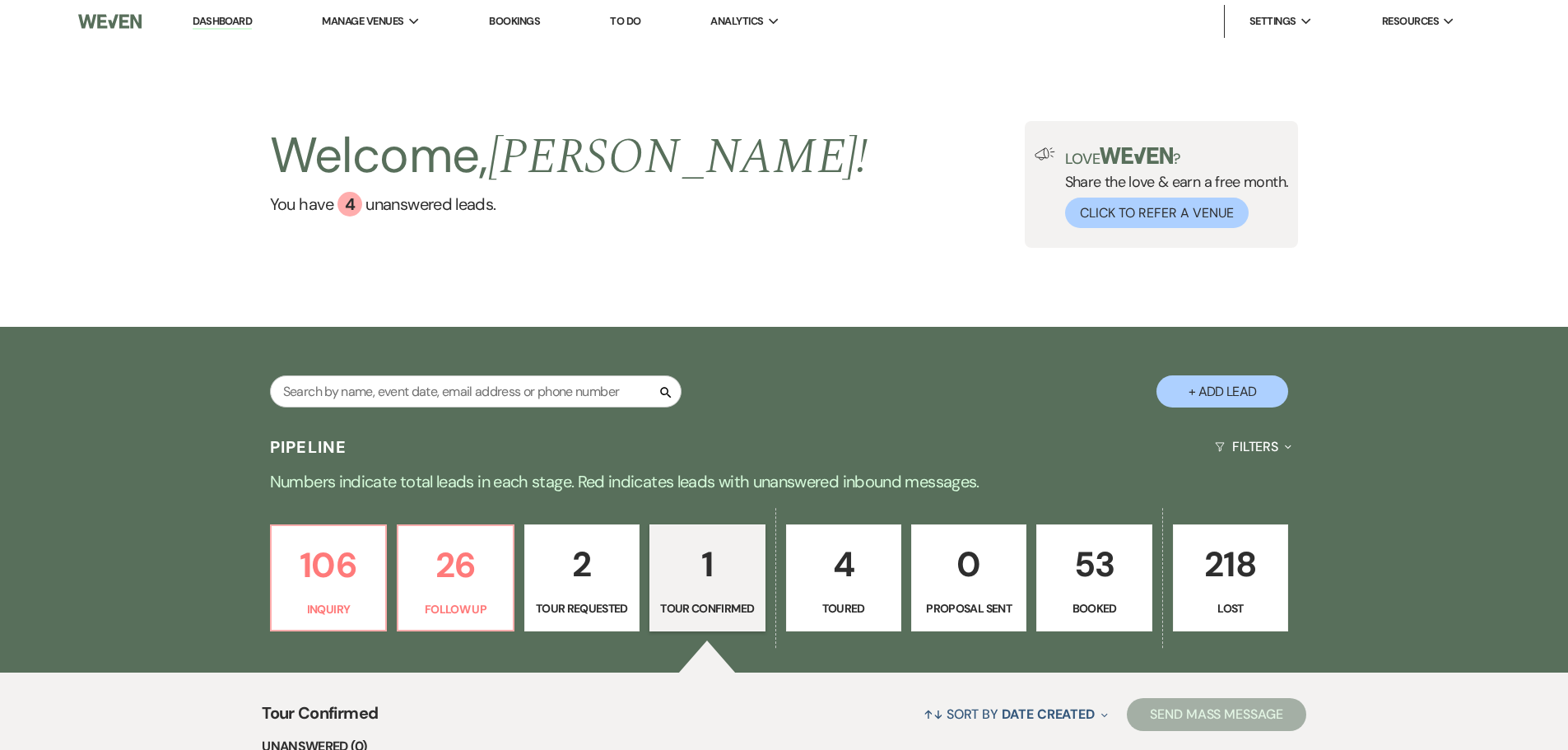
select select "4"
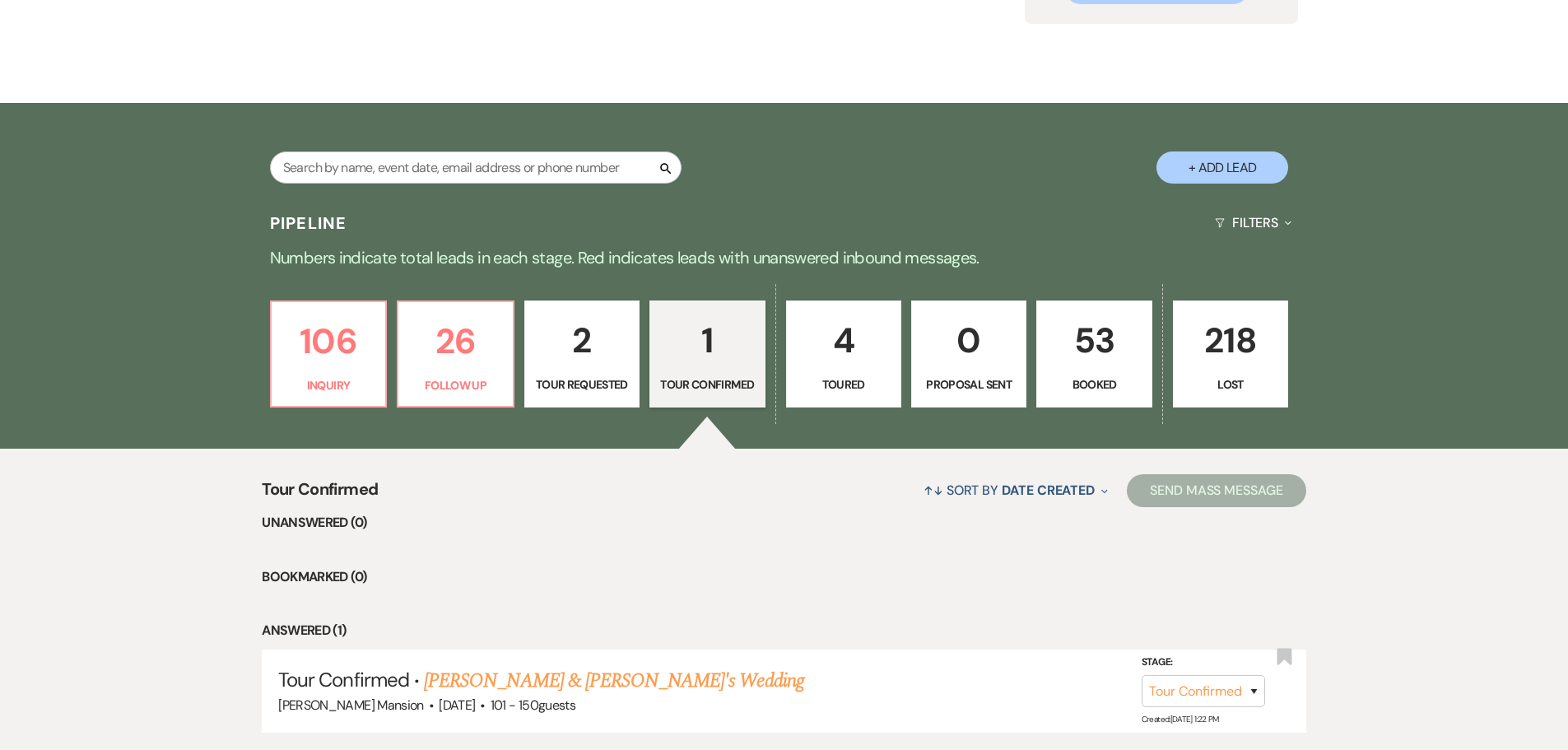
scroll to position [341, 0]
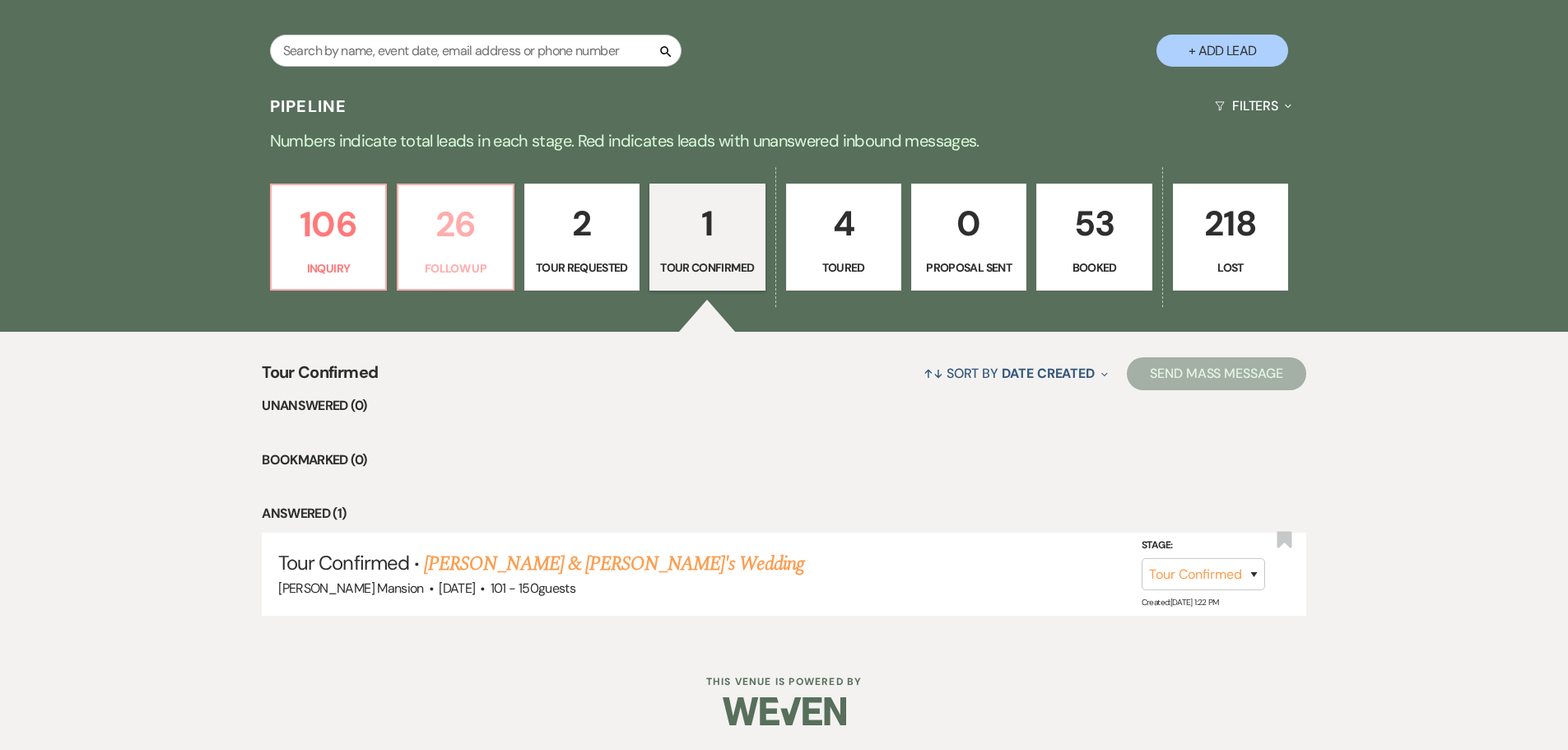
click at [459, 241] on p "26" at bounding box center [455, 225] width 94 height 55
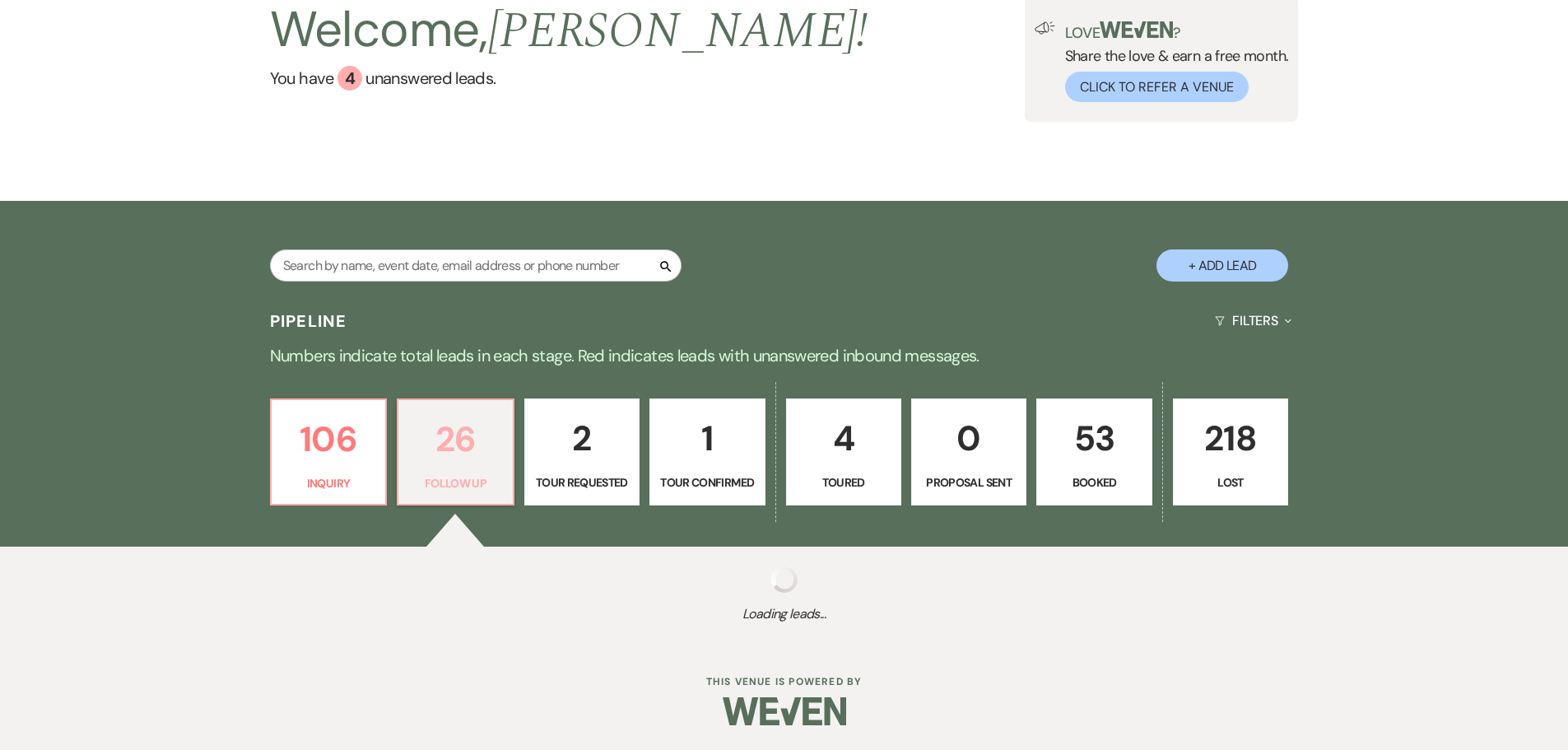
scroll to position [341, 0]
select select "9"
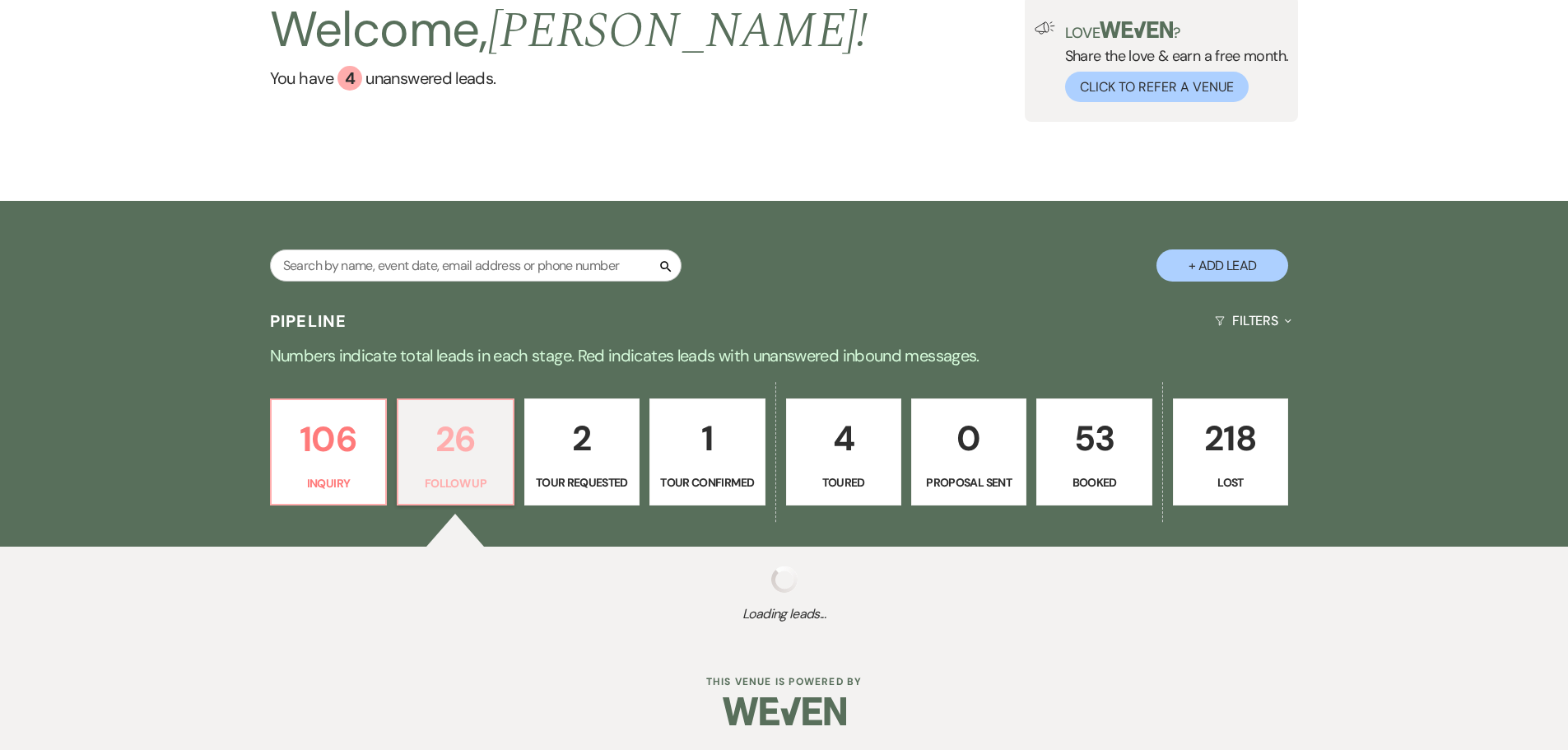
select select "9"
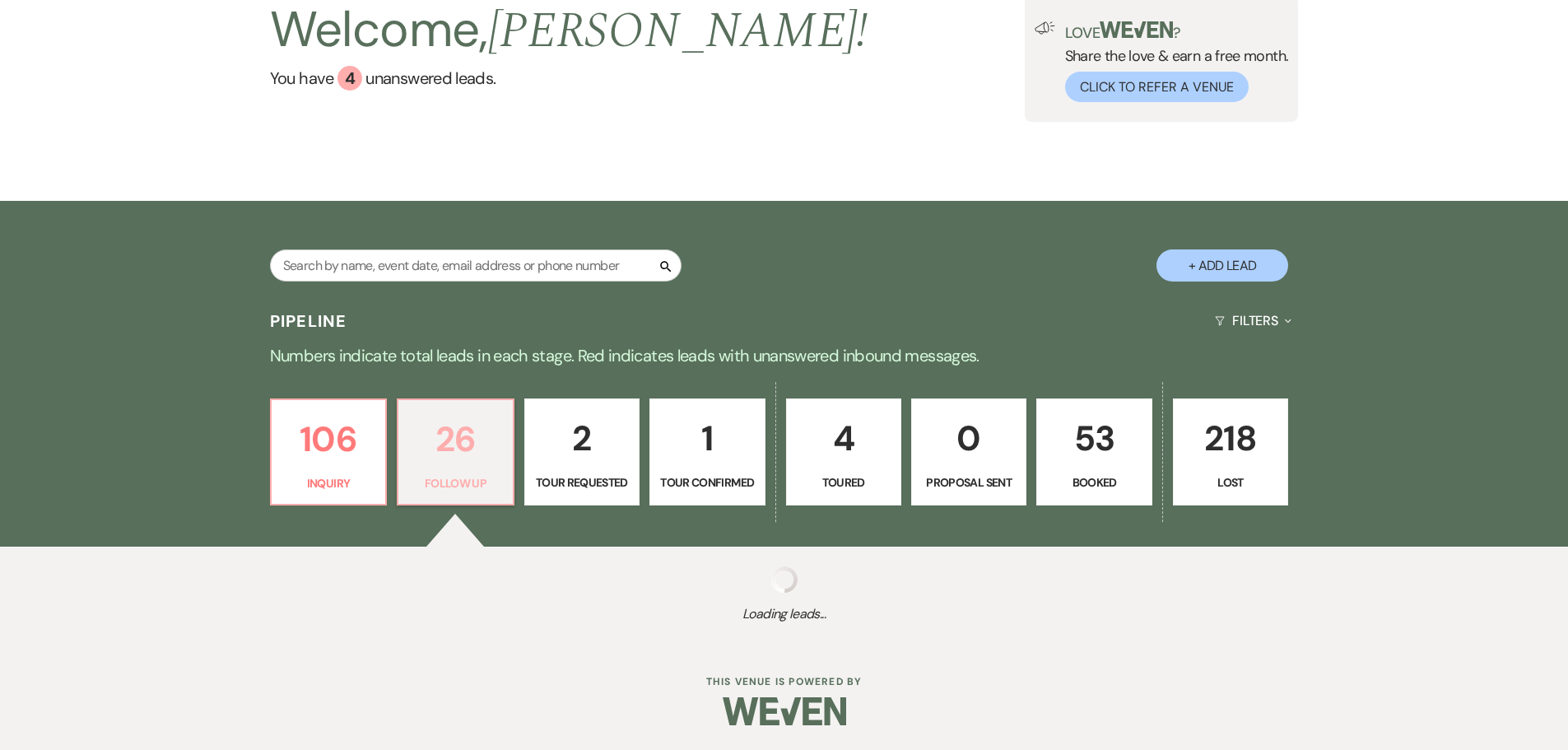
select select "9"
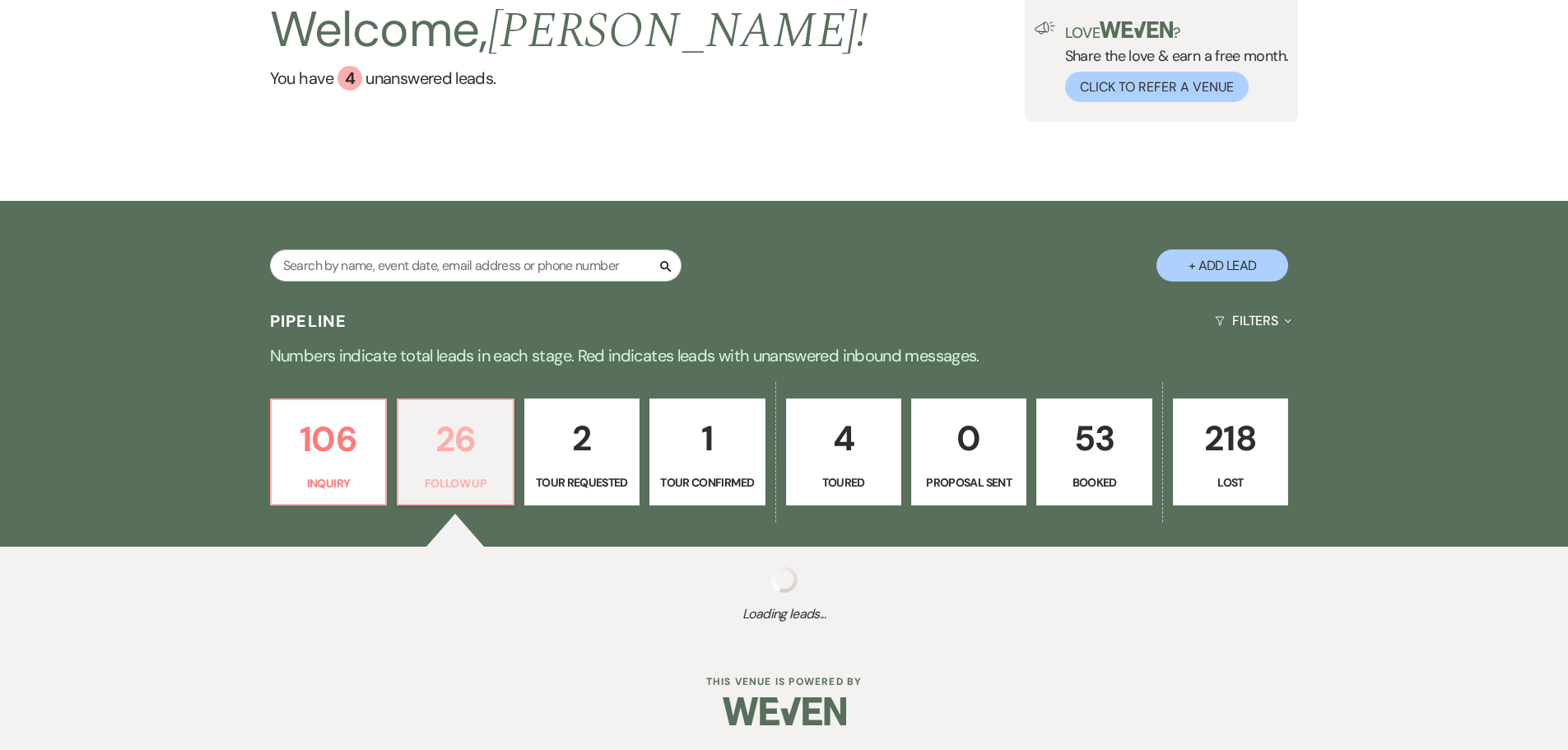
select select "9"
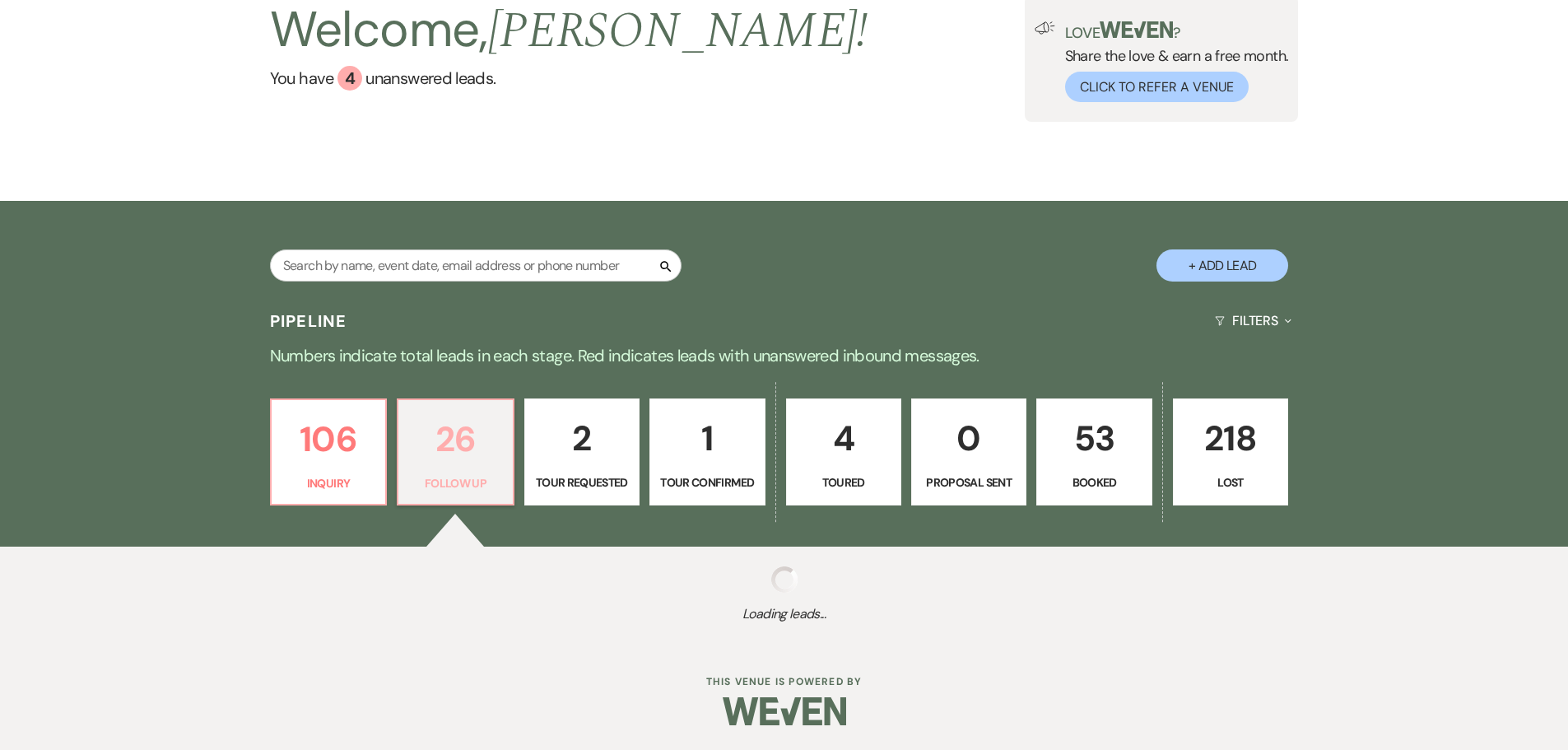
select select "9"
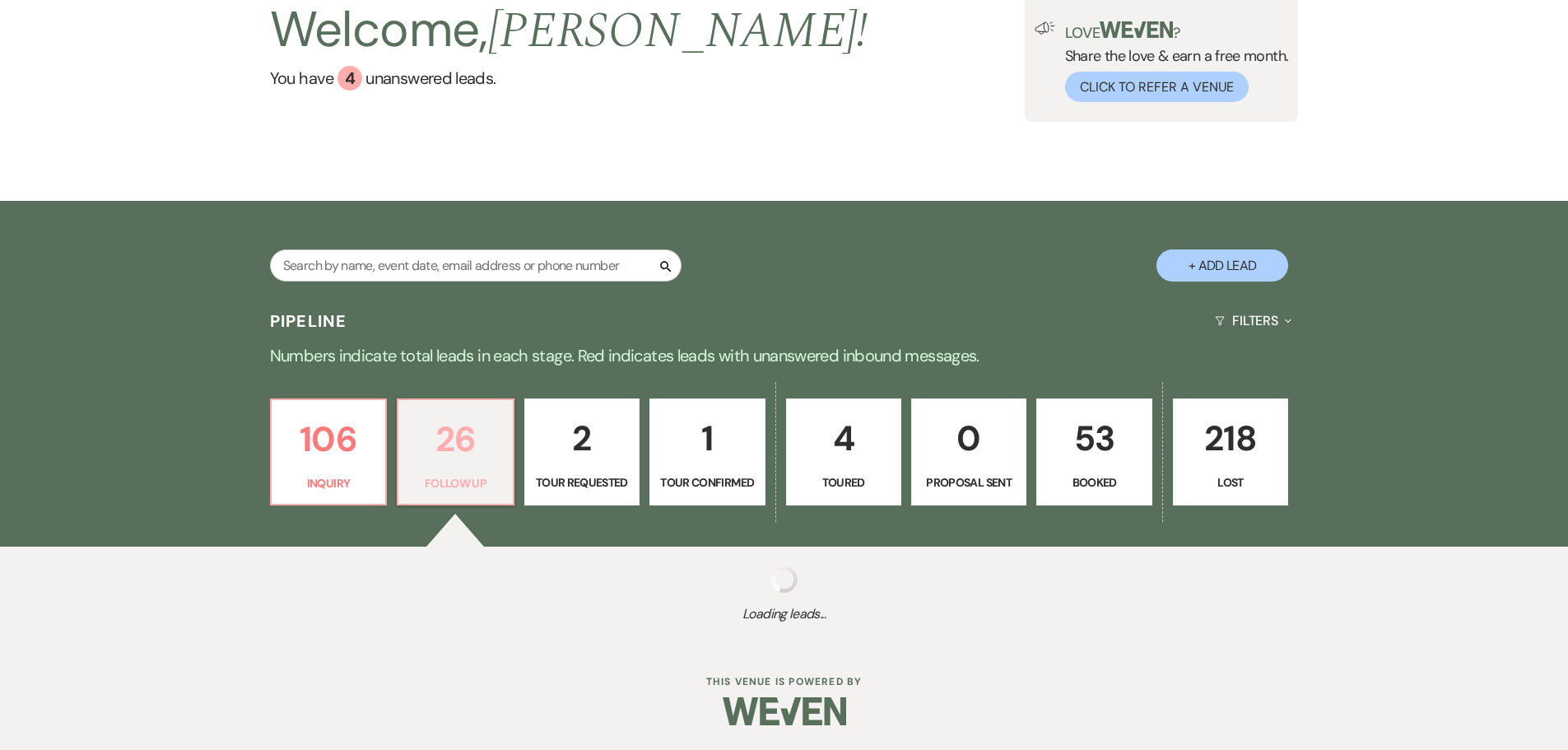
select select "9"
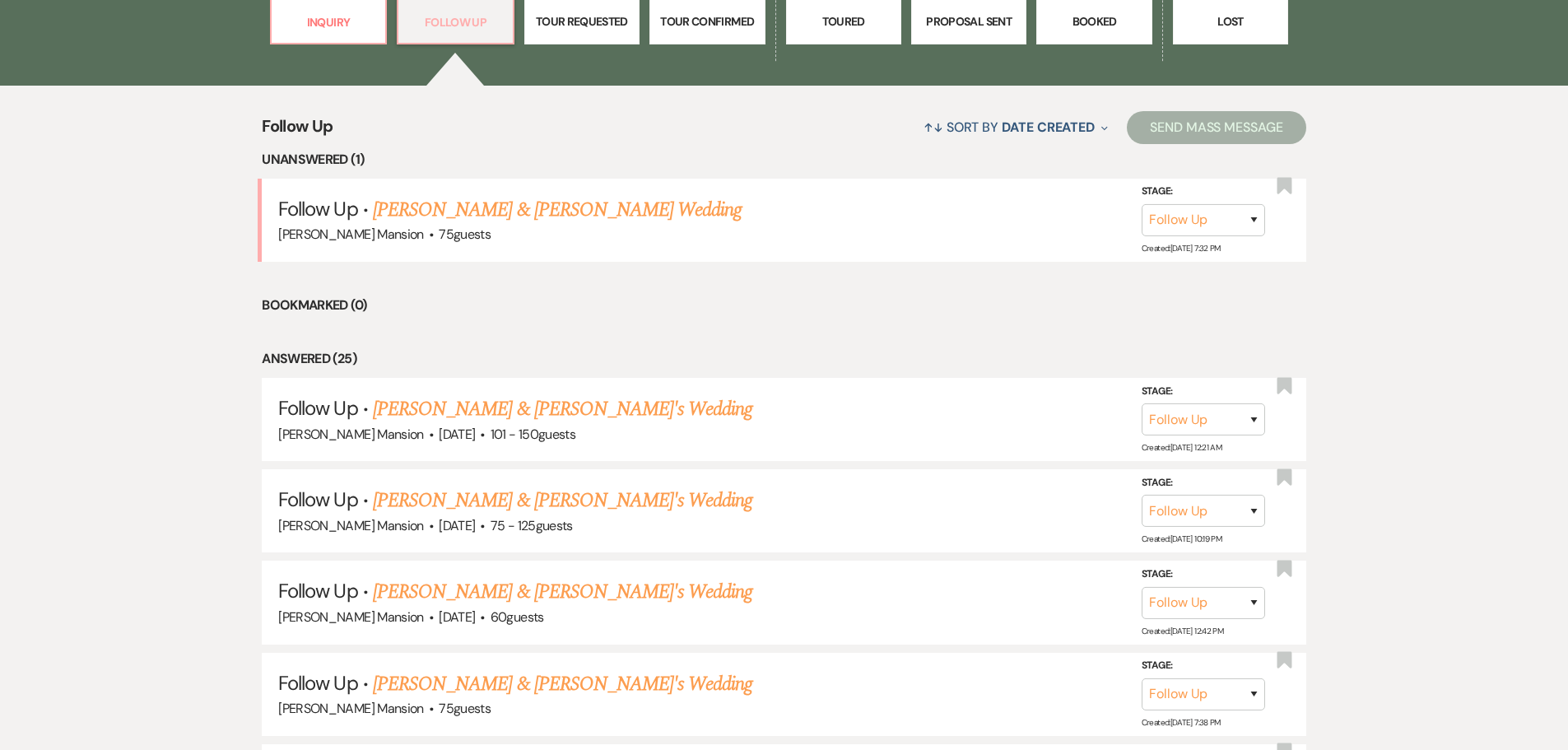
scroll to position [588, 0]
click at [457, 208] on link "[PERSON_NAME] & [PERSON_NAME] Wedding" at bounding box center [557, 209] width 369 height 29
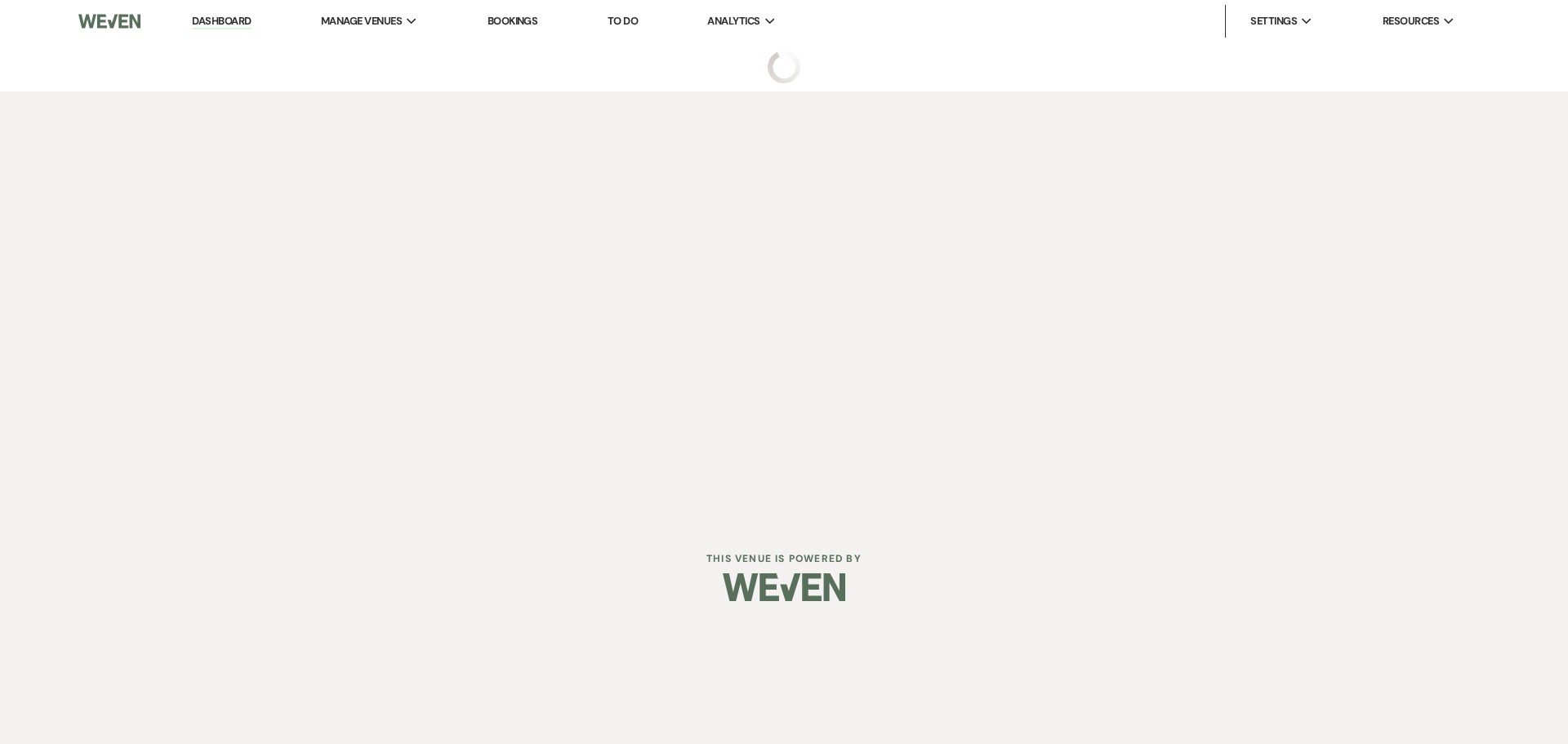
select select "9"
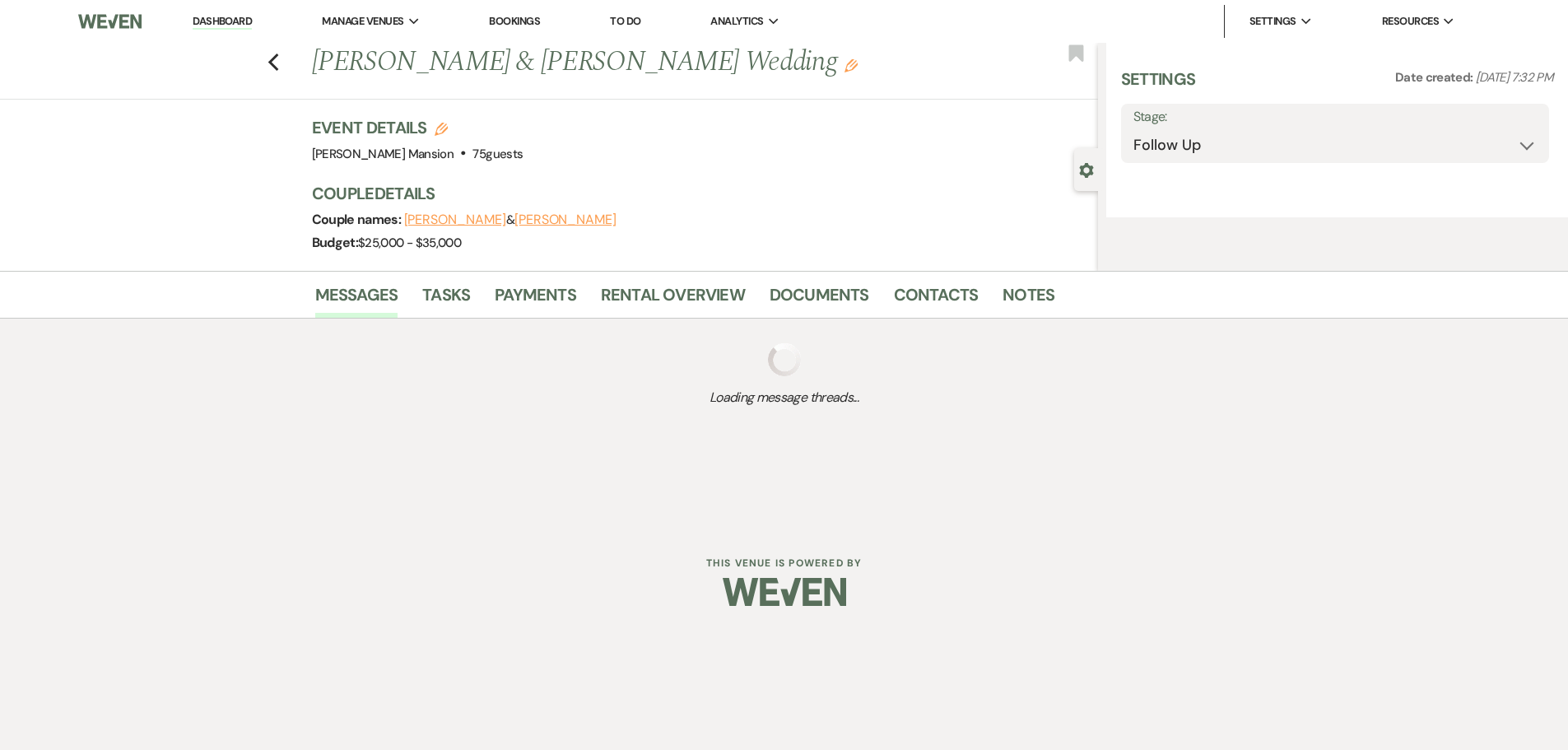
select select "5"
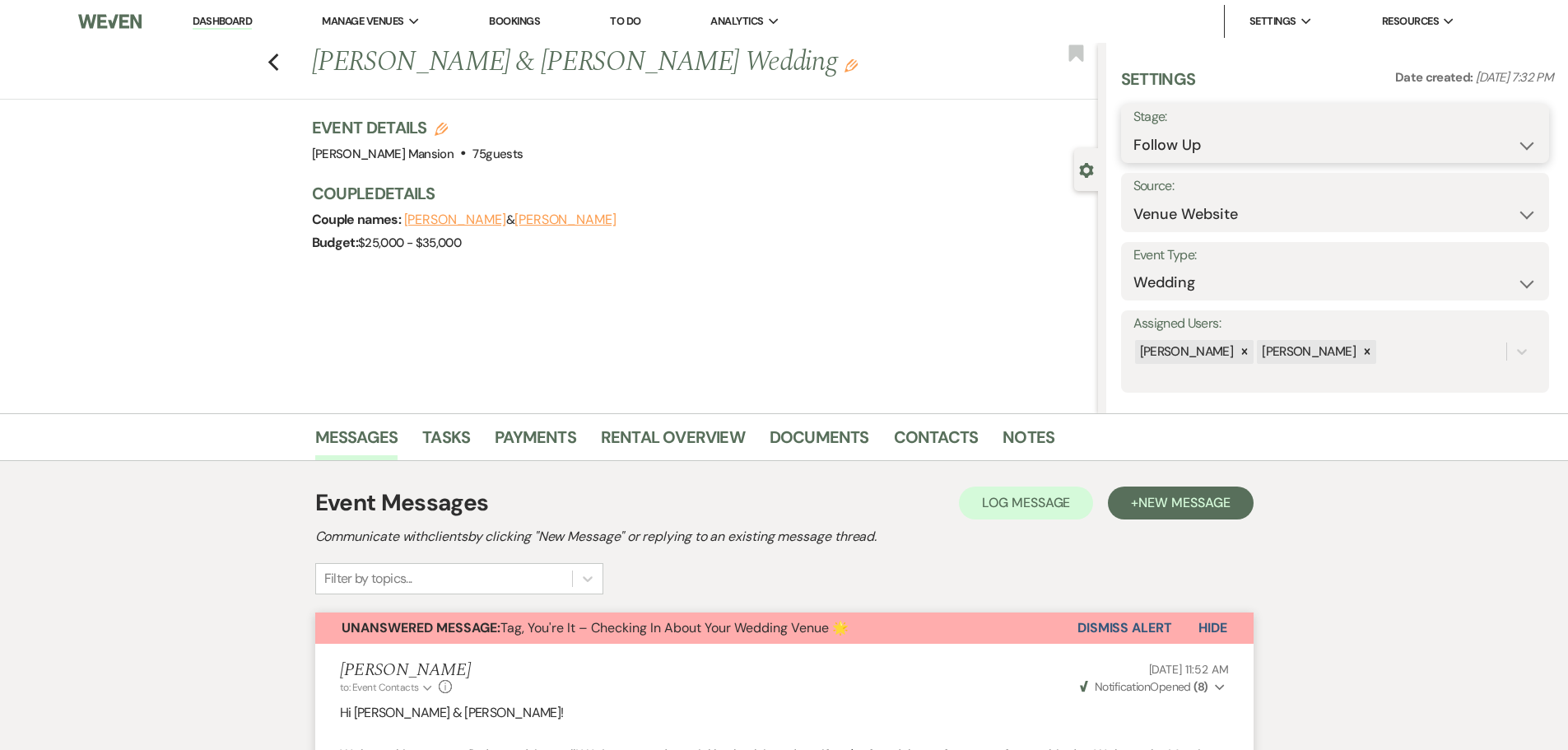
click at [1518, 157] on select "Inquiry Follow Up Tour Requested Tour Confirmed Toured Proposal Sent Booked Lost" at bounding box center [1335, 145] width 404 height 32
select select "8"
click at [1133, 129] on select "Inquiry Follow Up Tour Requested Tour Confirmed Toured Proposal Sent Booked Lost" at bounding box center [1335, 145] width 404 height 32
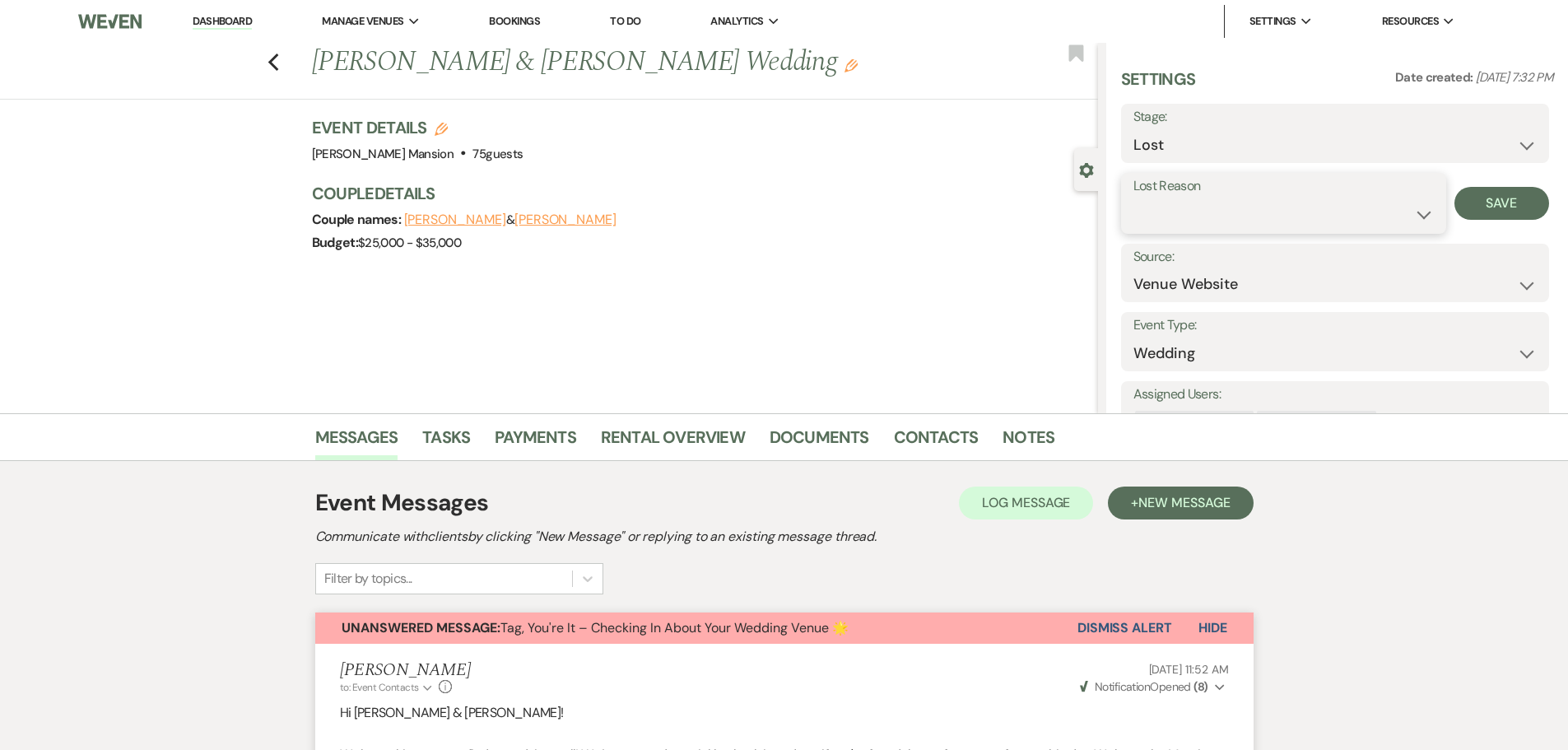
click at [1413, 220] on select "Booked Elsewhere Budget Date Unavailable No Response Not a Good Match Capacity …" at bounding box center [1283, 214] width 300 height 32
select select "7"
click at [1133, 198] on select "Booked Elsewhere Budget Date Unavailable No Response Not a Good Match Capacity …" at bounding box center [1283, 214] width 300 height 32
click at [219, 26] on link "Dashboard" at bounding box center [222, 21] width 59 height 16
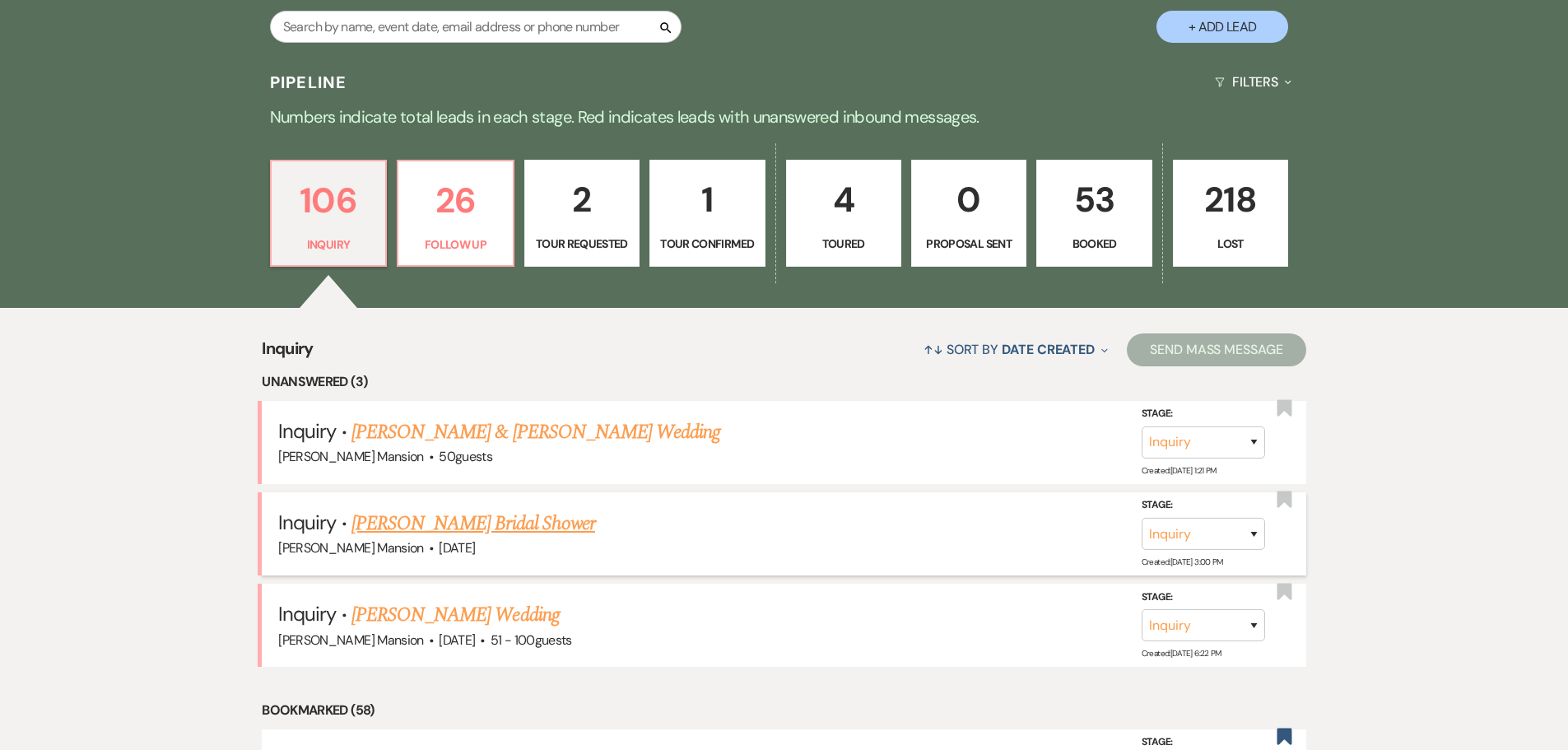
scroll to position [494, 0]
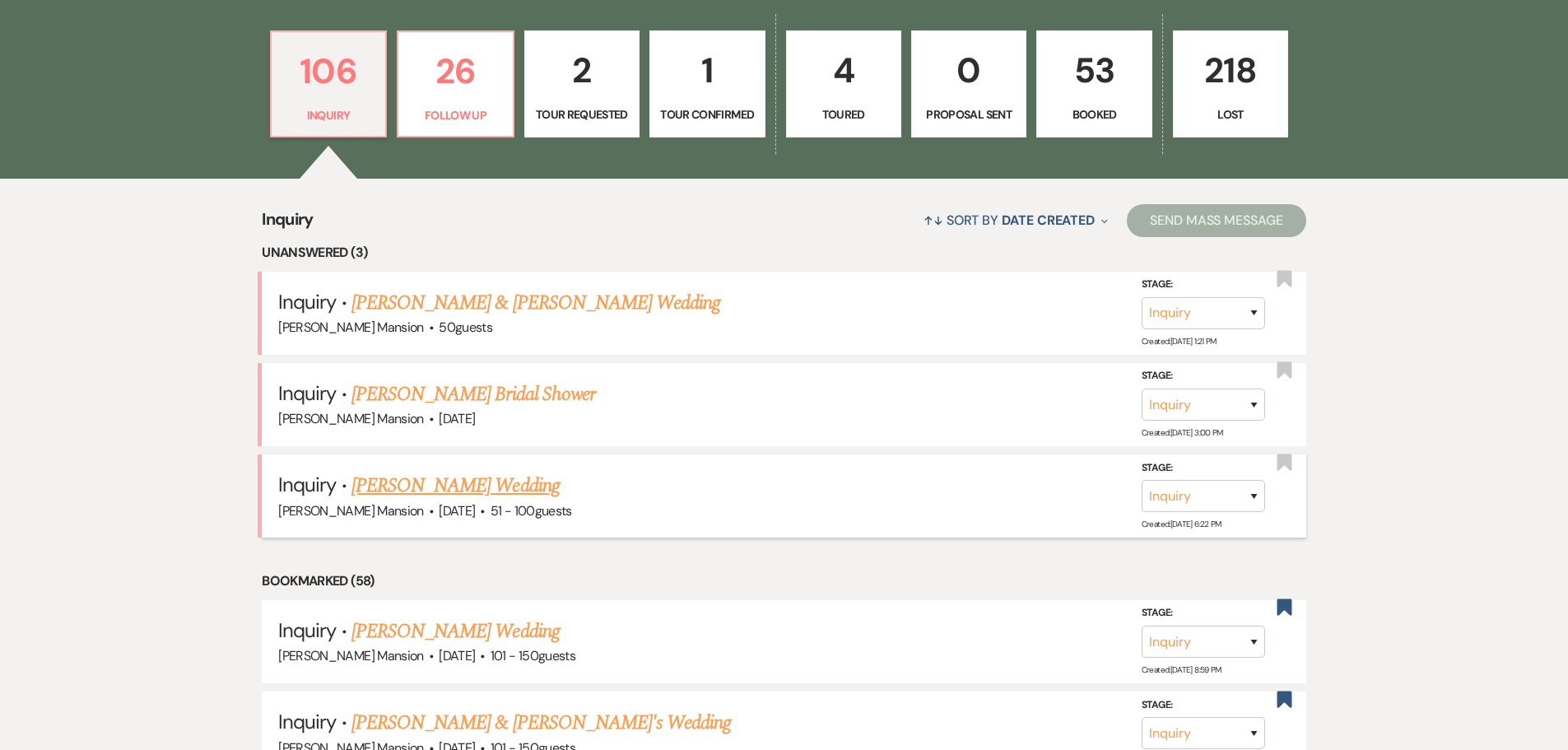
click at [468, 486] on link "[PERSON_NAME] Wedding" at bounding box center [456, 486] width 208 height 29
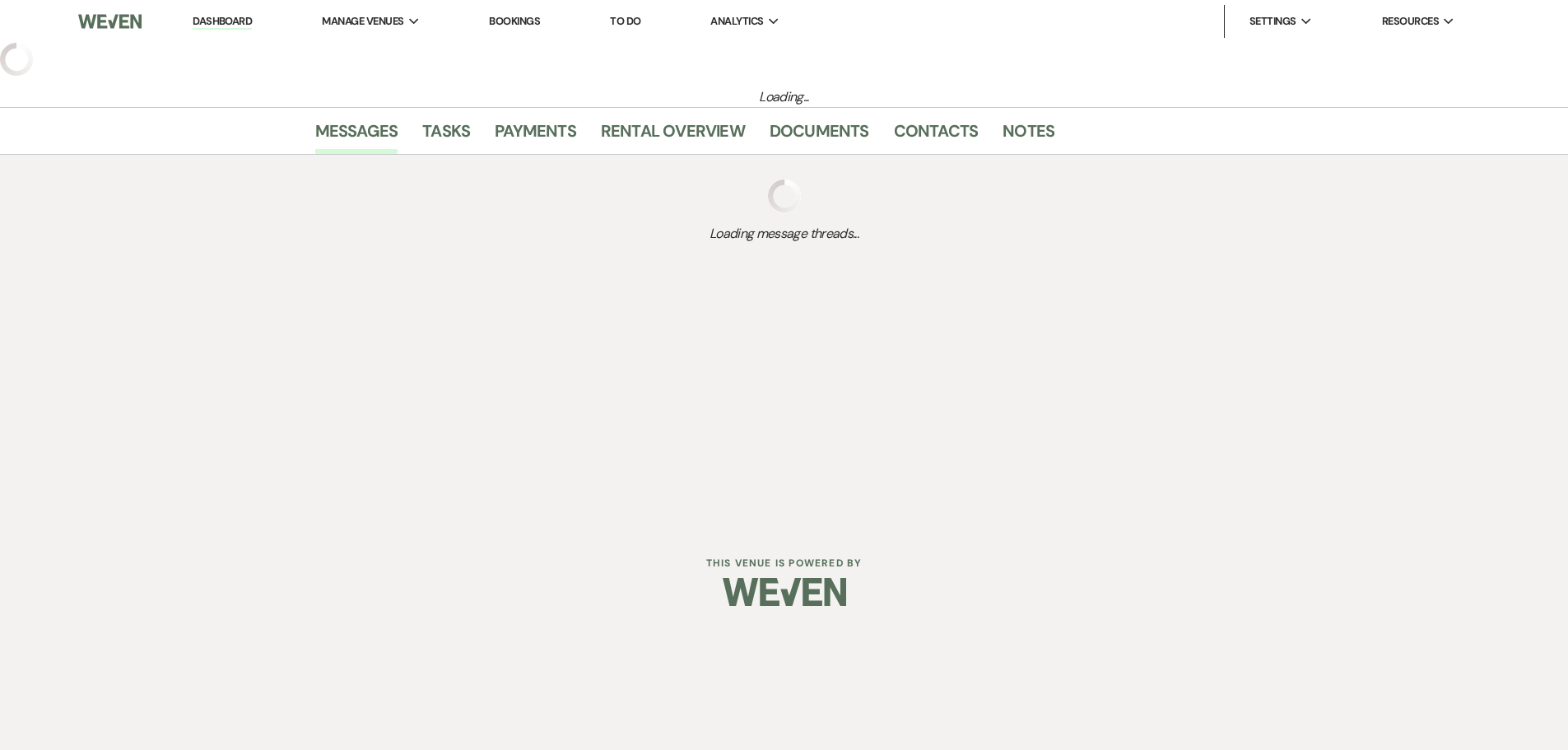
select select "2"
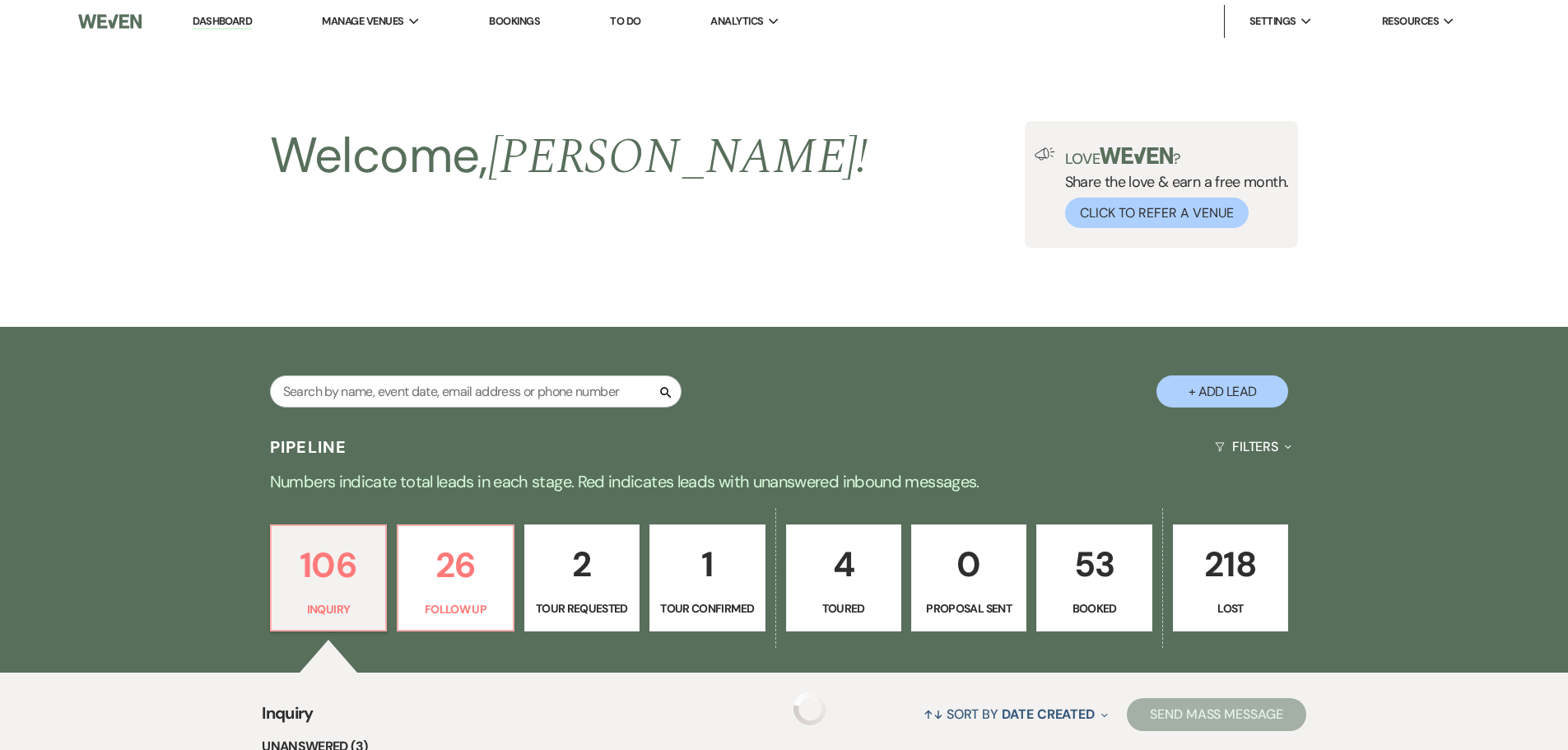
scroll to position [494, 0]
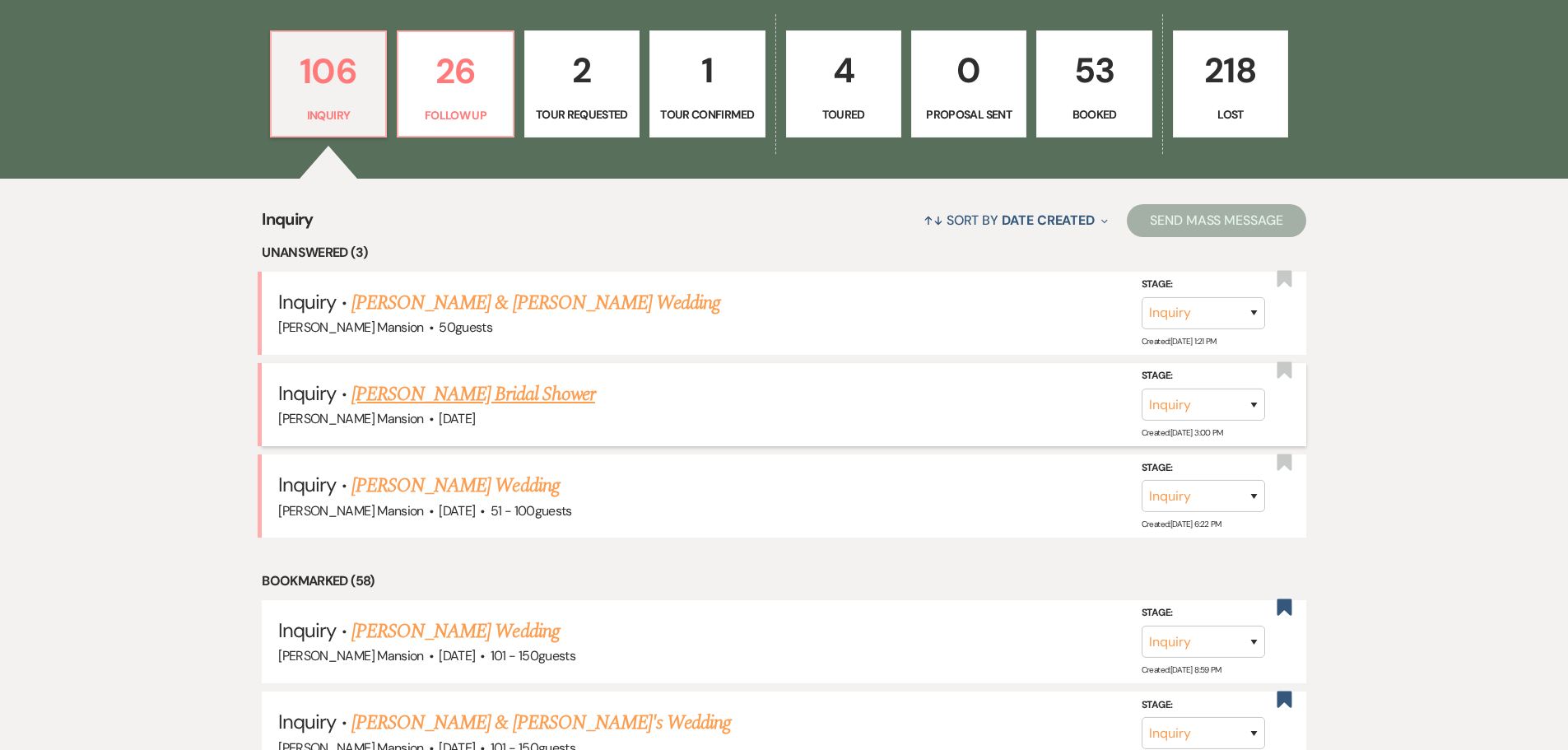
click at [462, 393] on link "[PERSON_NAME] Bridal Shower" at bounding box center [474, 394] width 243 height 29
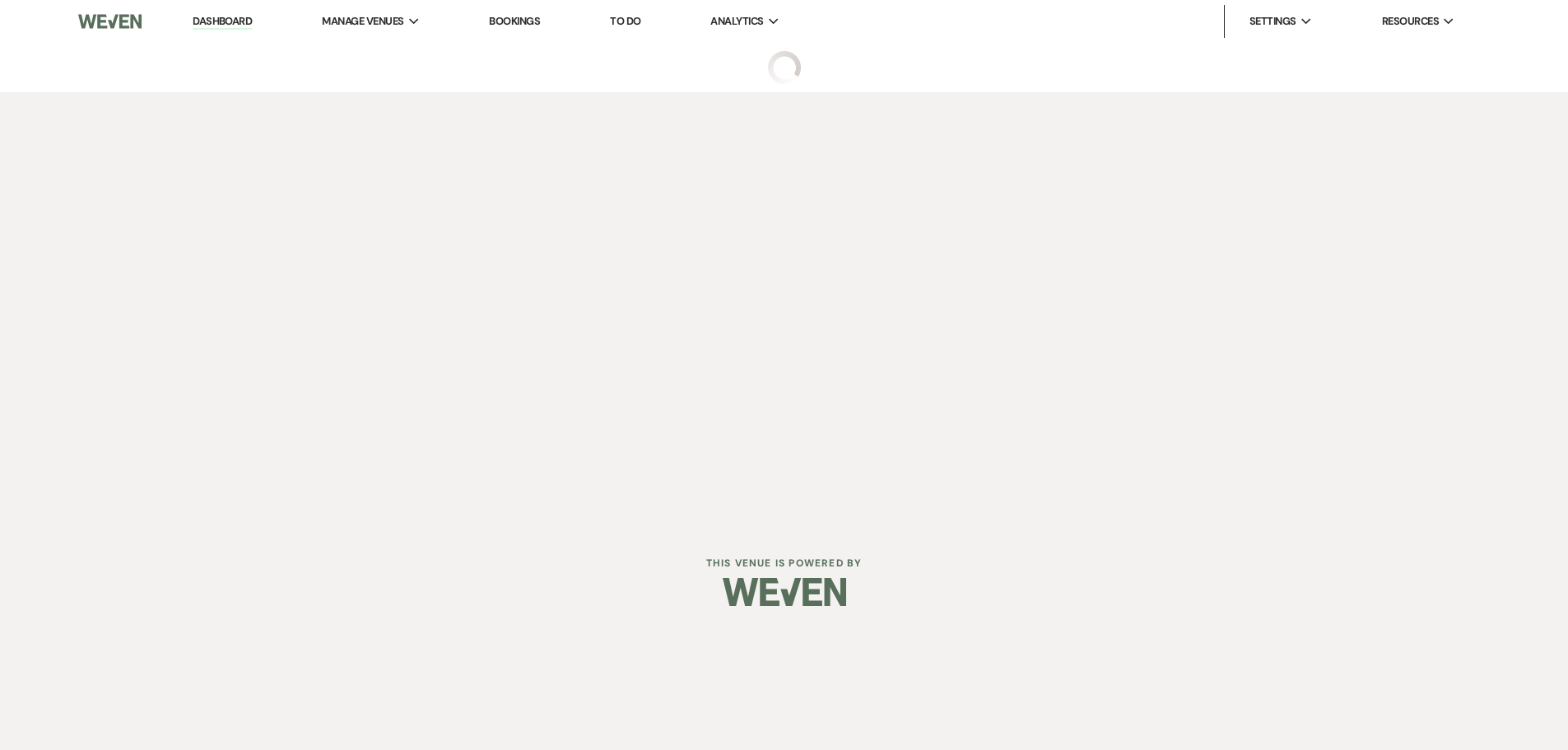
select select "5"
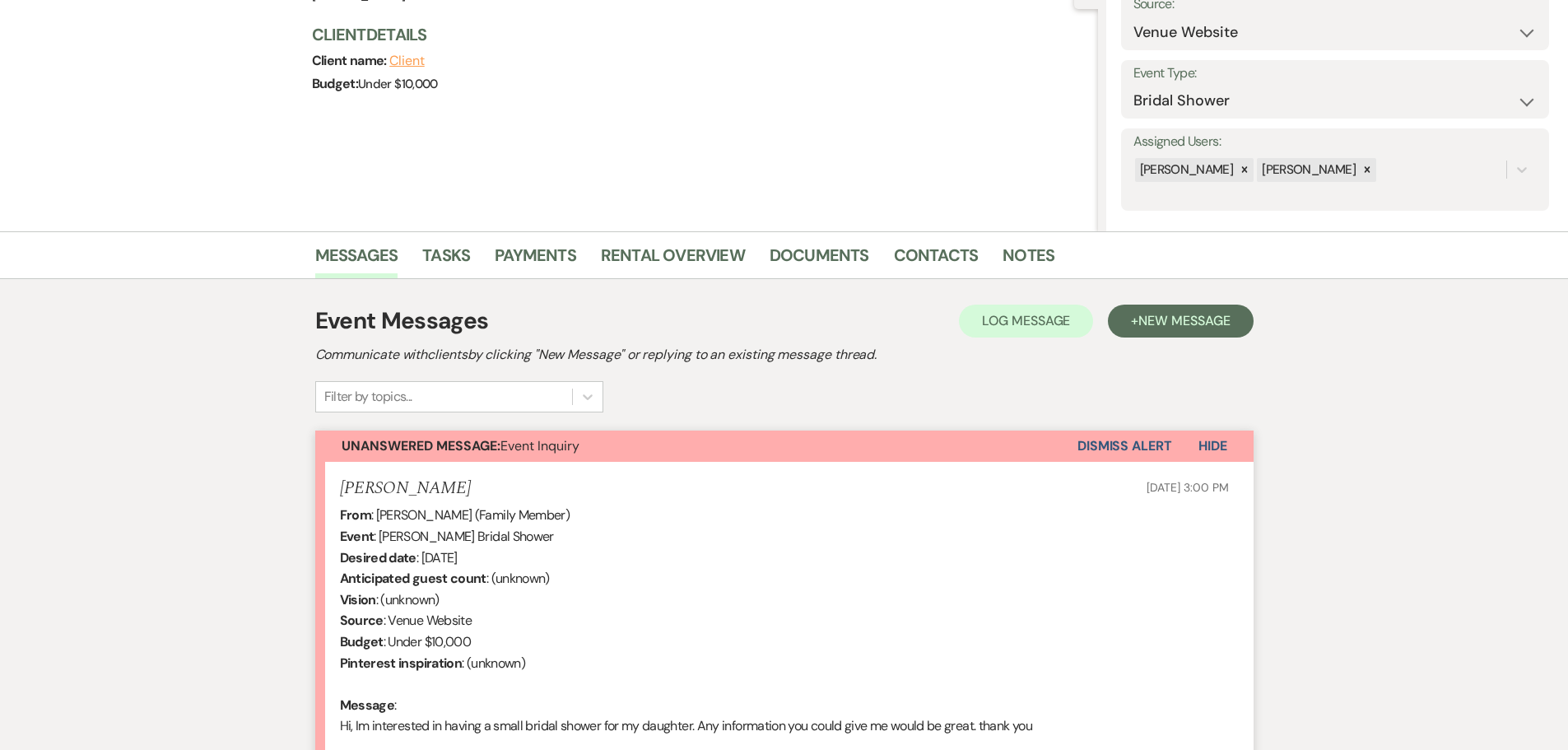
scroll to position [383, 0]
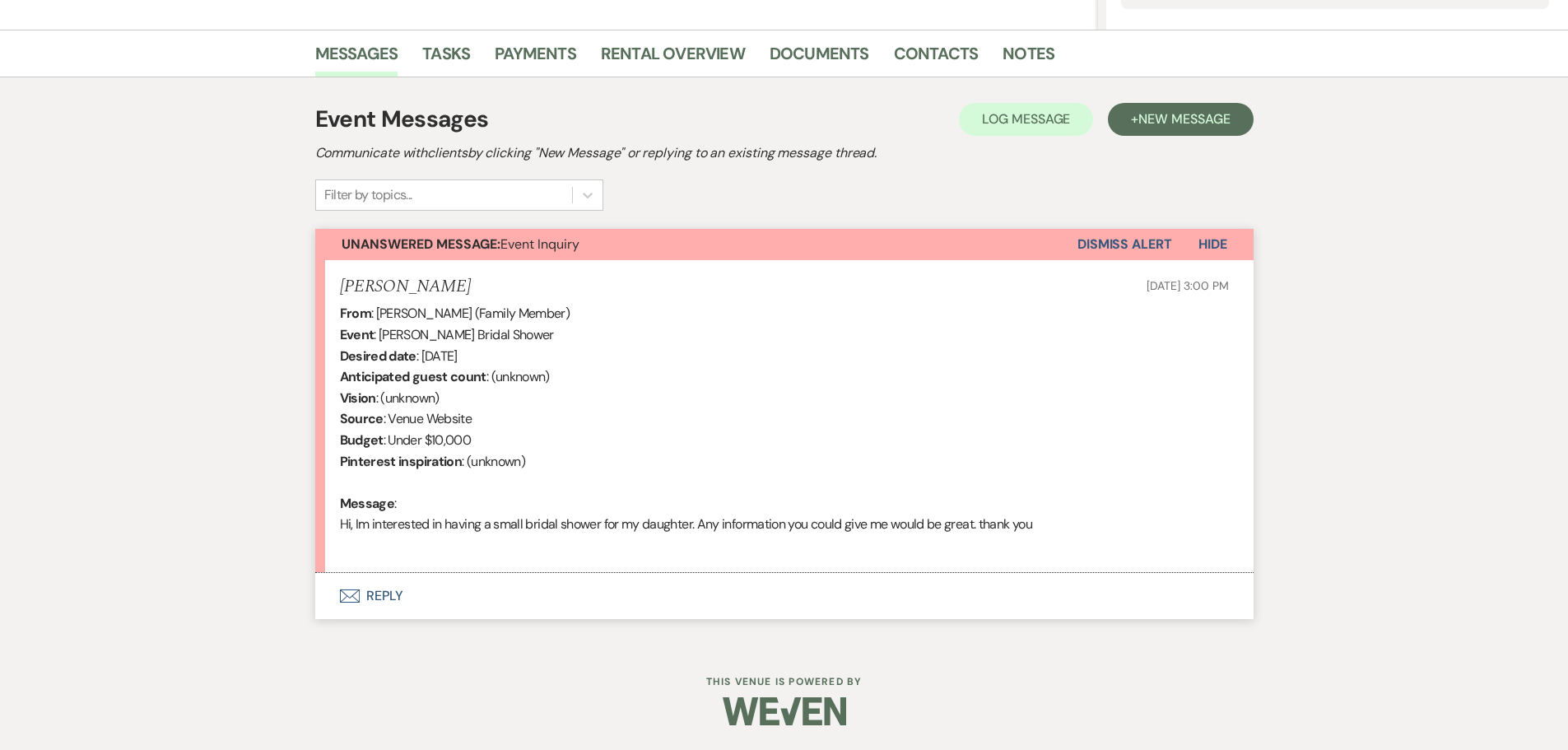
click at [372, 595] on button "Envelope Reply" at bounding box center [784, 596] width 939 height 46
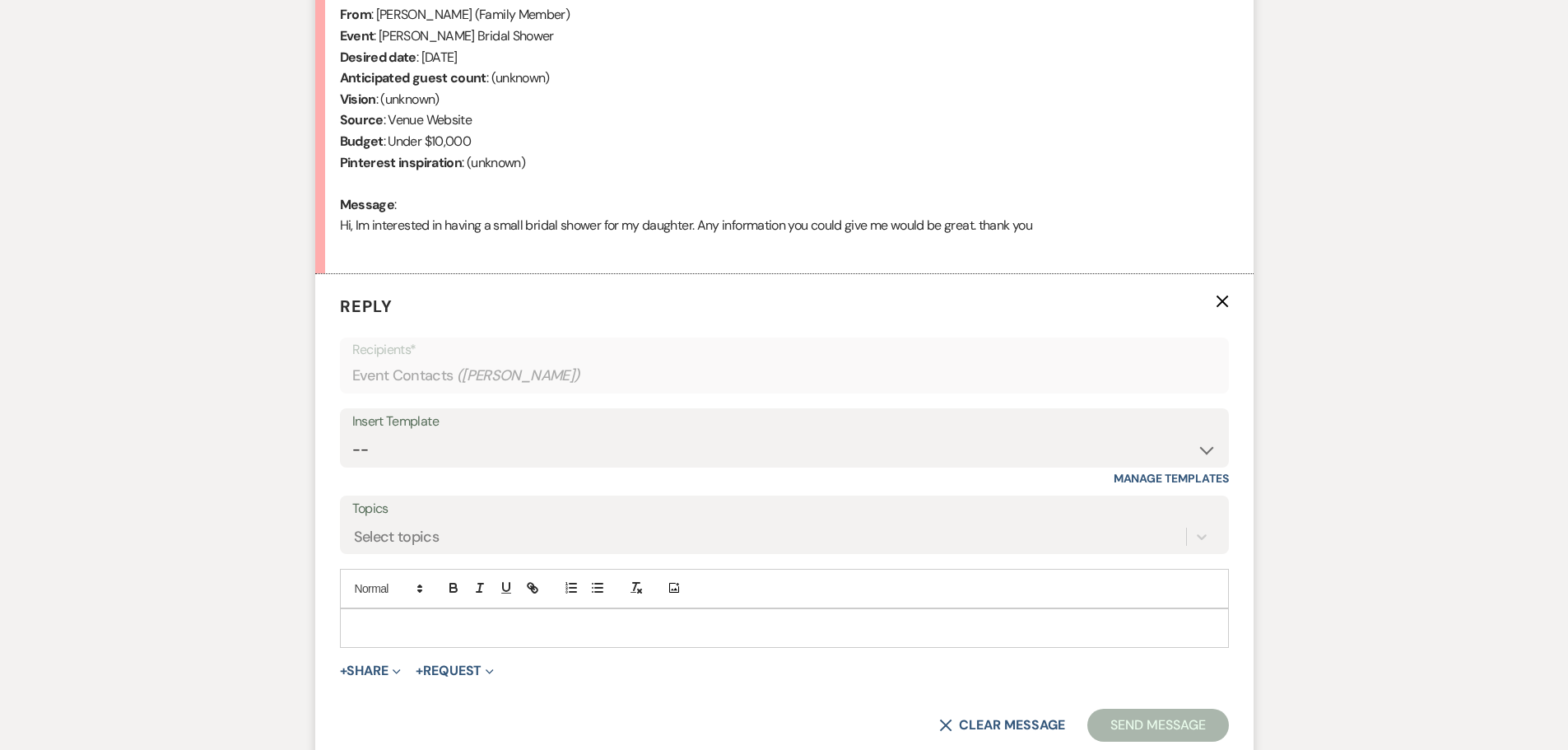
scroll to position [698, 0]
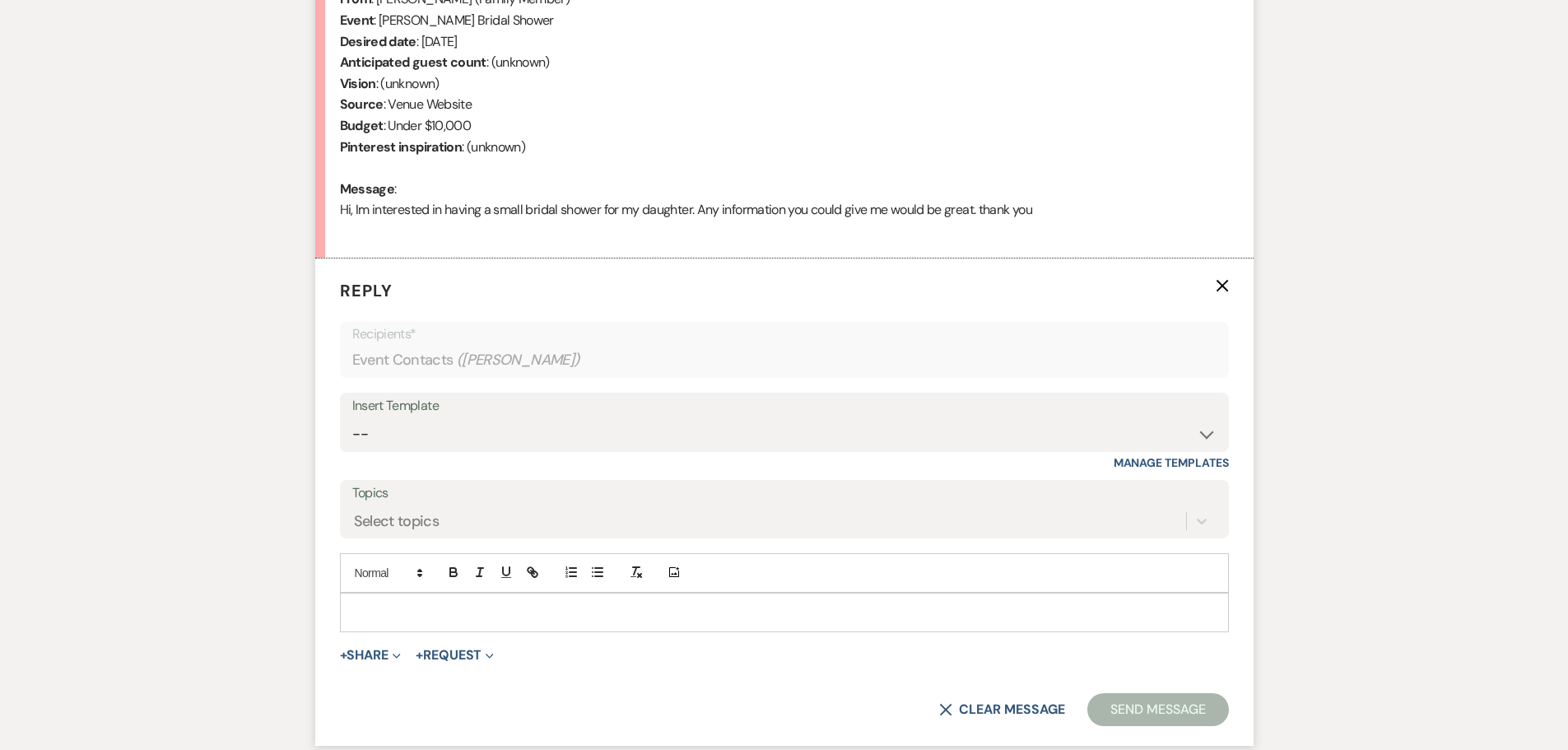
click at [403, 413] on div "Insert Template" at bounding box center [784, 406] width 864 height 24
click at [379, 429] on select "-- Initial Inquiry Response Tour Request Response Follow Up Contract (Pre-Booke…" at bounding box center [784, 434] width 864 height 32
select select "4244"
click at [352, 418] on select "-- Initial Inquiry Response Tour Request Response Follow Up Contract (Pre-Booke…" at bounding box center [784, 434] width 864 height 32
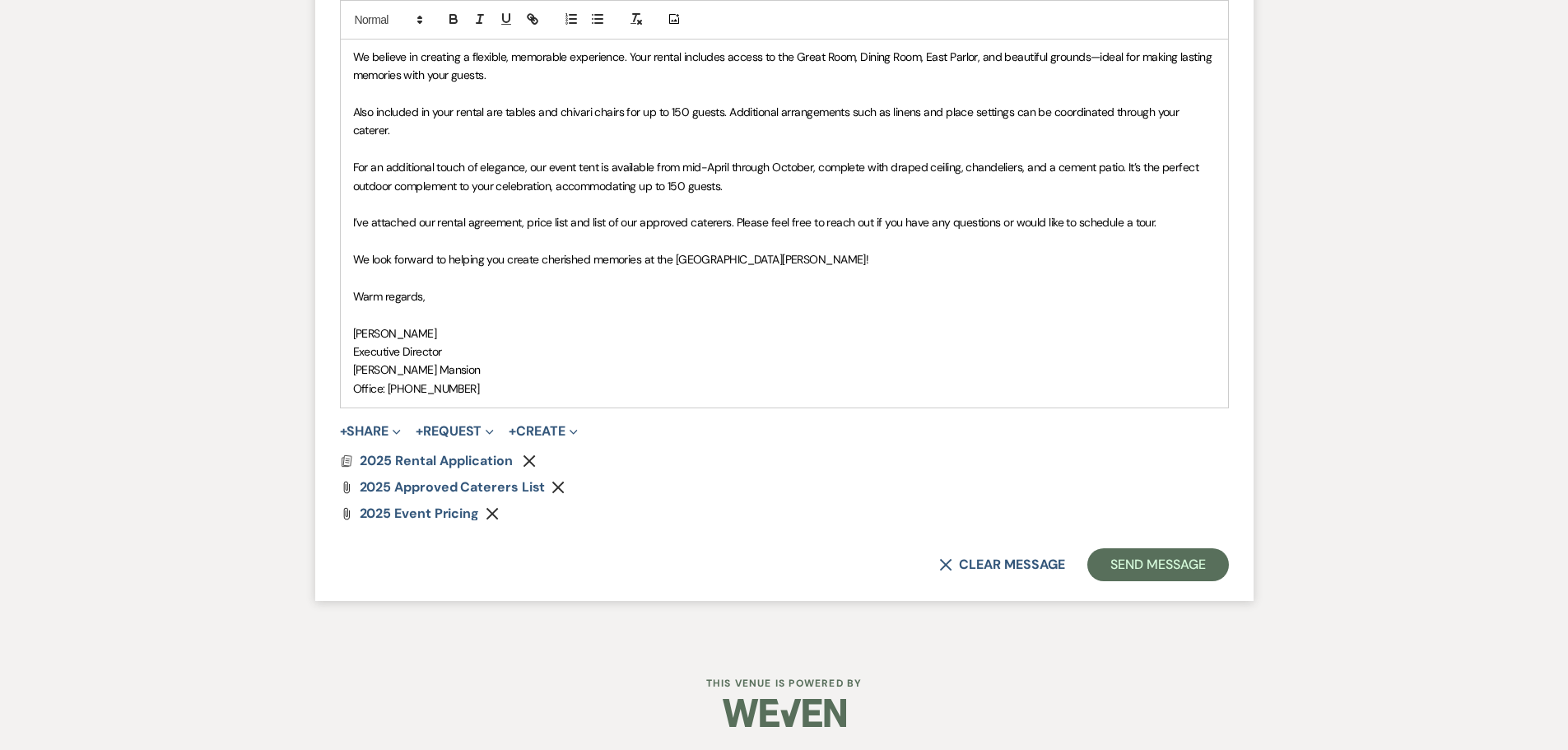
scroll to position [1439, 0]
click at [1156, 574] on button "Send Message" at bounding box center [1157, 564] width 141 height 33
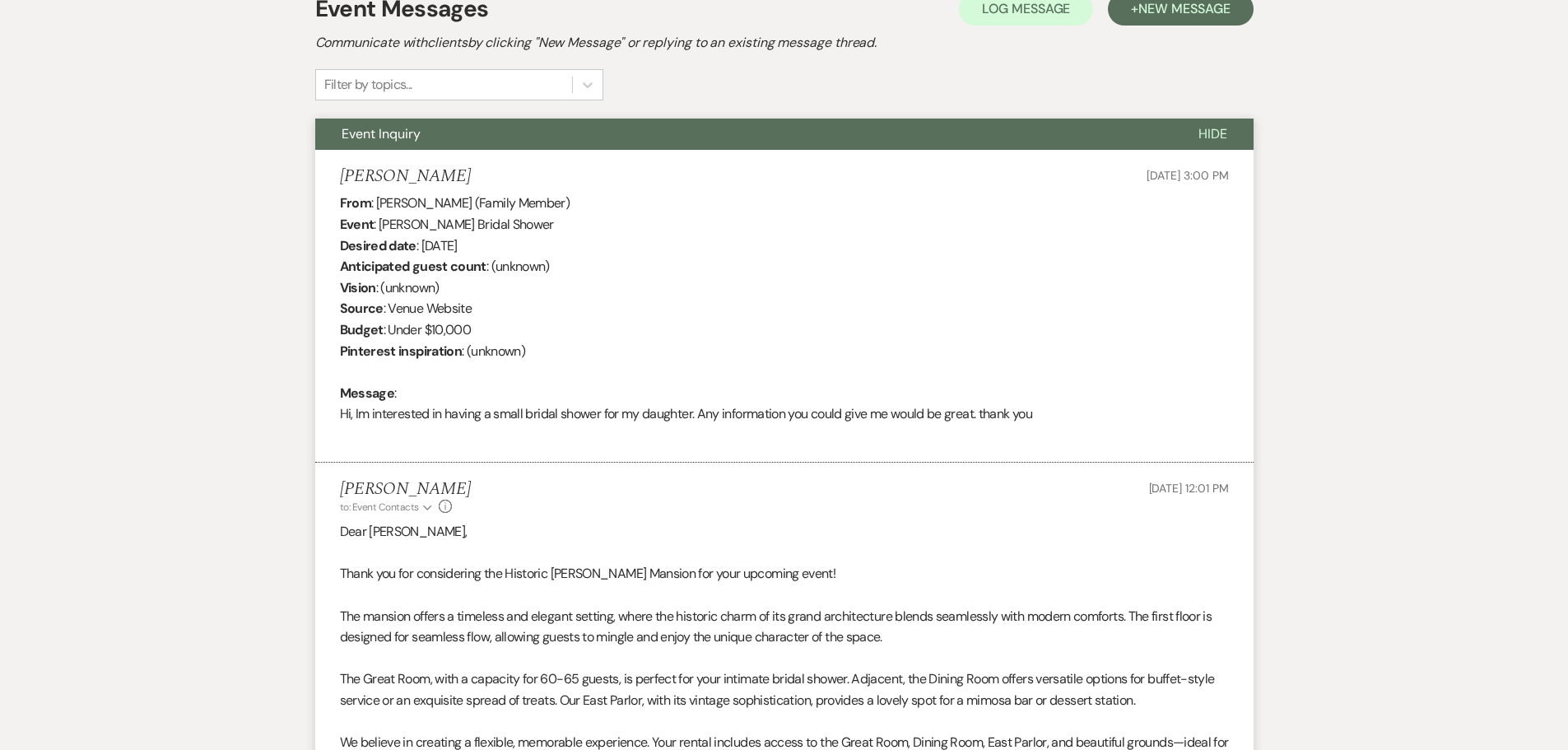
scroll to position [0, 0]
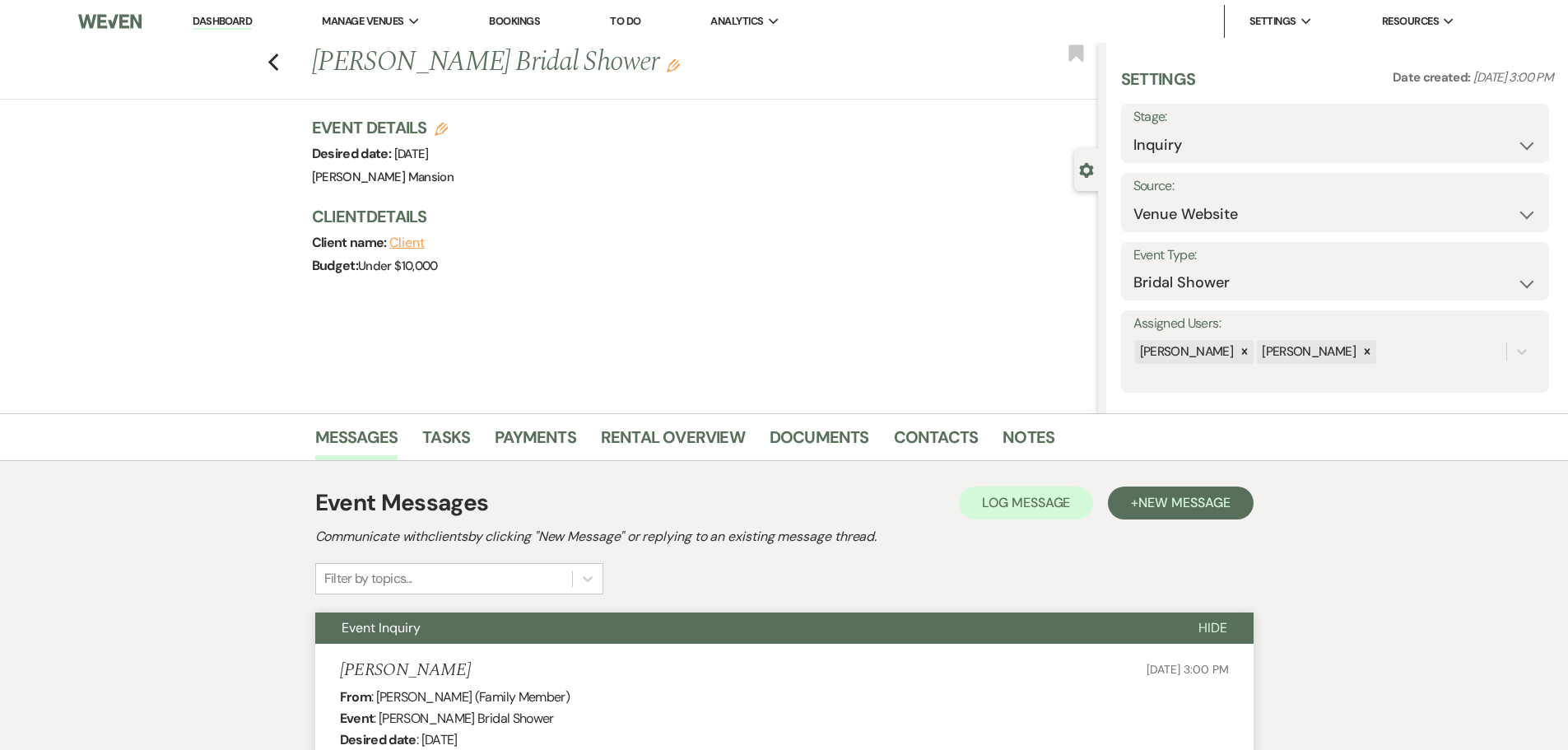
click at [217, 22] on link "Dashboard" at bounding box center [222, 21] width 59 height 16
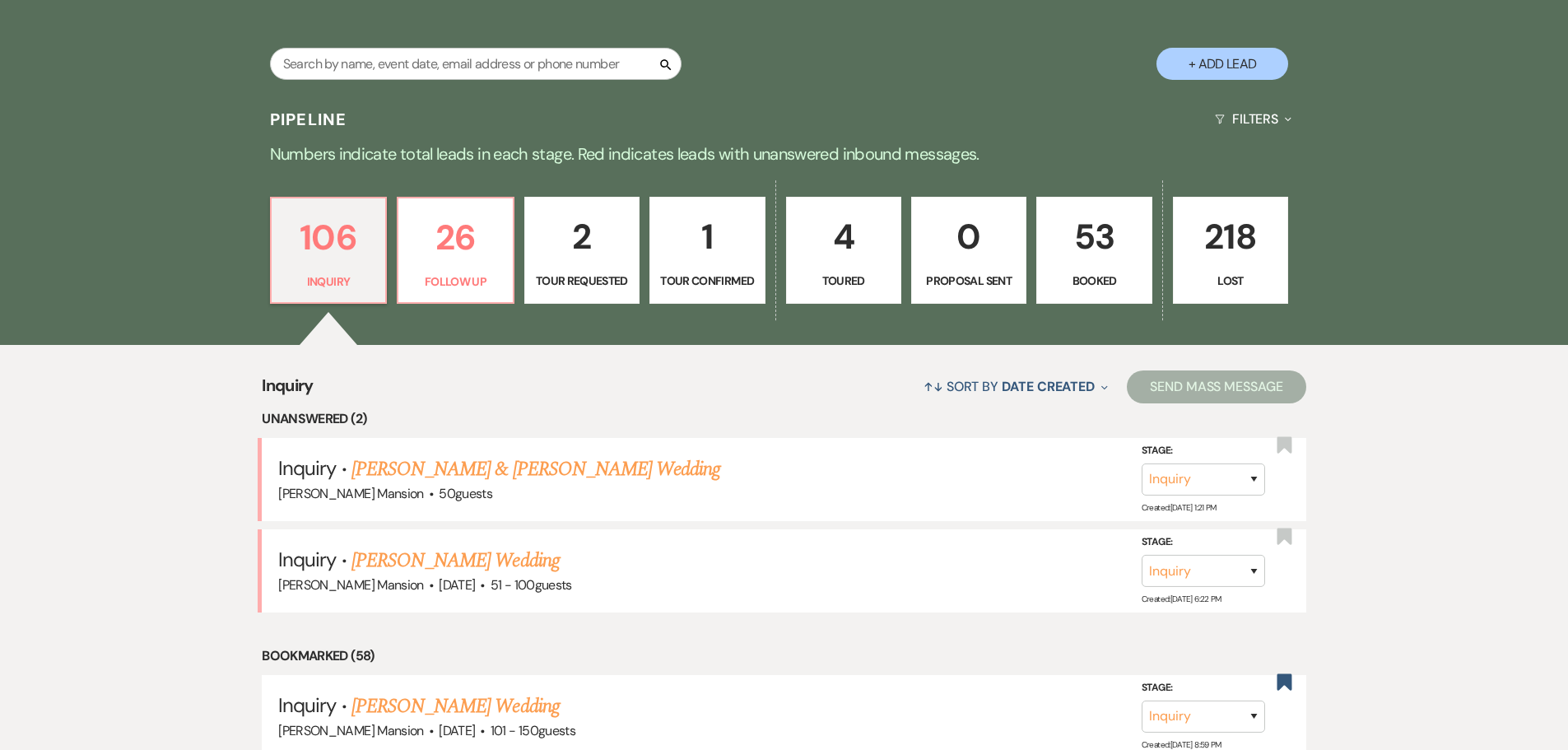
scroll to position [576, 0]
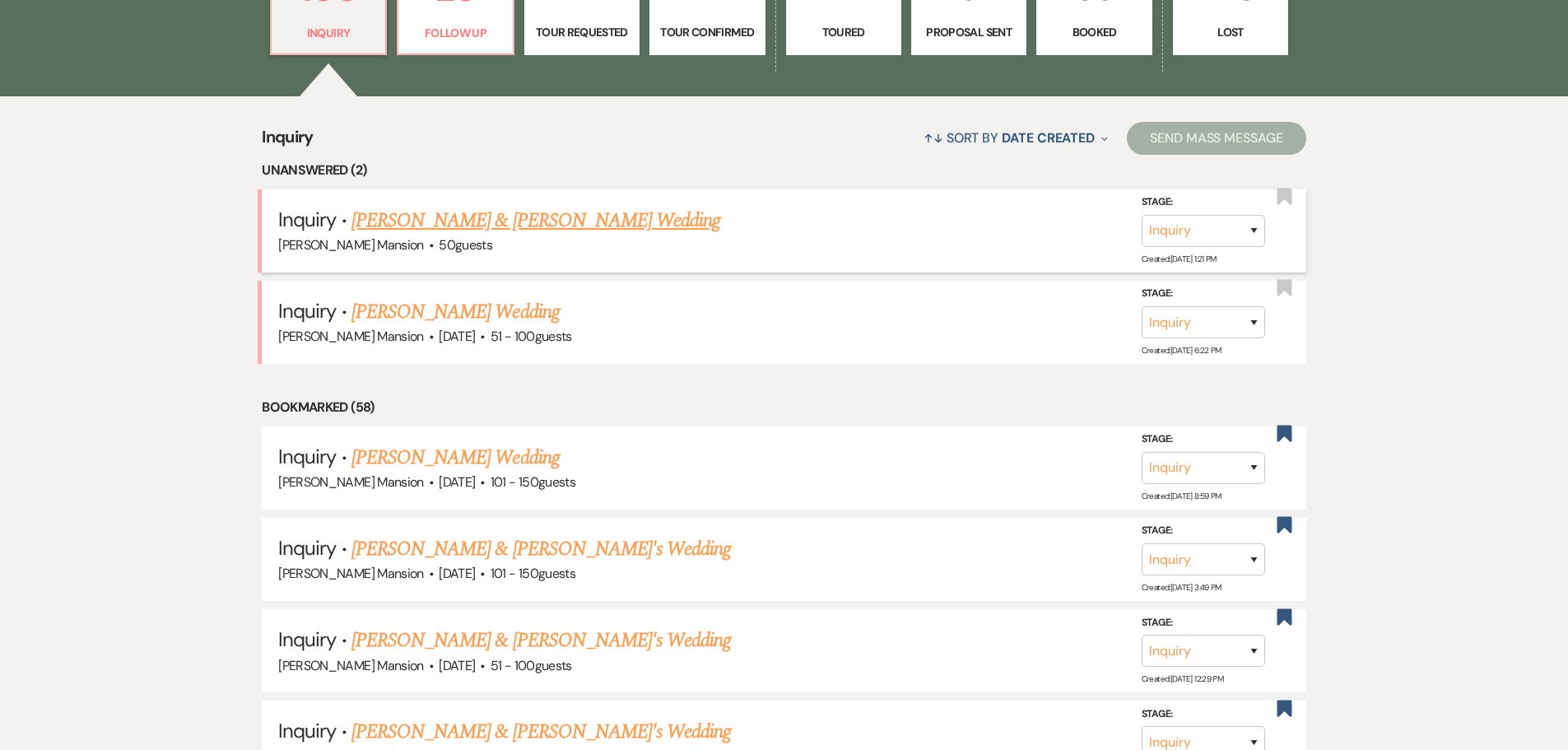
click at [553, 220] on link "[PERSON_NAME] & [PERSON_NAME] Wedding" at bounding box center [536, 220] width 369 height 29
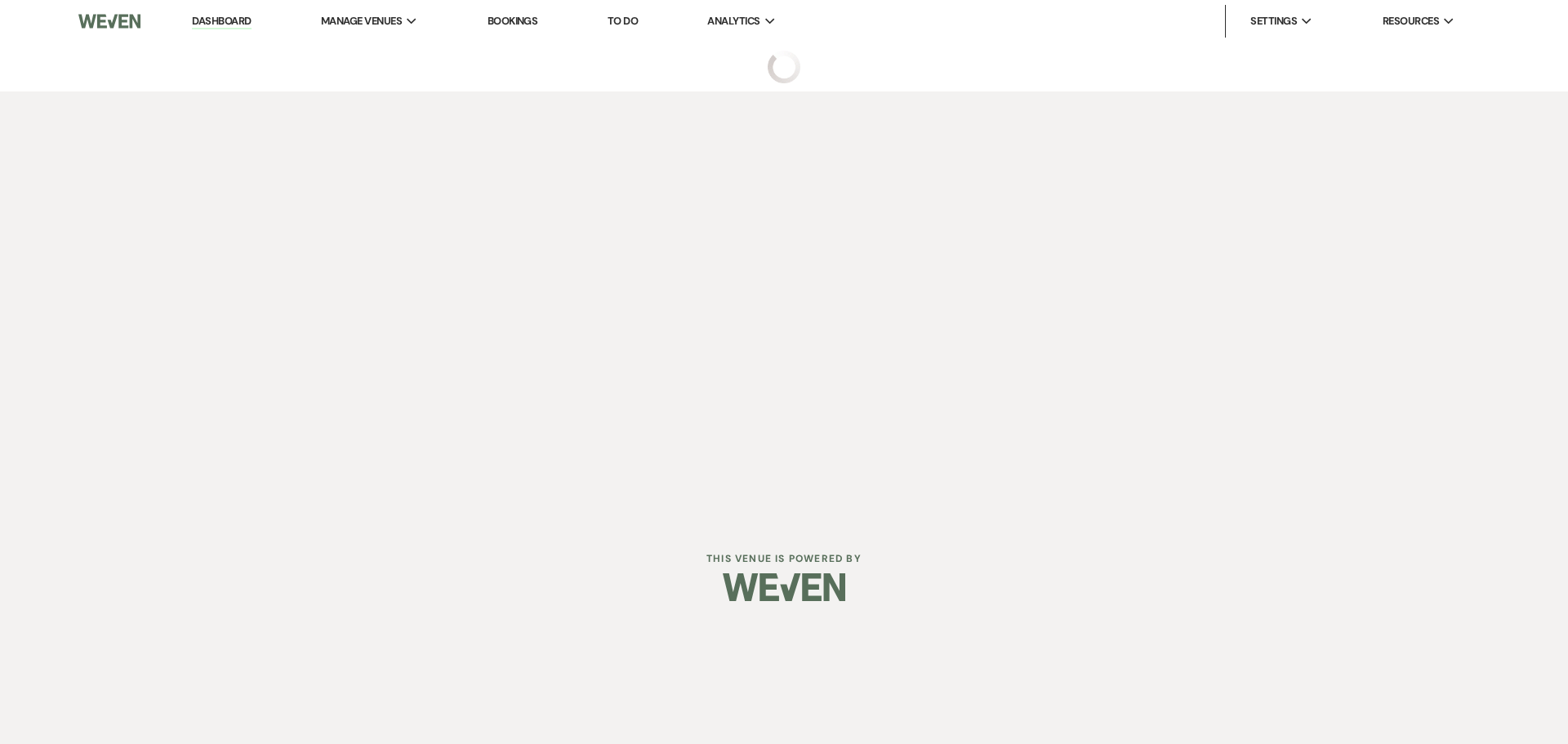
select select "5"
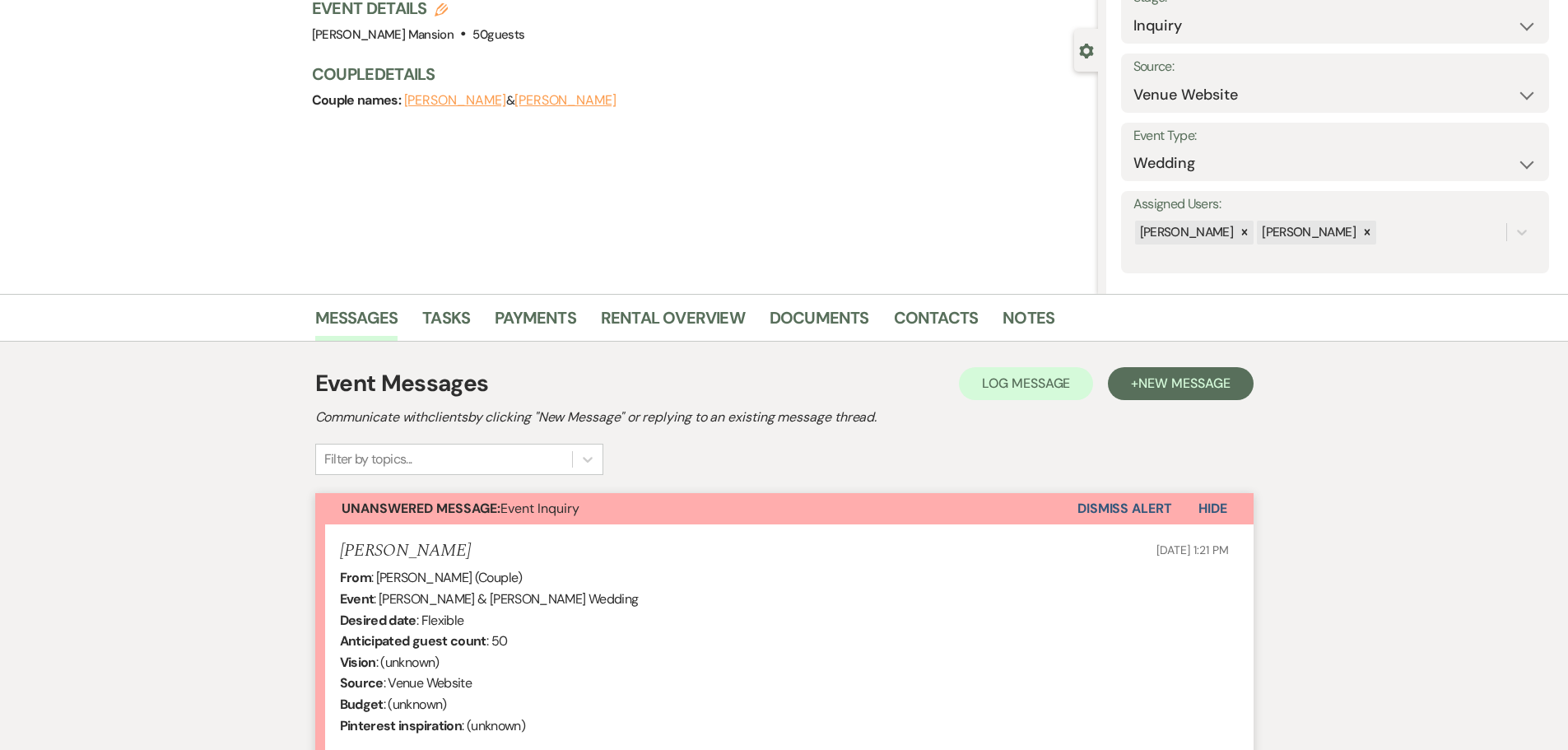
scroll to position [383, 0]
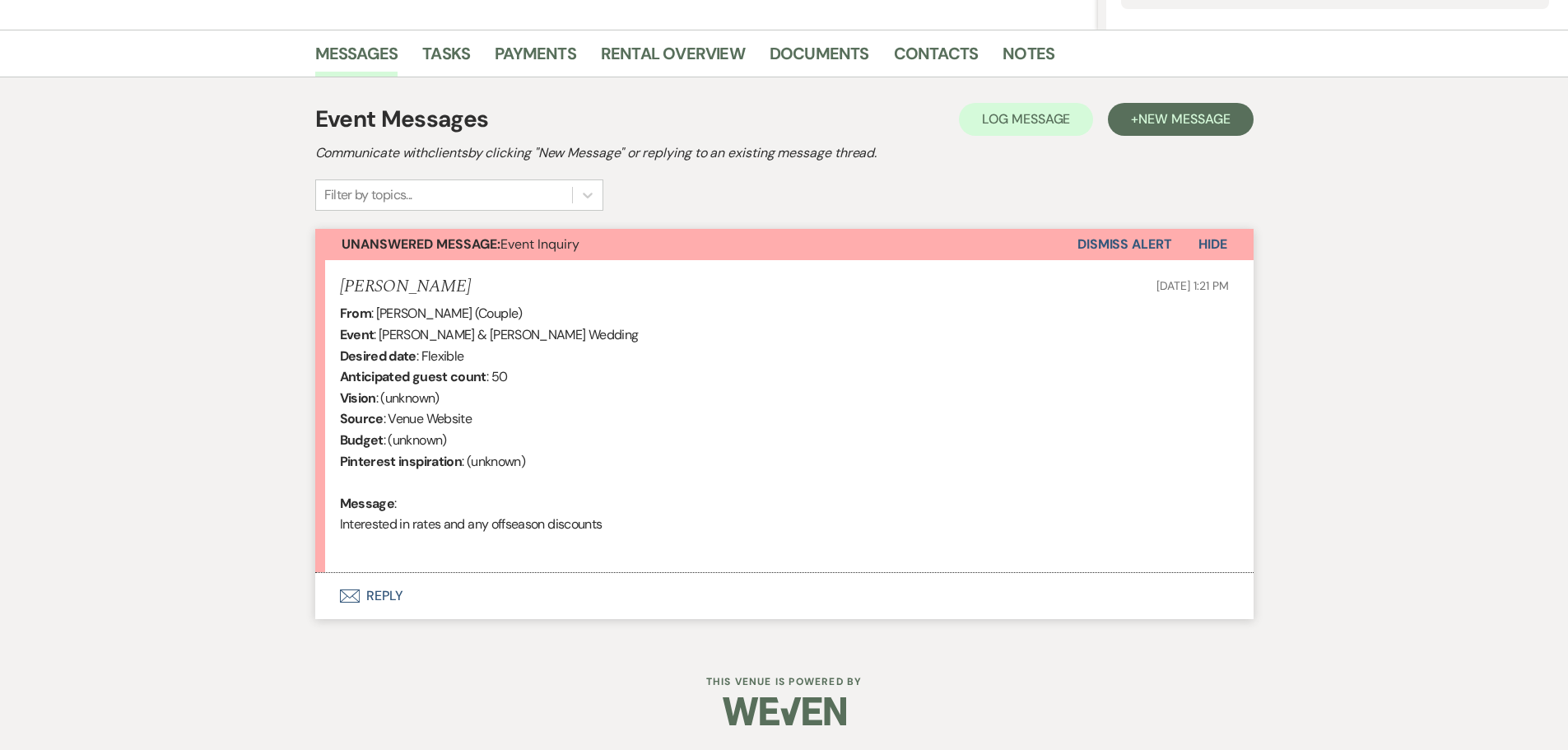
click at [378, 595] on button "Envelope Reply" at bounding box center [784, 596] width 939 height 46
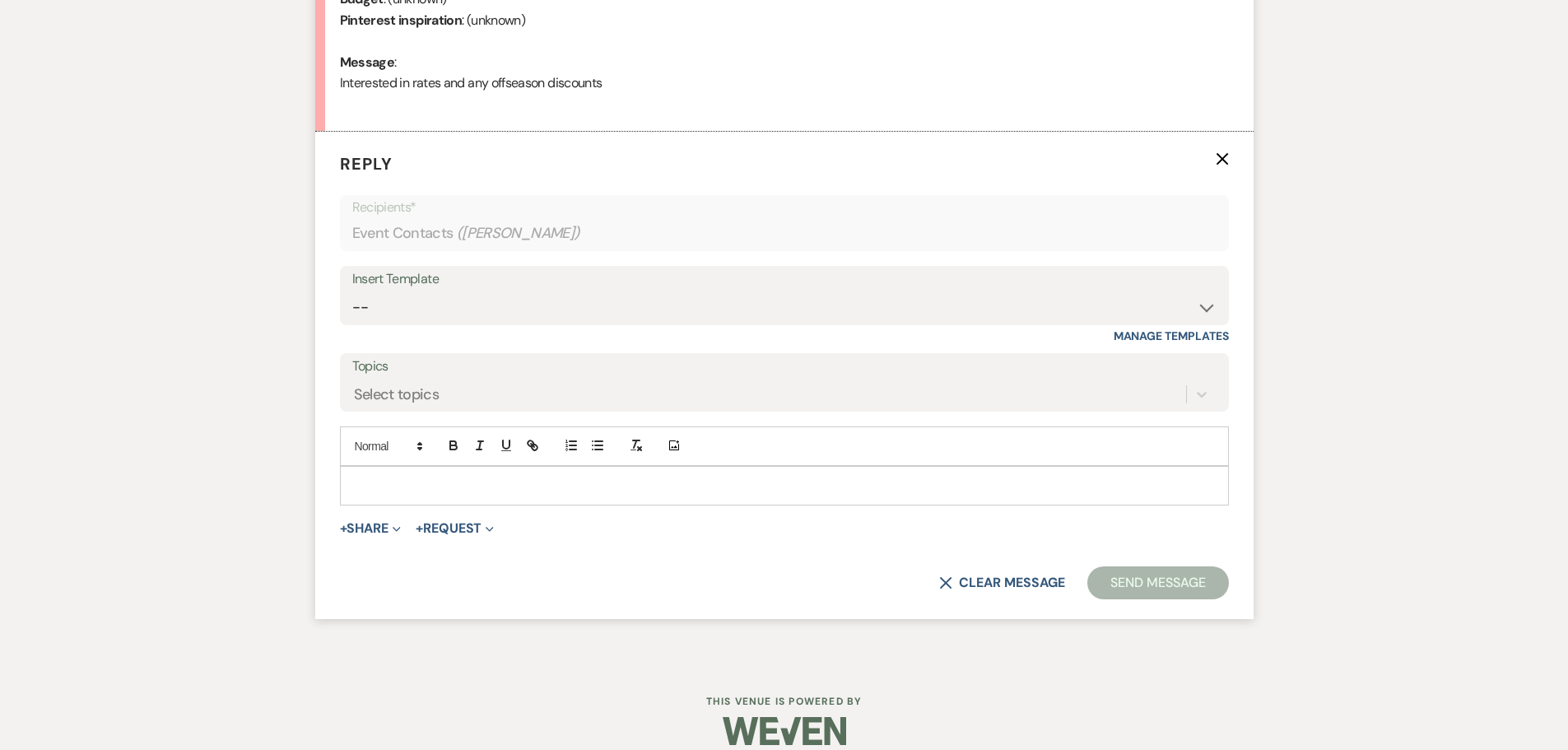
scroll to position [826, 0]
click at [1206, 309] on select "-- Initial Inquiry Response Tour Request Response Follow Up Contract (Pre-Booke…" at bounding box center [784, 306] width 864 height 32
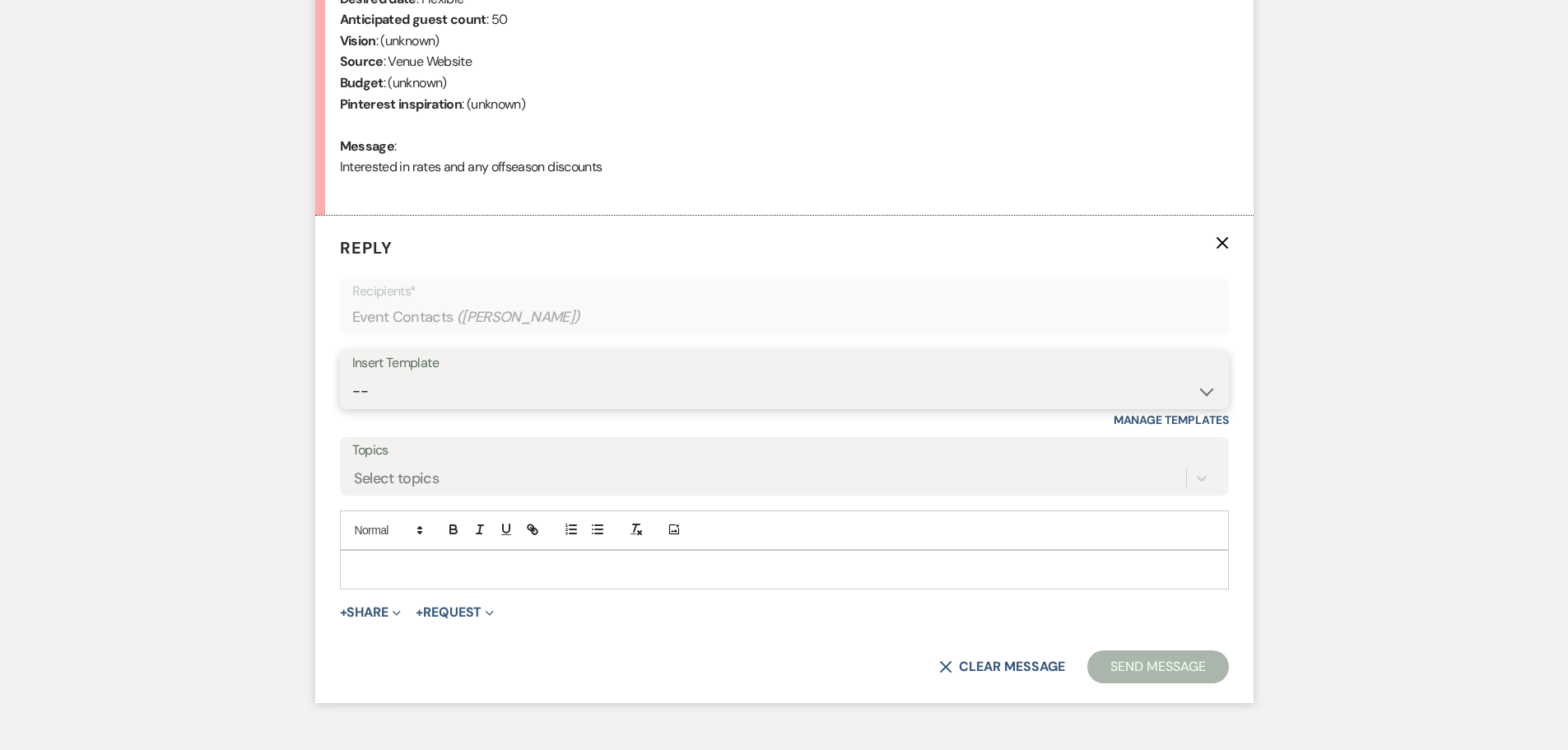
scroll to position [744, 0]
click at [1210, 396] on select "-- Initial Inquiry Response Tour Request Response Follow Up Contract (Pre-Booke…" at bounding box center [784, 389] width 864 height 32
select select "4818"
click at [352, 373] on select "-- Initial Inquiry Response Tour Request Response Follow Up Contract (Pre-Booke…" at bounding box center [784, 389] width 864 height 32
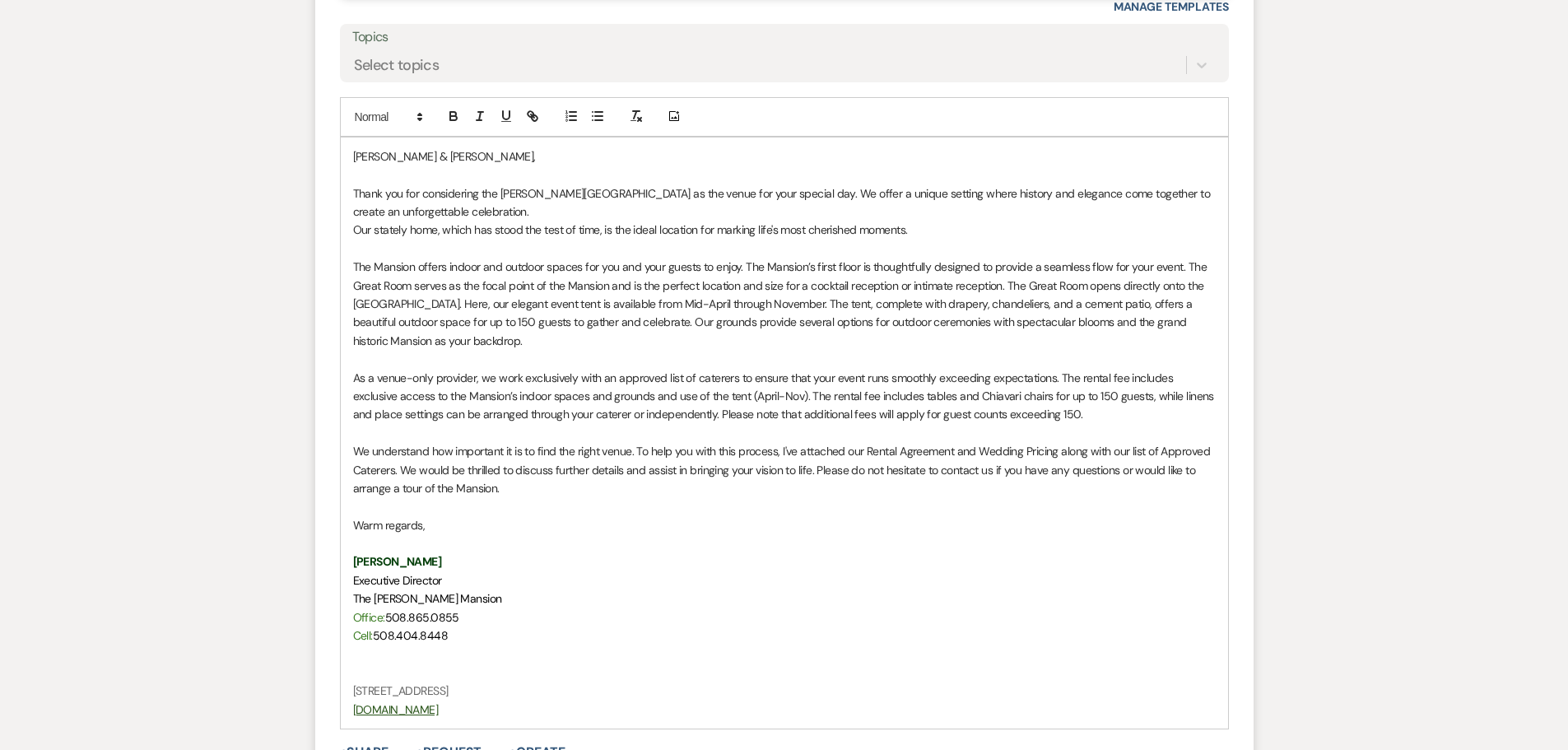
scroll to position [1155, 0]
click at [350, 151] on div "[PERSON_NAME] & [PERSON_NAME], Thank you for considering the [PERSON_NAME][GEOG…" at bounding box center [784, 432] width 887 height 592
click at [644, 219] on p "Thank you for considering the [PERSON_NAME][GEOGRAPHIC_DATA] as the venue for y…" at bounding box center [784, 202] width 862 height 37
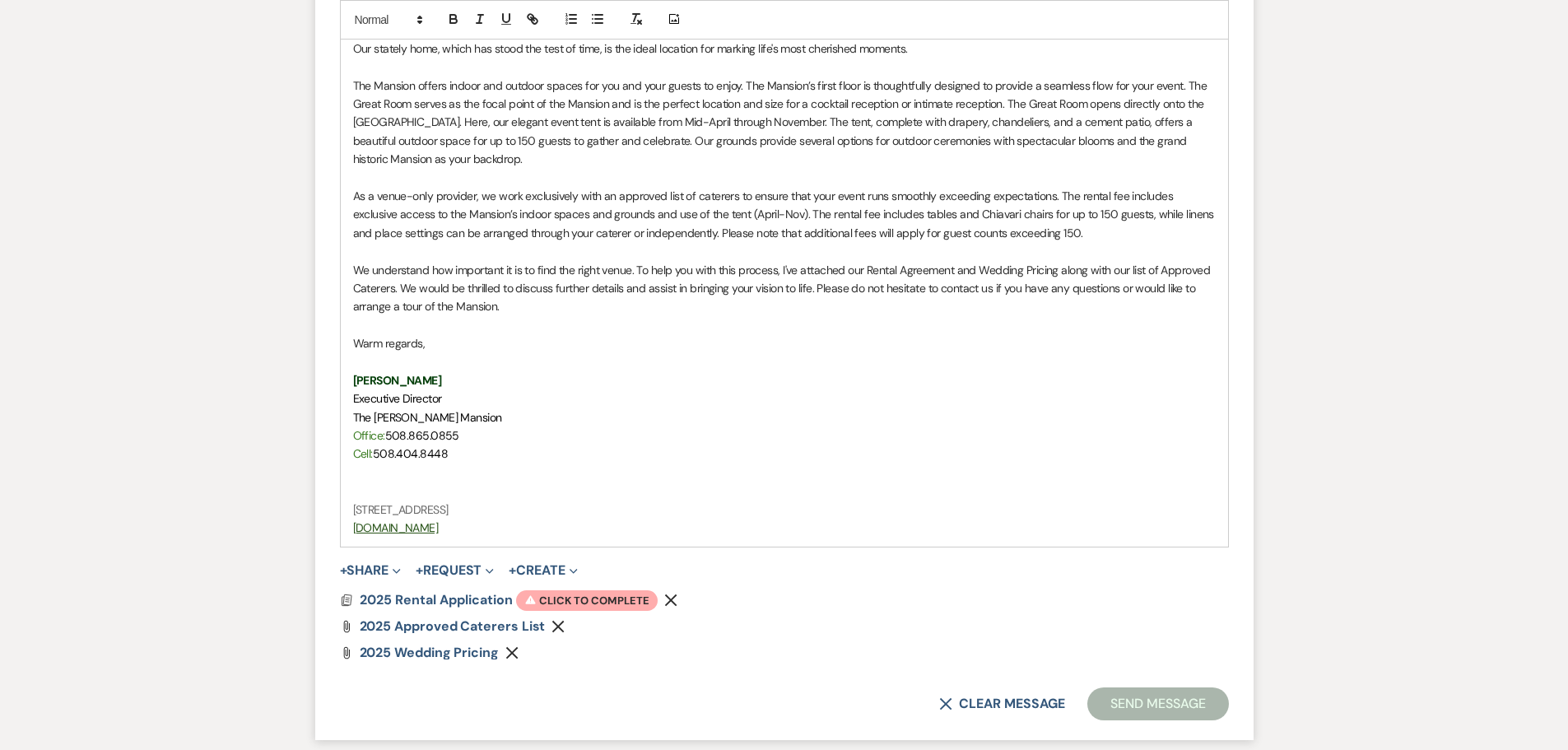
scroll to position [1495, 0]
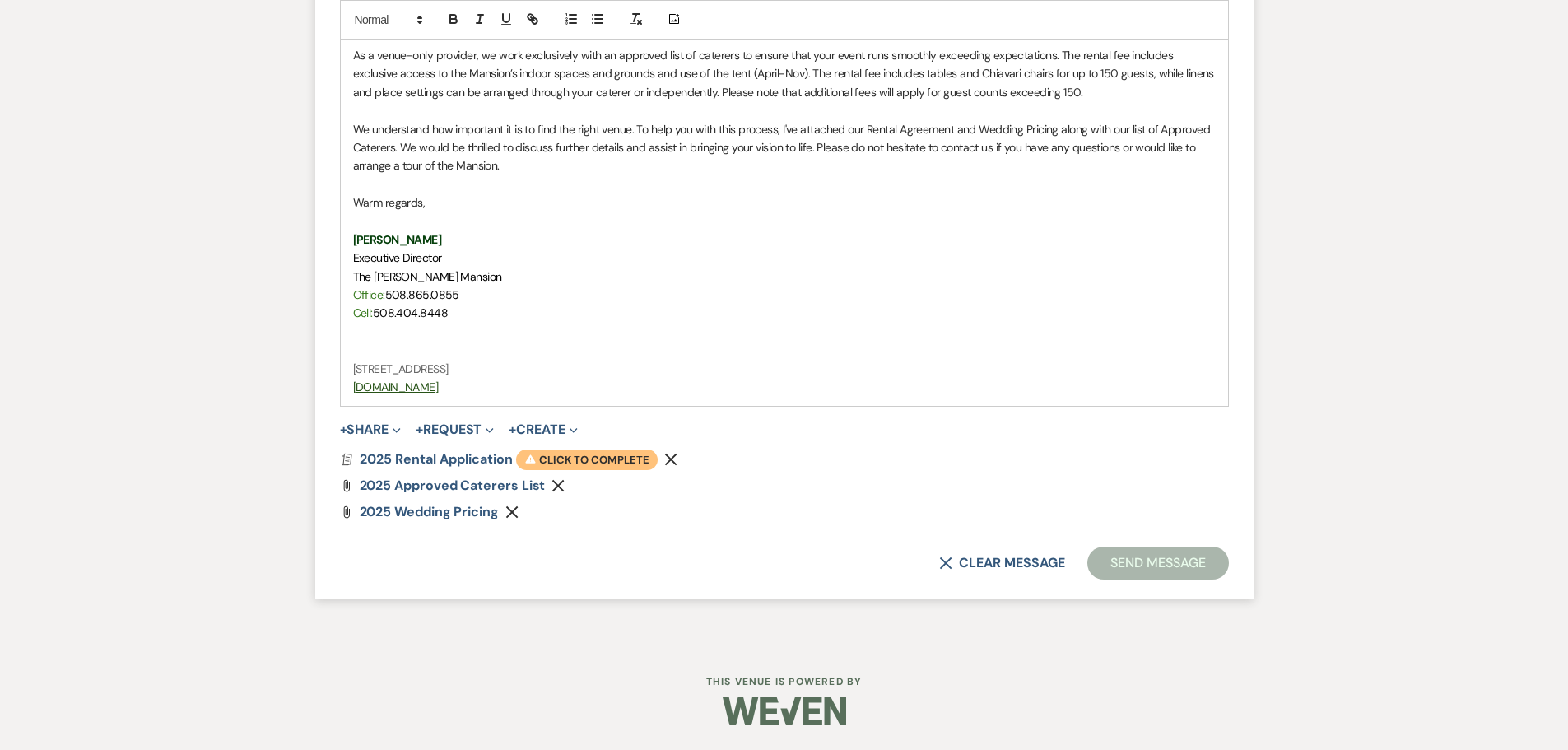
click at [575, 460] on span "Warning Click to complete" at bounding box center [587, 460] width 142 height 21
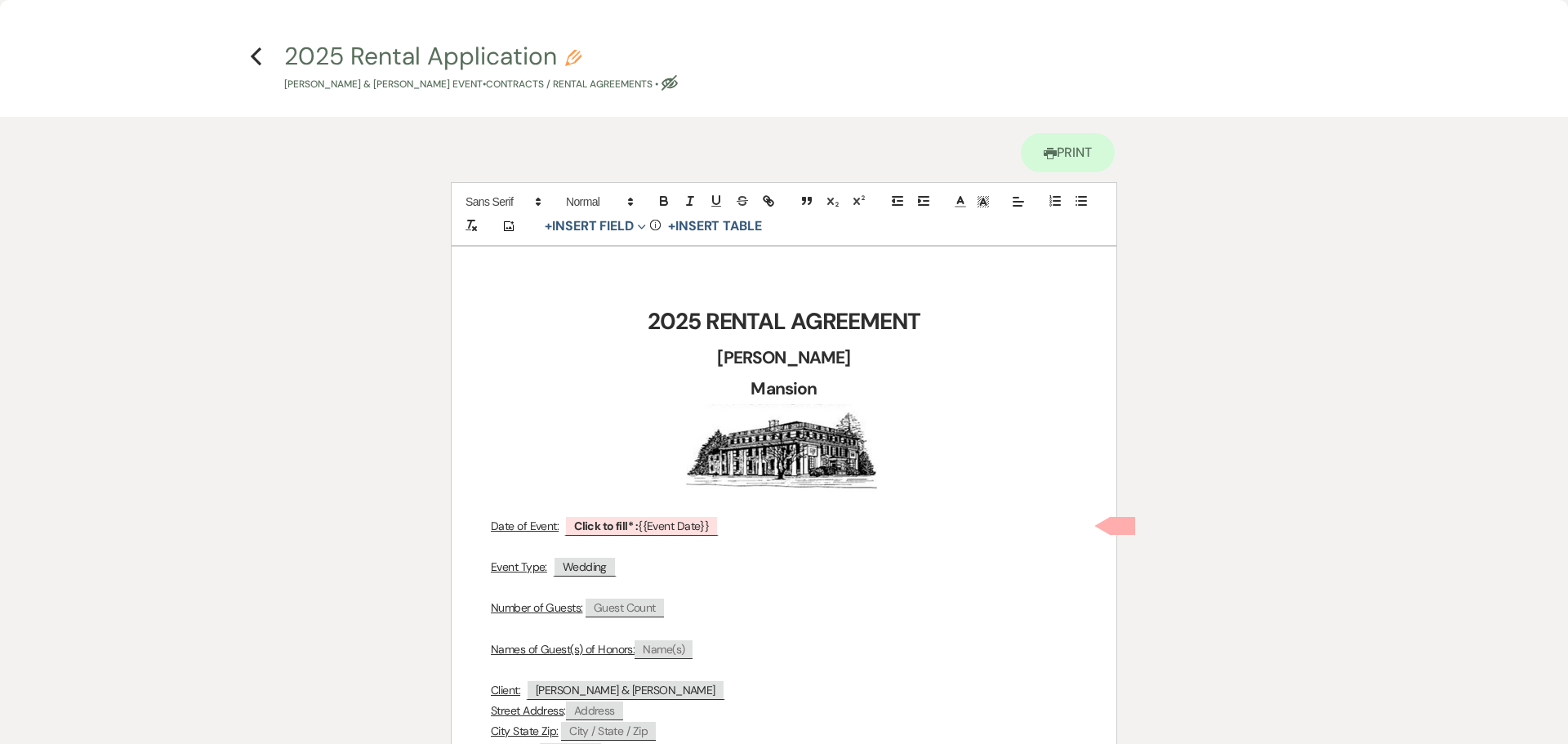
click at [1129, 526] on span at bounding box center [1122, 526] width 25 height 18
click at [635, 527] on b "Click to fill* :" at bounding box center [606, 526] width 64 height 15
select select "smartCustomField"
select select "owner"
select select "{{eventDate}}"
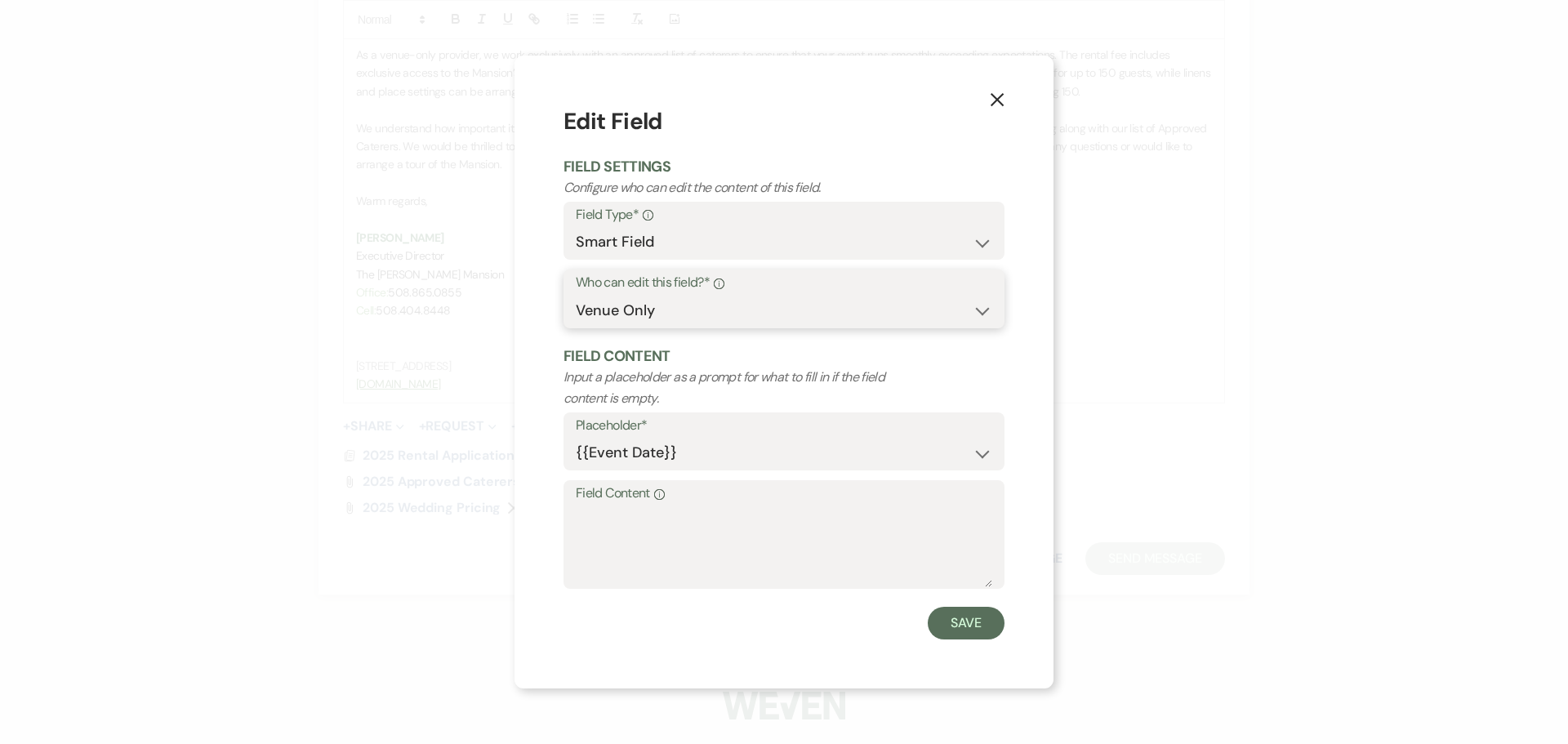
click at [991, 315] on select "Both Venue & Client Client Only Venue Only" at bounding box center [784, 311] width 417 height 32
click at [576, 295] on select "Both Venue & Client Client Only Venue Only" at bounding box center [784, 311] width 417 height 32
click at [955, 632] on button "Save" at bounding box center [966, 623] width 77 height 33
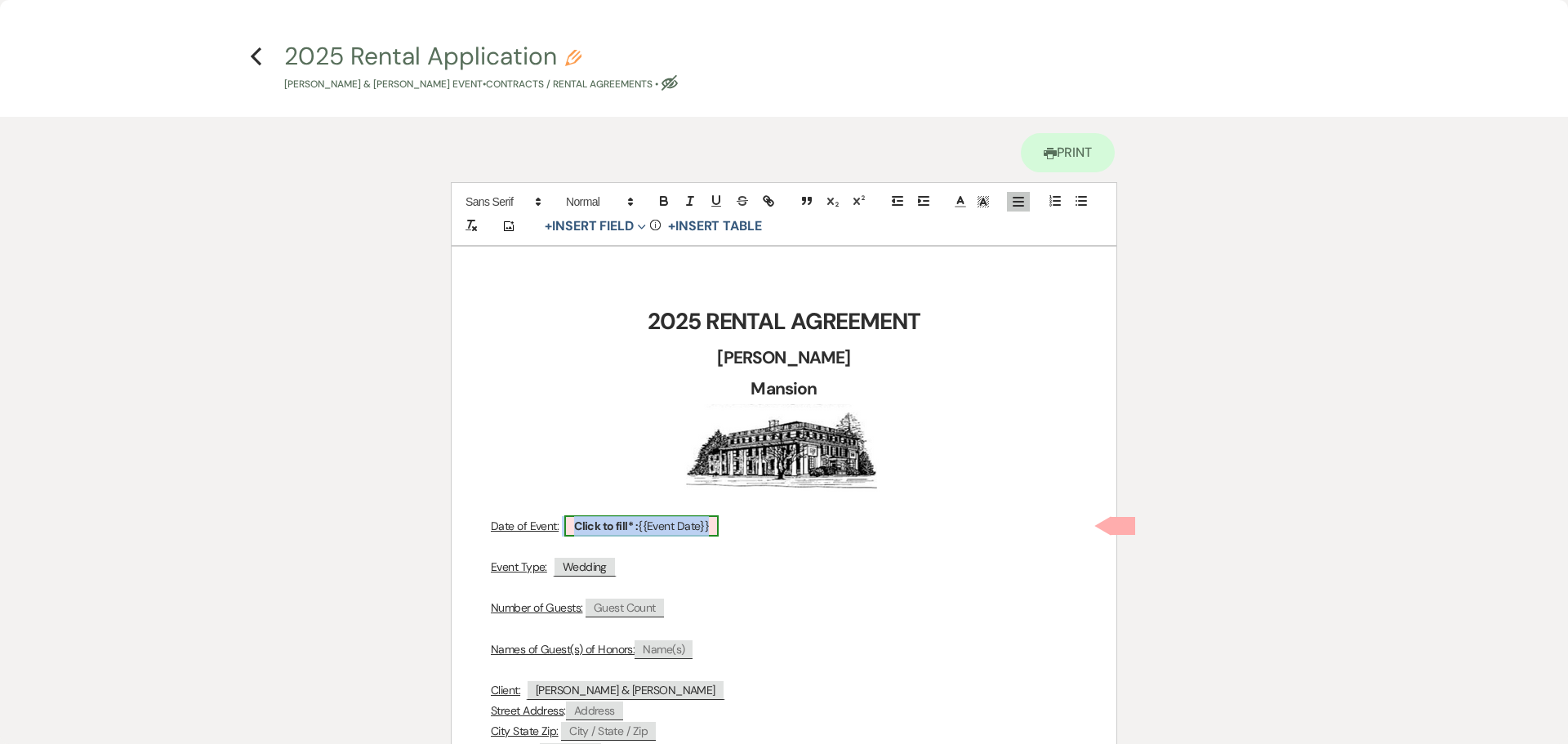
click at [672, 527] on span "Click to fill* : {{Event Date}}" at bounding box center [641, 526] width 154 height 21
select select "smartCustomField"
select select "owner"
select select "{{eventDate}}"
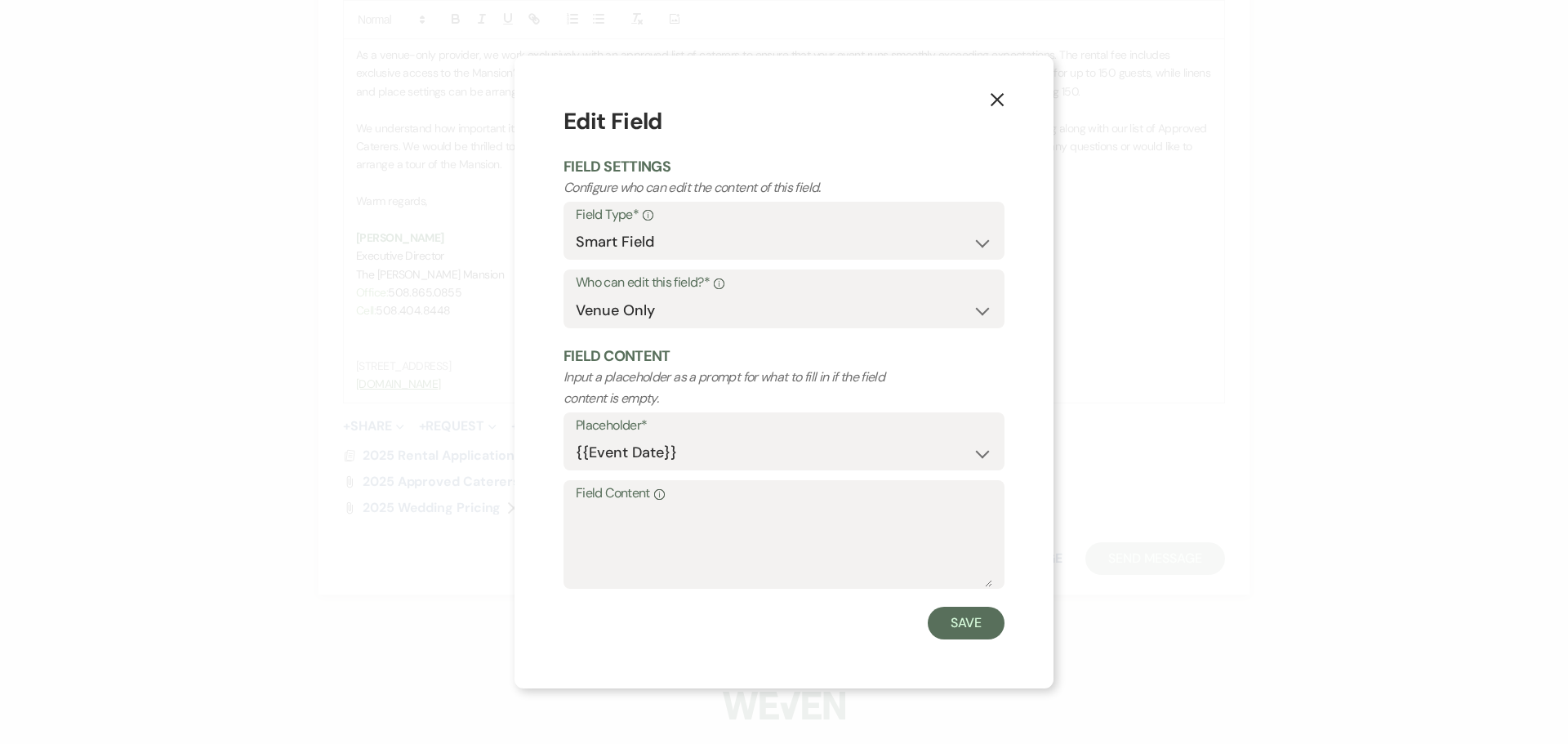
click at [993, 307] on div "Who can edit this field?* Info Both Venue & Client Client Only Venue Only" at bounding box center [784, 299] width 441 height 58
click at [980, 311] on select "Both Venue & Client Client Only Venue Only" at bounding box center [784, 311] width 417 height 32
select select "clientAndOwner"
click at [576, 295] on select "Both Venue & Client Client Only Venue Only" at bounding box center [784, 311] width 417 height 32
click at [949, 625] on button "Save" at bounding box center [966, 623] width 77 height 33
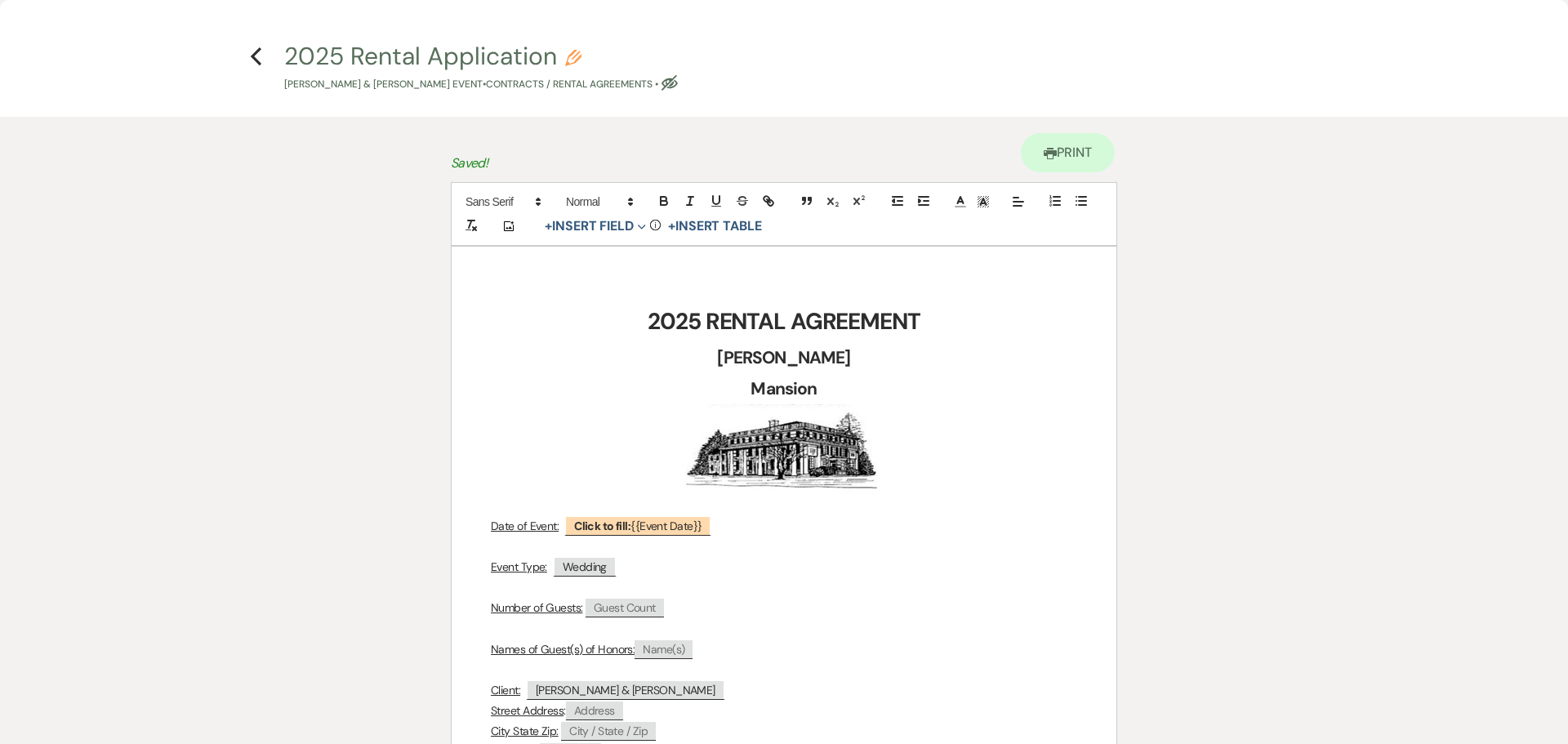
click at [263, 55] on h4 "Previous 2025 Rental Application Pencil [PERSON_NAME] & [PERSON_NAME] Event • C…" at bounding box center [783, 66] width 1176 height 53
click at [254, 58] on use "button" at bounding box center [256, 57] width 11 height 18
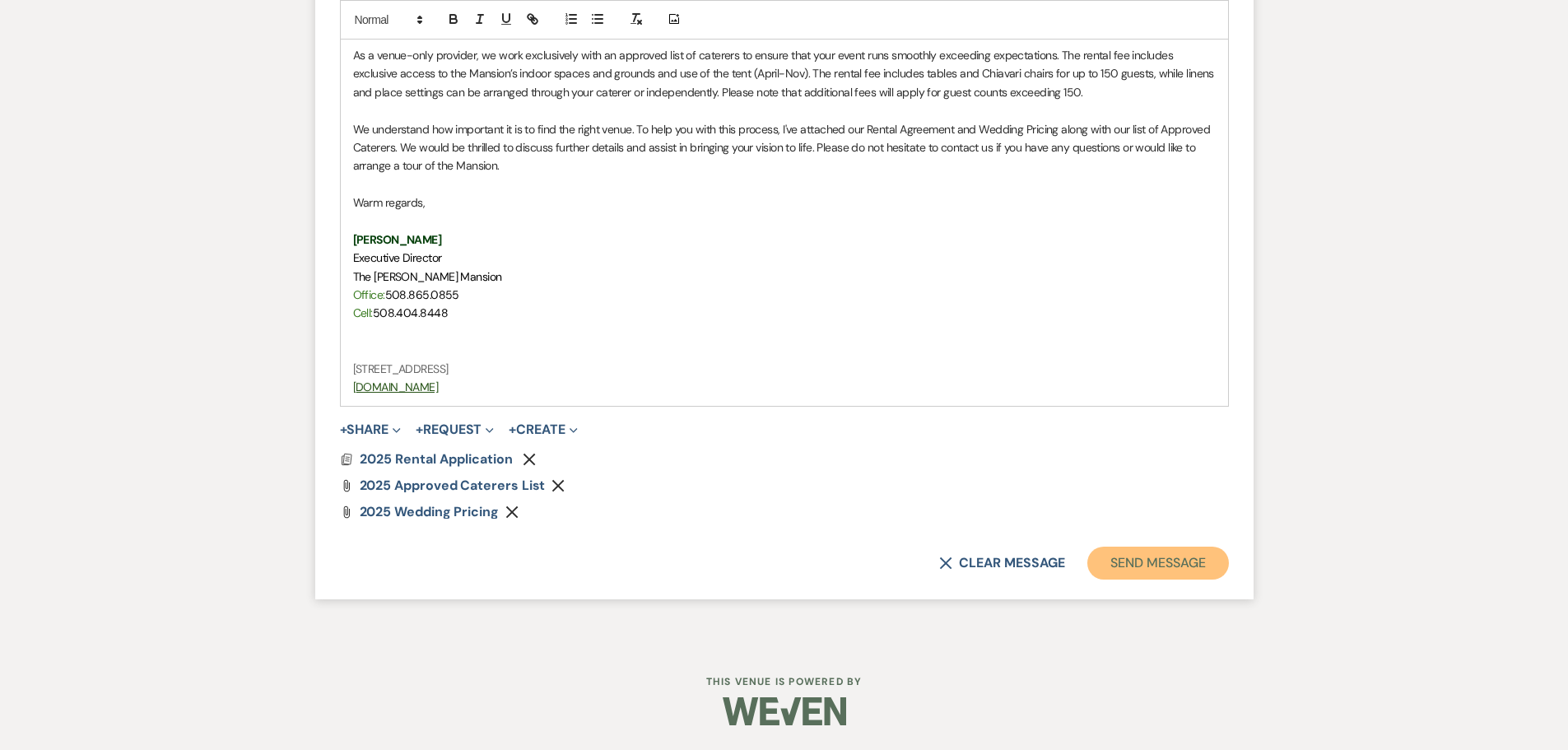
click at [1164, 563] on button "Send Message" at bounding box center [1157, 563] width 141 height 33
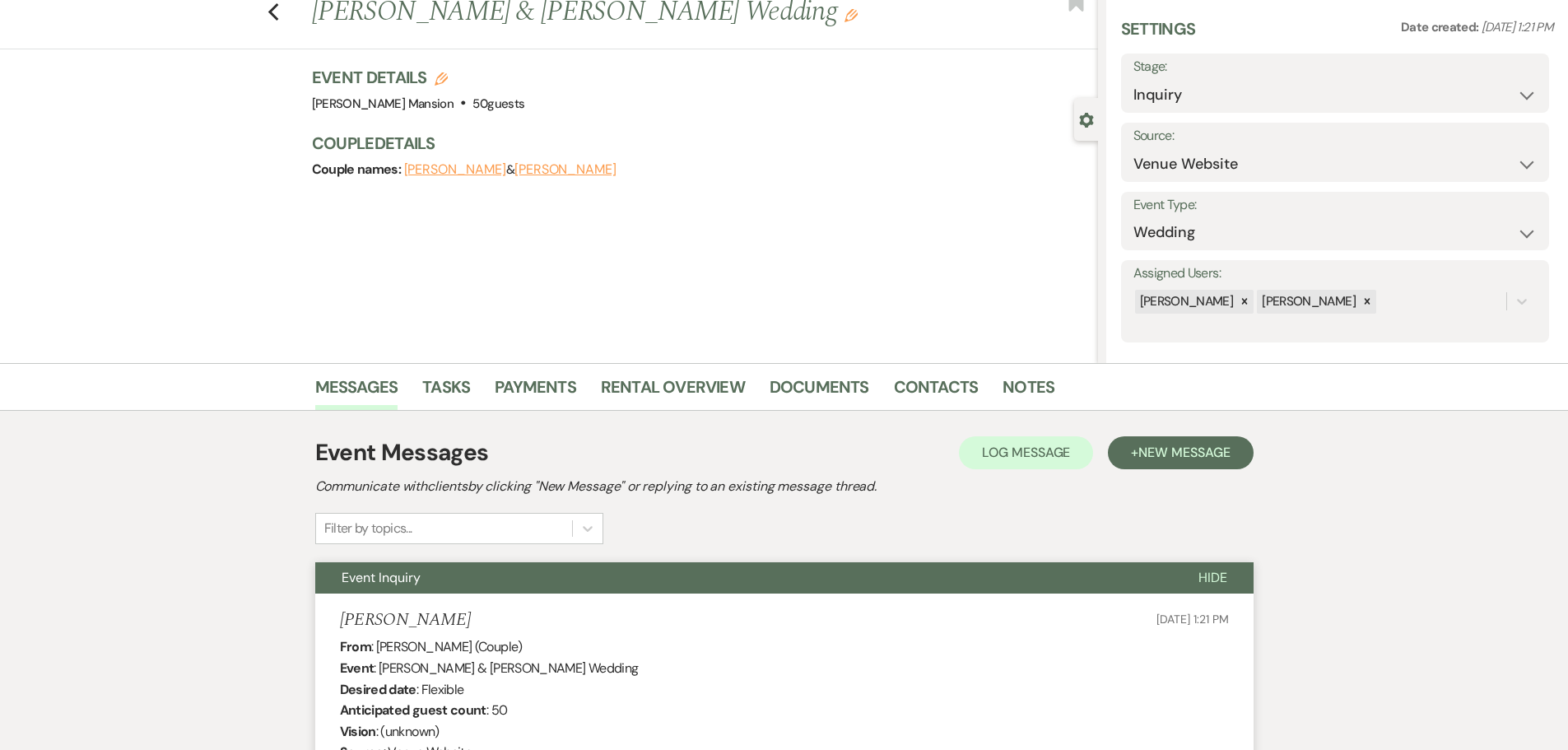
scroll to position [0, 0]
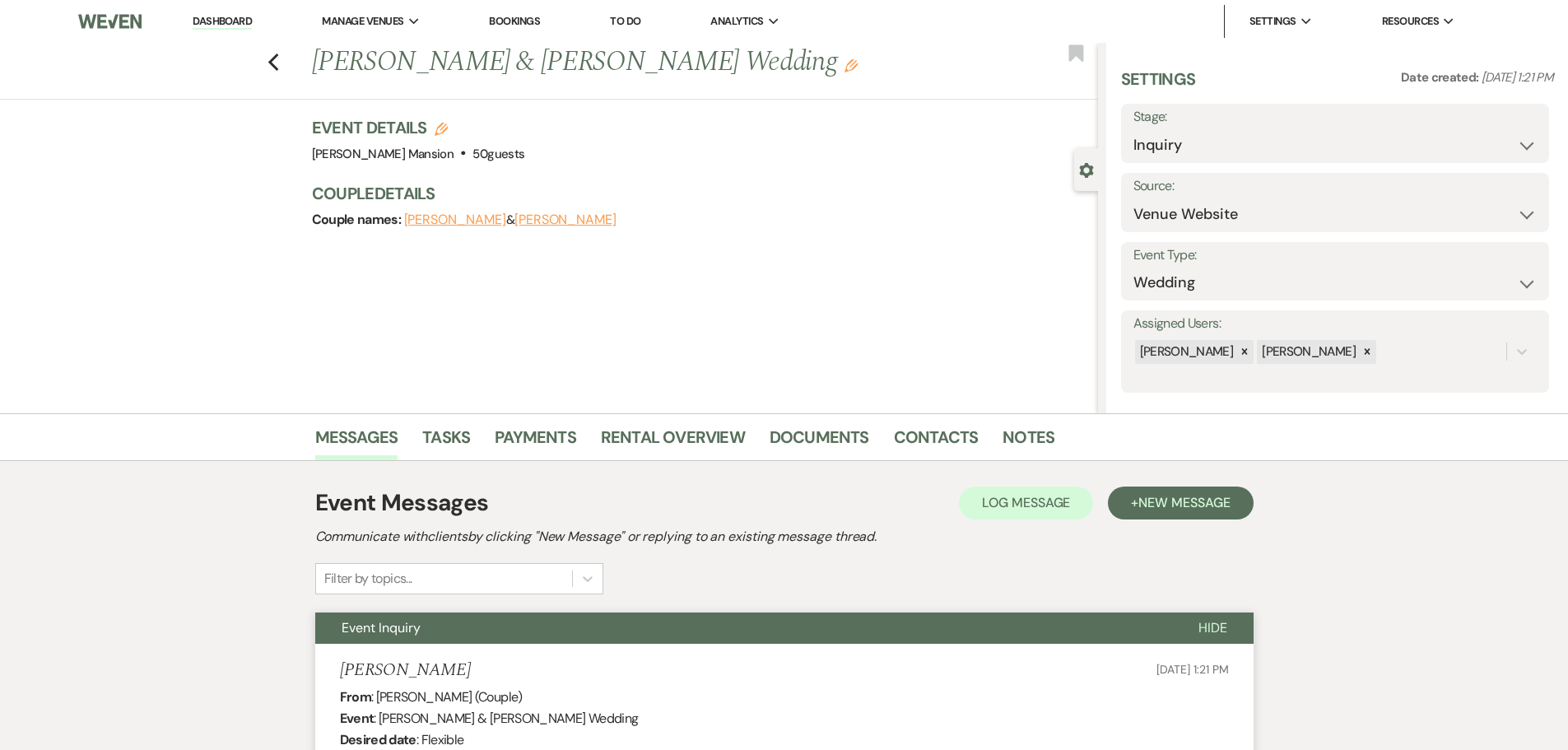
click at [240, 18] on link "Dashboard" at bounding box center [222, 21] width 59 height 16
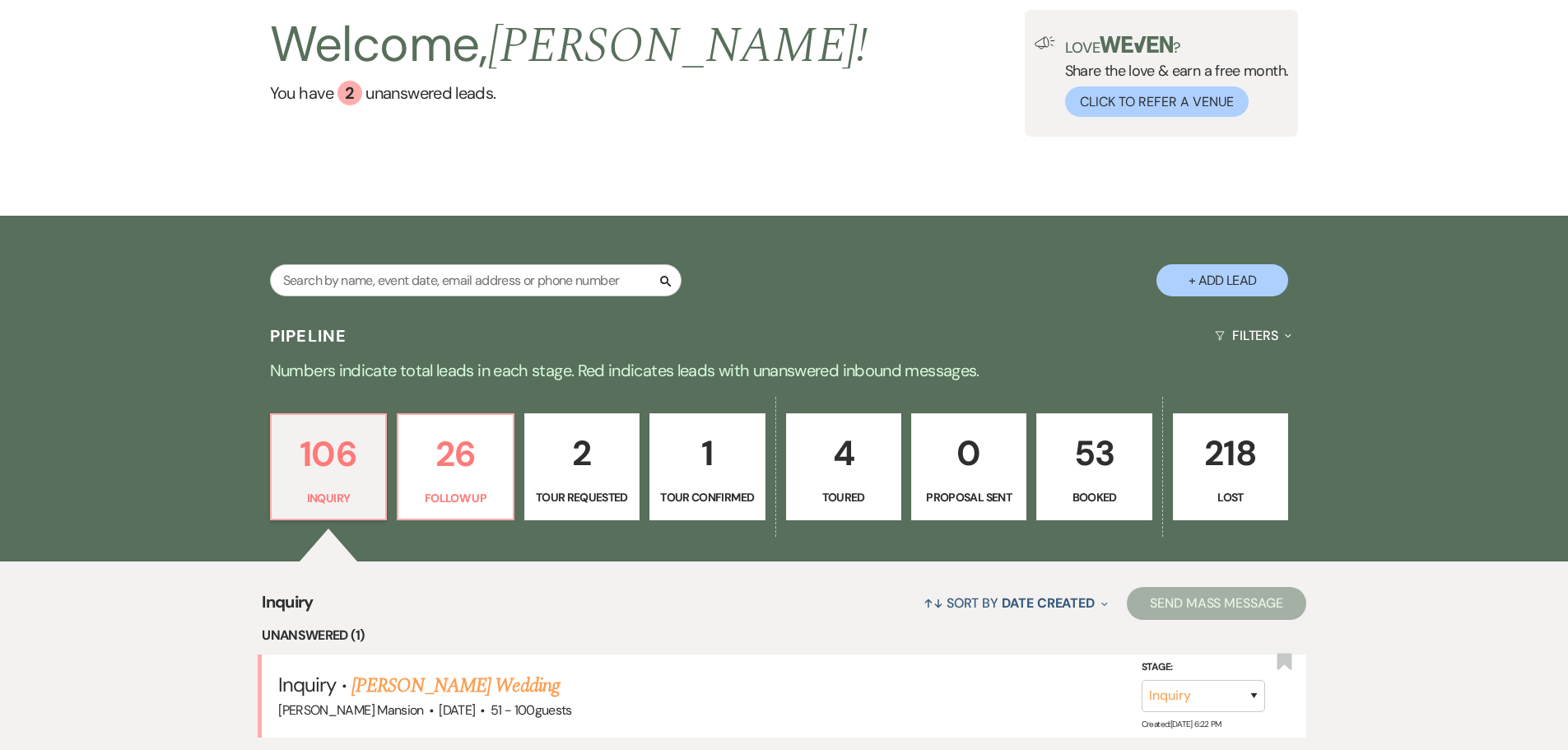
scroll to position [412, 0]
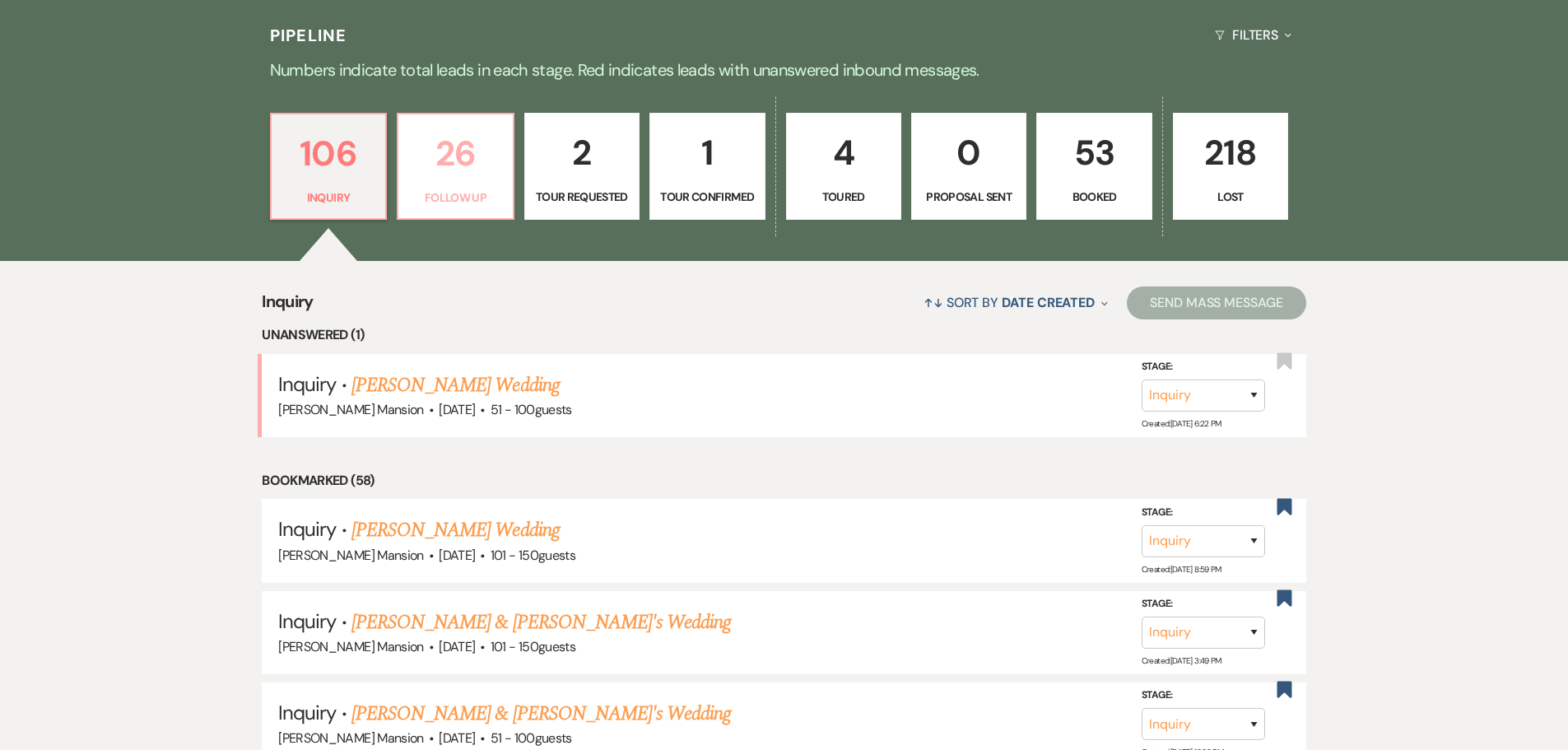
click at [469, 193] on p "Follow Up" at bounding box center [455, 198] width 94 height 18
select select "9"
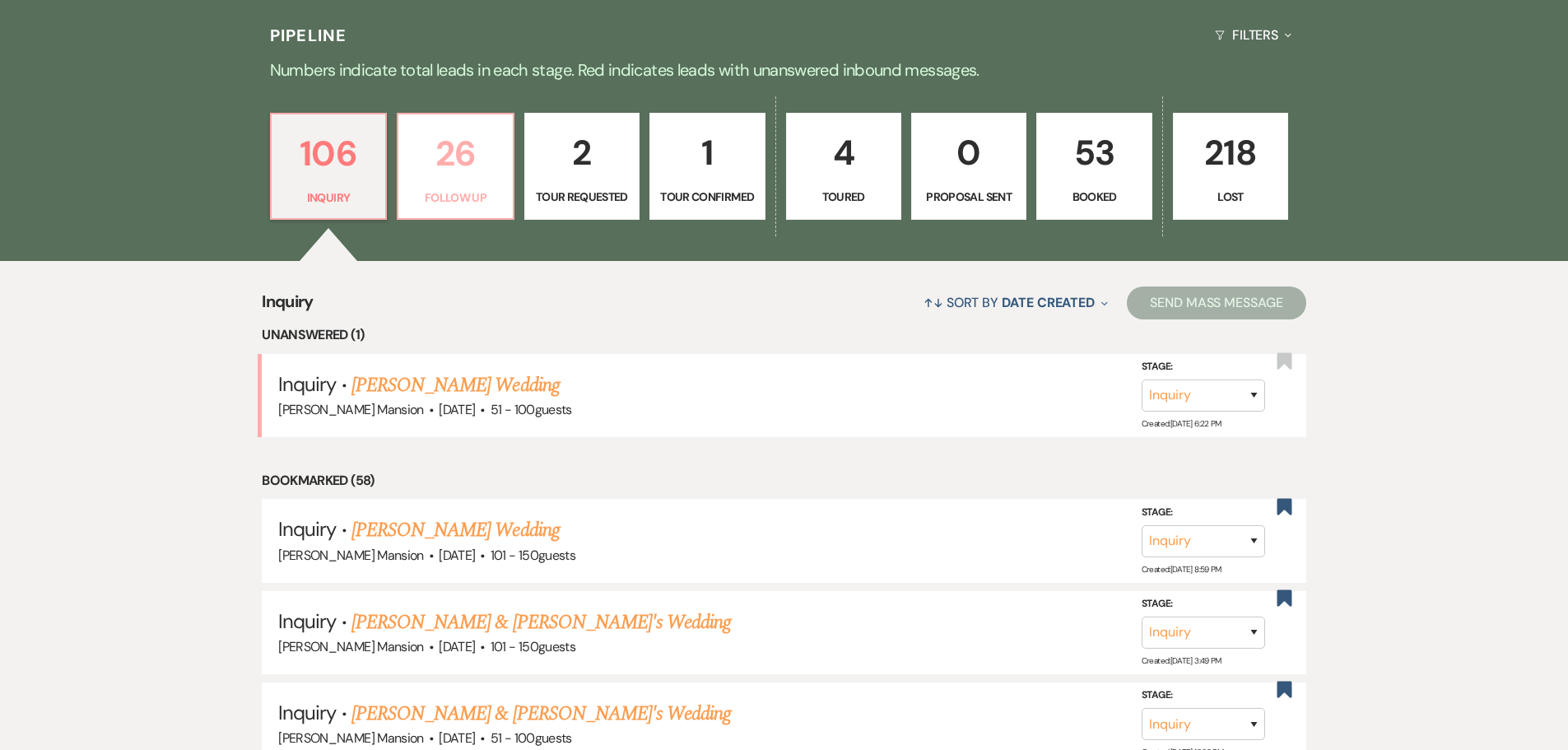
select select "9"
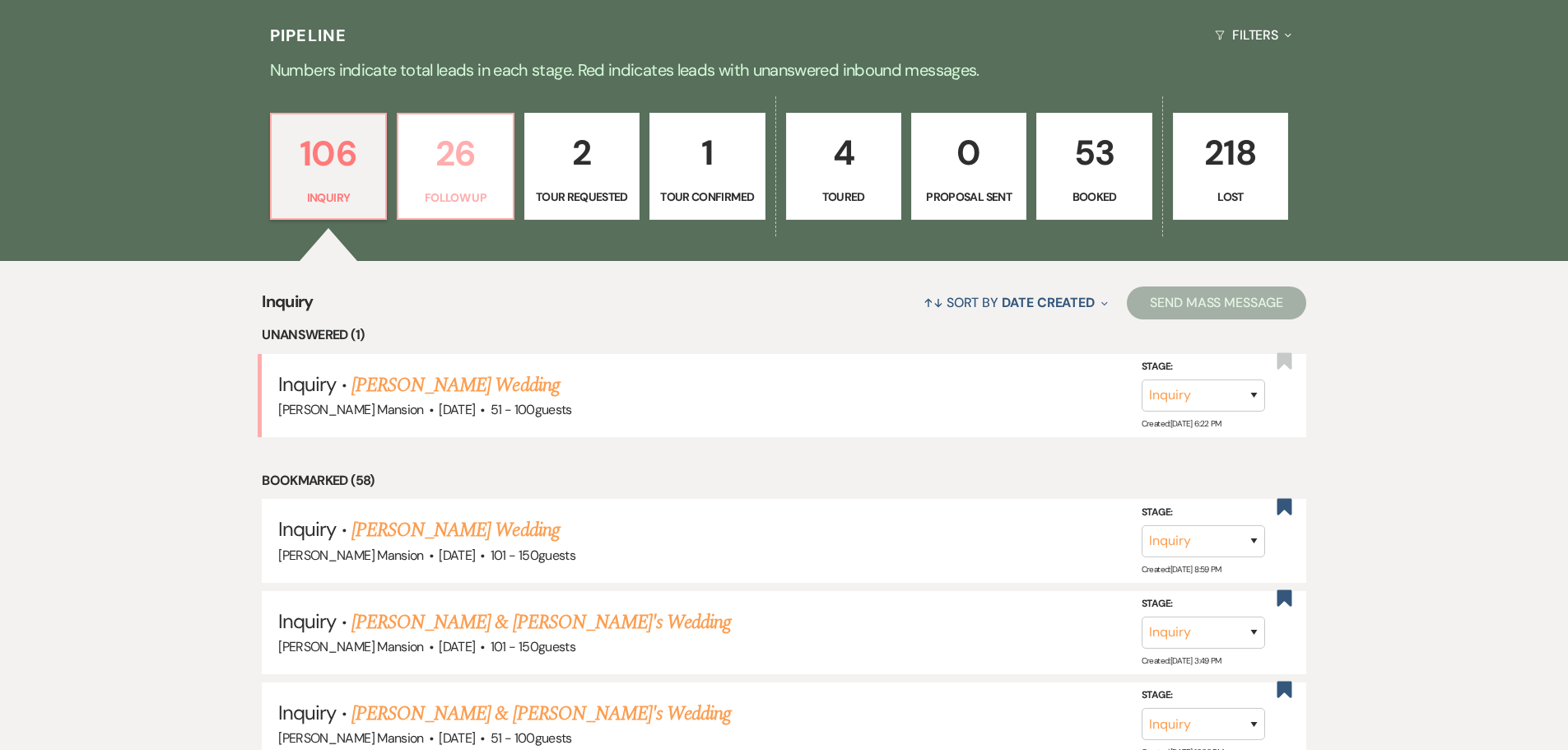
select select "9"
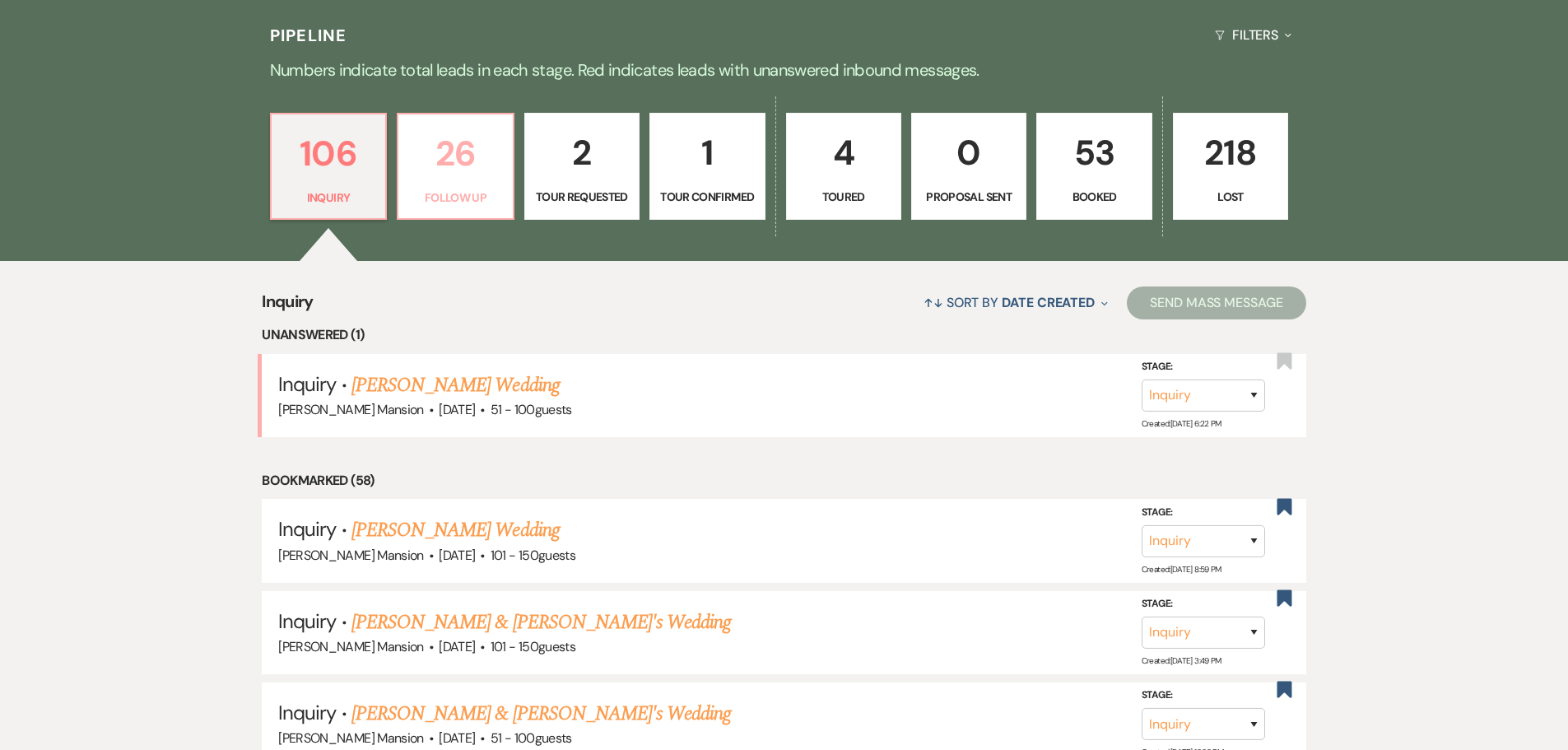
select select "9"
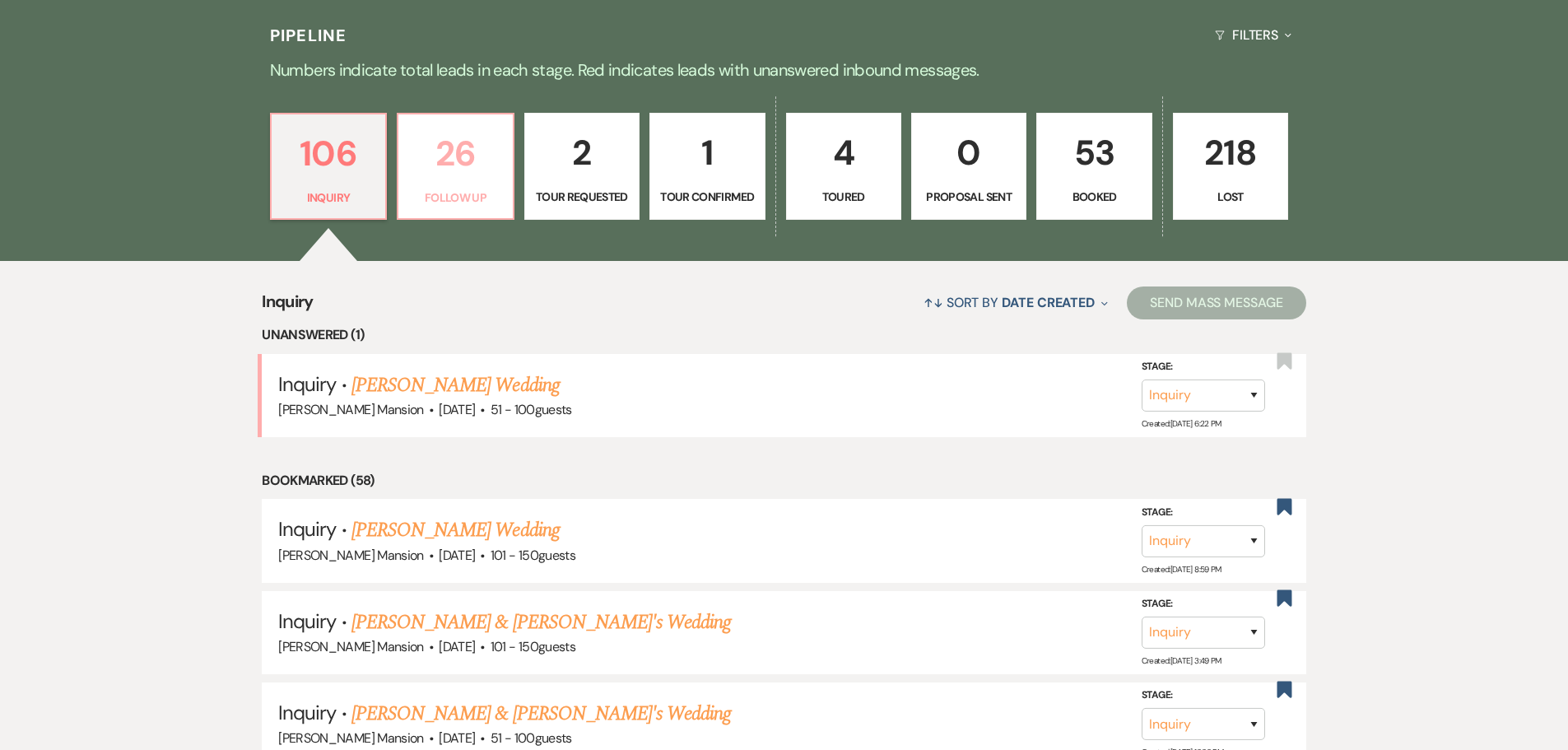
select select "9"
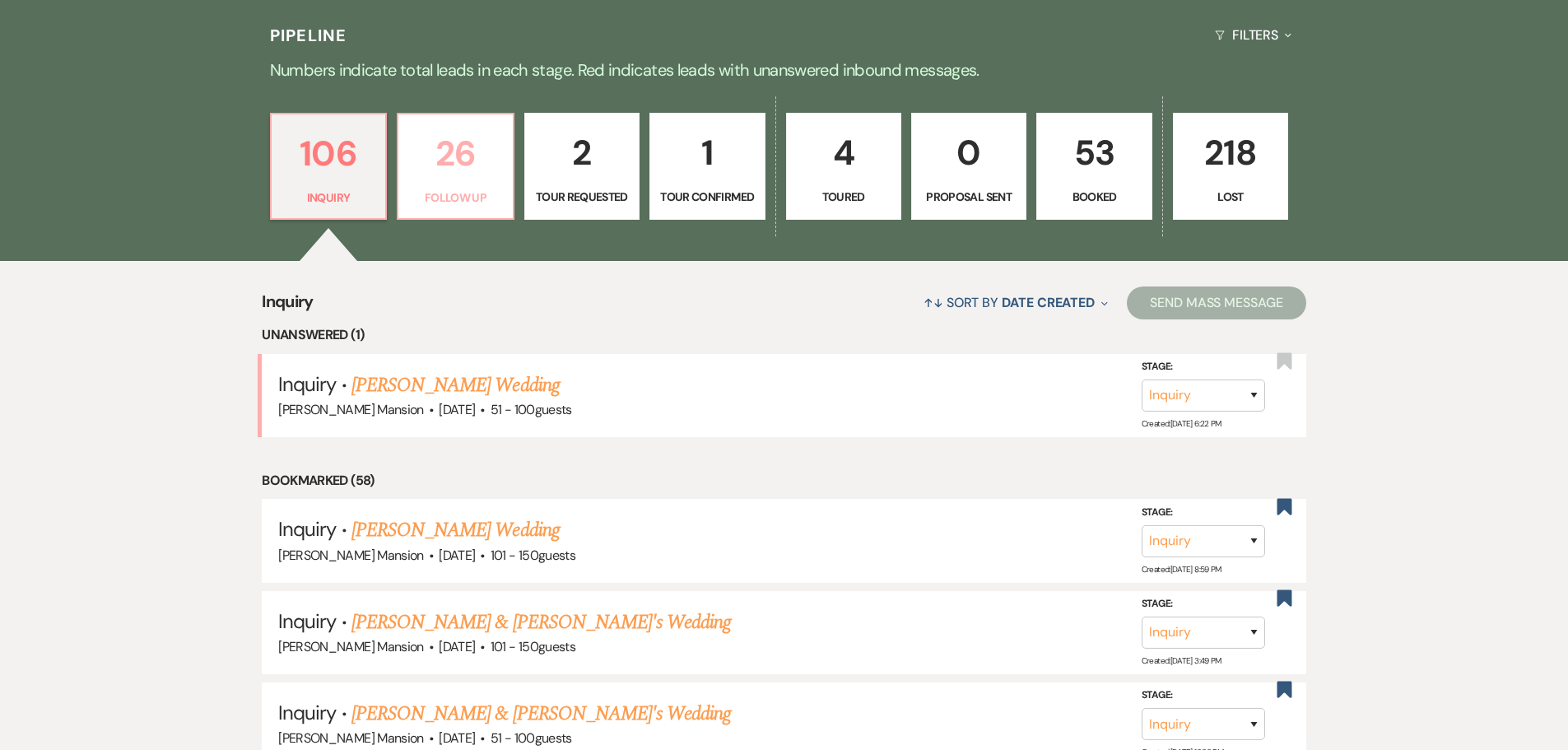
select select "9"
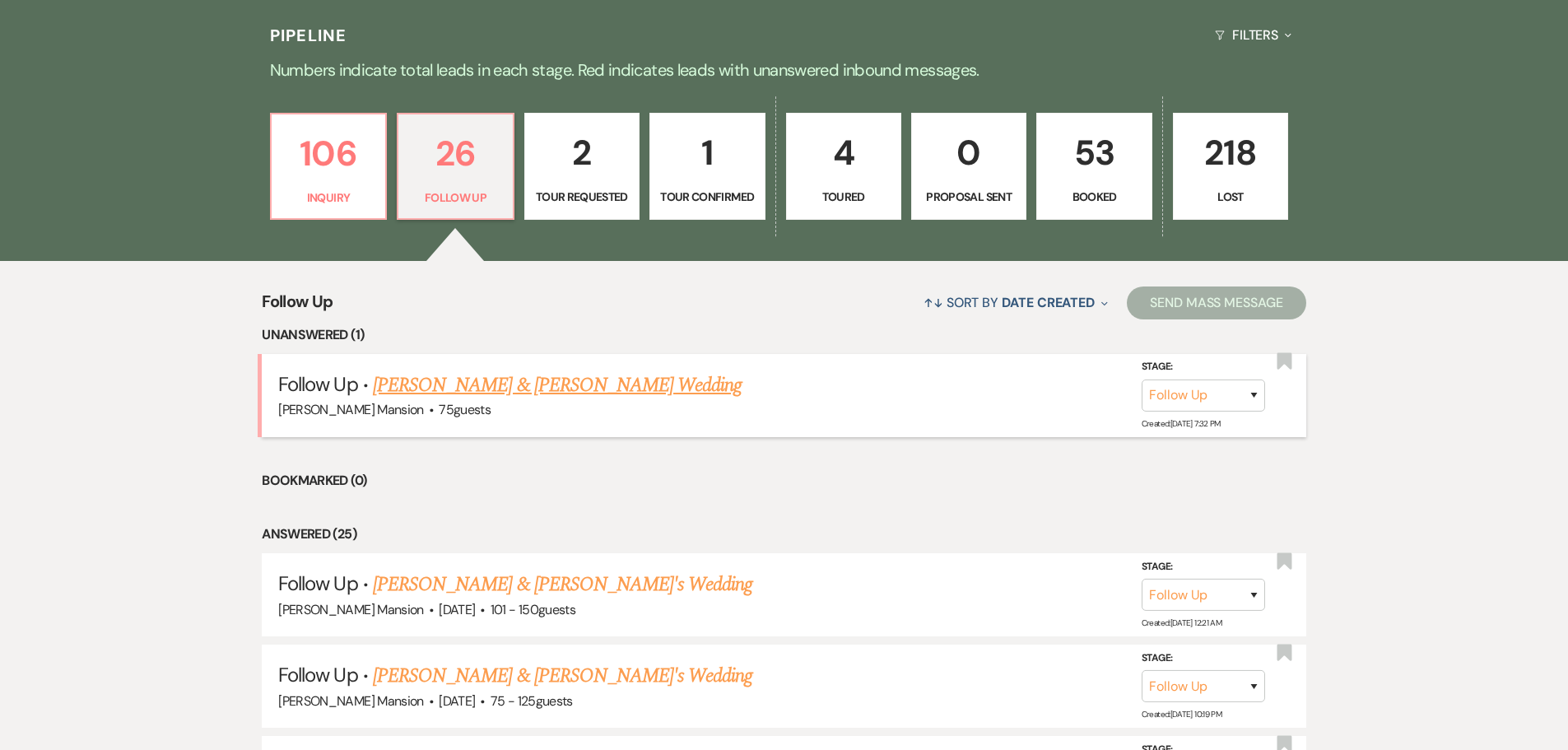
click at [511, 389] on link "[PERSON_NAME] & [PERSON_NAME] Wedding" at bounding box center [557, 385] width 369 height 29
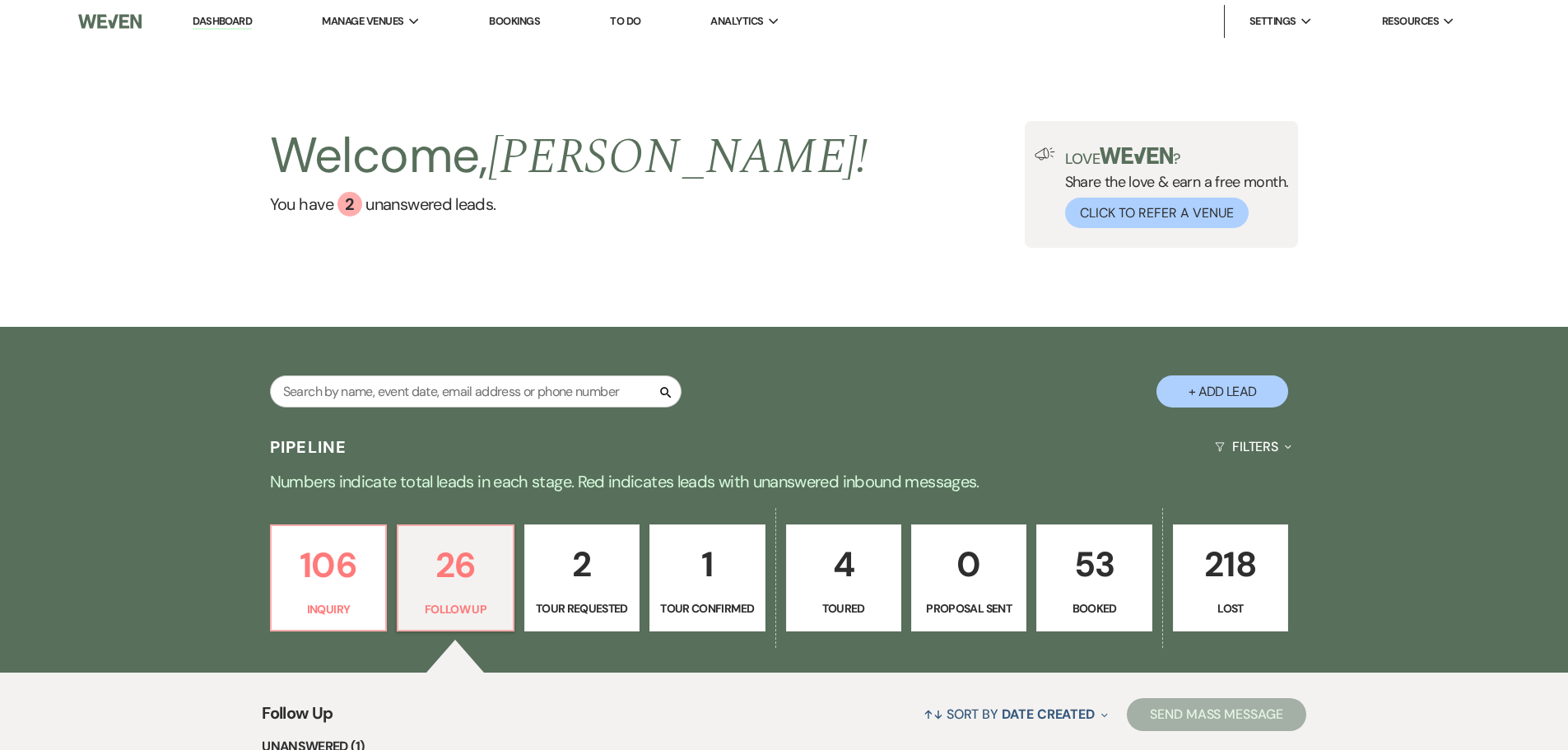
select select "9"
select select "5"
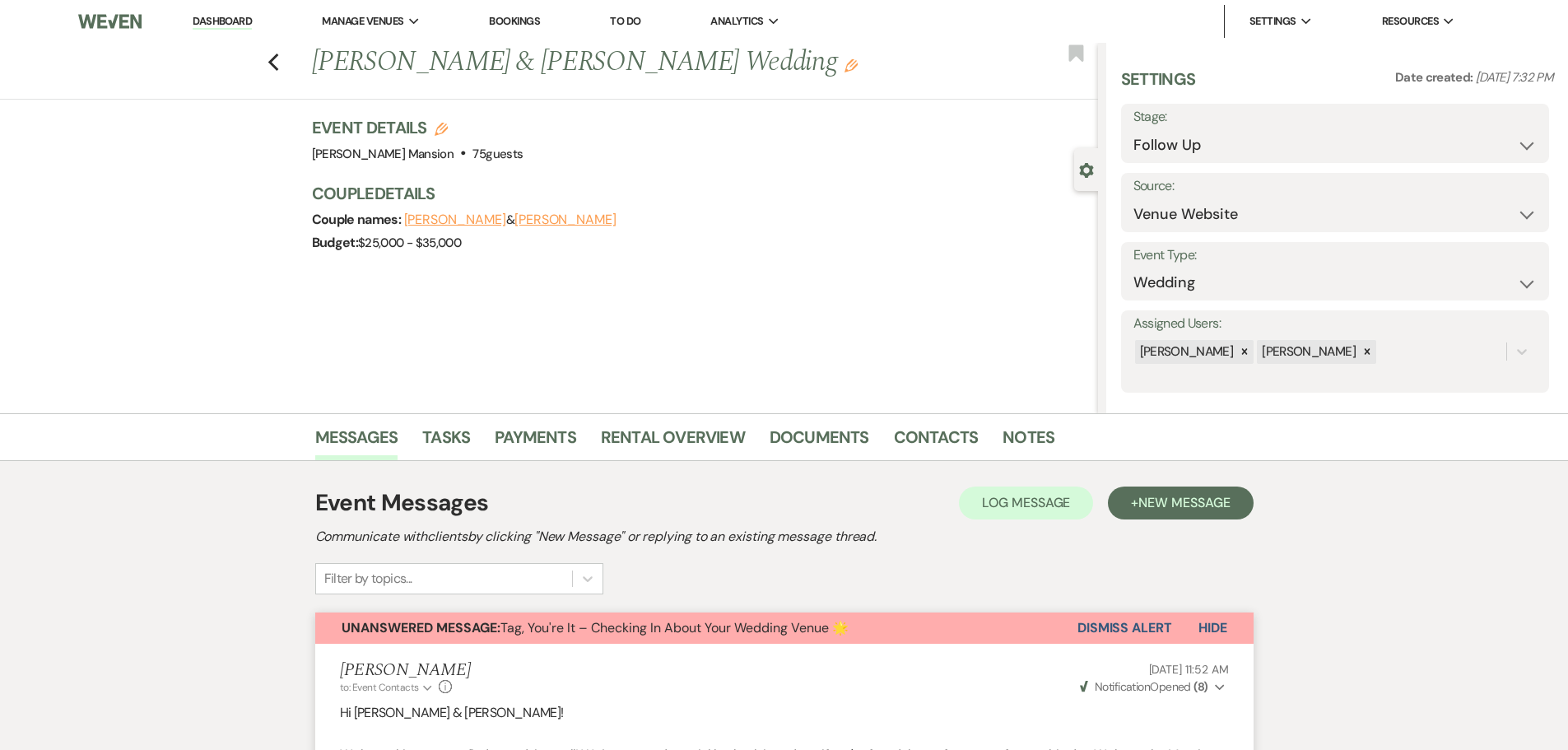
click at [1529, 143] on div "Stage: Inquiry Follow Up Tour Requested Tour Confirmed Toured Proposal Sent Boo…" at bounding box center [1335, 134] width 428 height 59
click at [1513, 146] on select "Inquiry Follow Up Tour Requested Tour Confirmed Toured Proposal Sent Booked Lost" at bounding box center [1335, 145] width 404 height 32
select select "8"
click at [1133, 129] on select "Inquiry Follow Up Tour Requested Tour Confirmed Toured Proposal Sent Booked Lost" at bounding box center [1335, 145] width 404 height 32
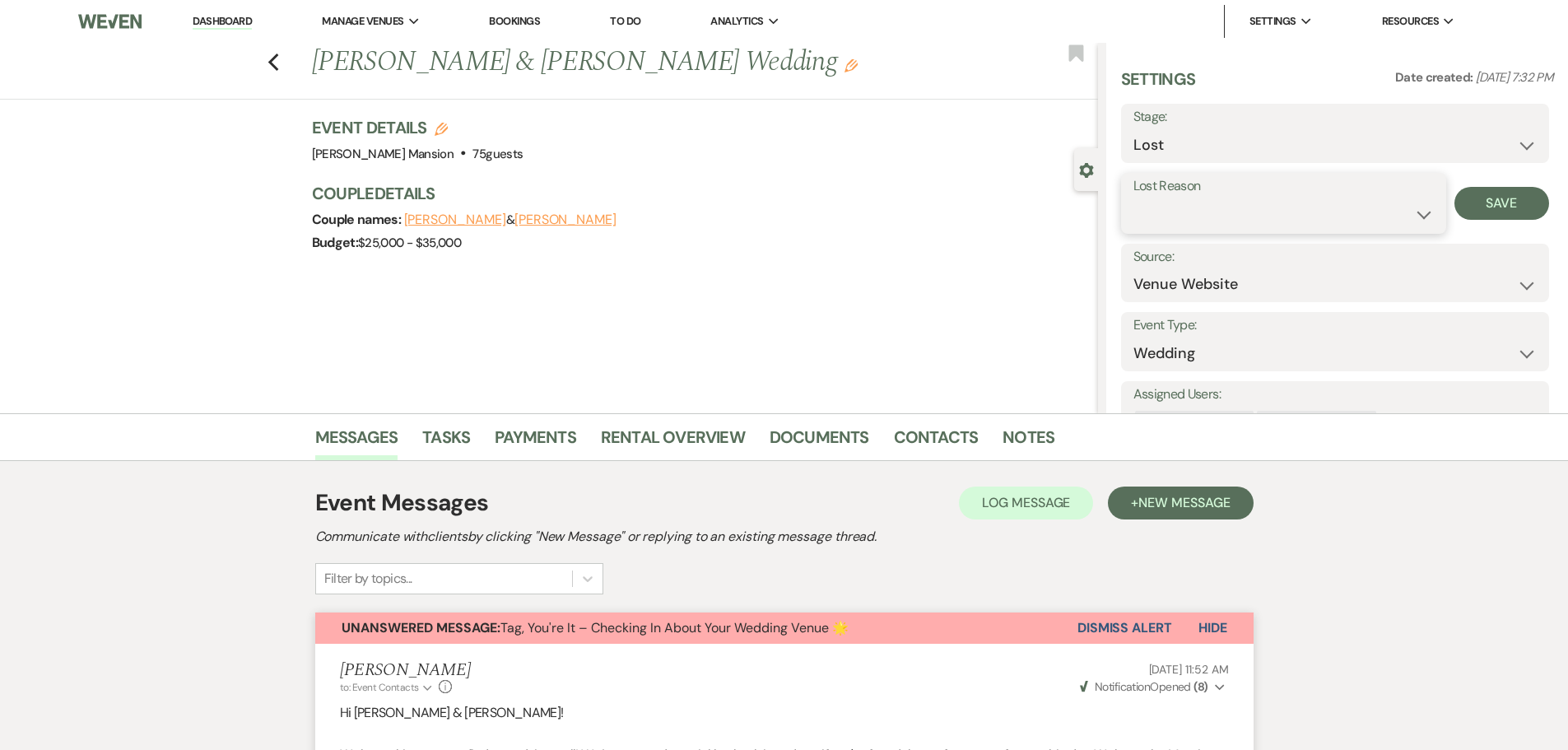
click at [1411, 214] on select "Booked Elsewhere Budget Date Unavailable No Response Not a Good Match Capacity …" at bounding box center [1283, 214] width 300 height 32
select select "10"
click at [1133, 198] on select "Booked Elsewhere Budget Date Unavailable No Response Not a Good Match Capacity …" at bounding box center [1283, 214] width 300 height 32
click at [1478, 209] on button "Save" at bounding box center [1502, 204] width 95 height 33
click at [212, 18] on link "Dashboard" at bounding box center [222, 21] width 59 height 16
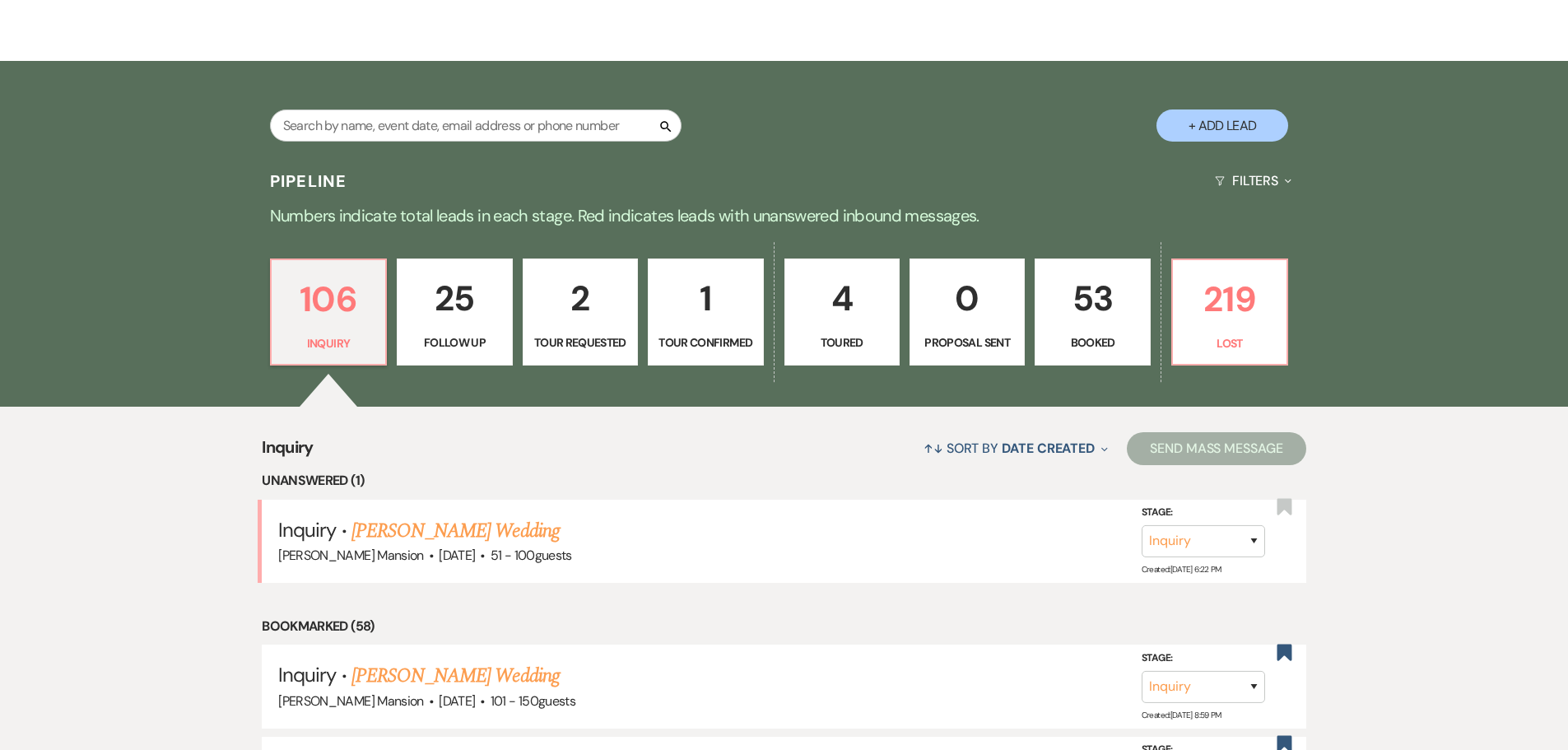
scroll to position [329, 0]
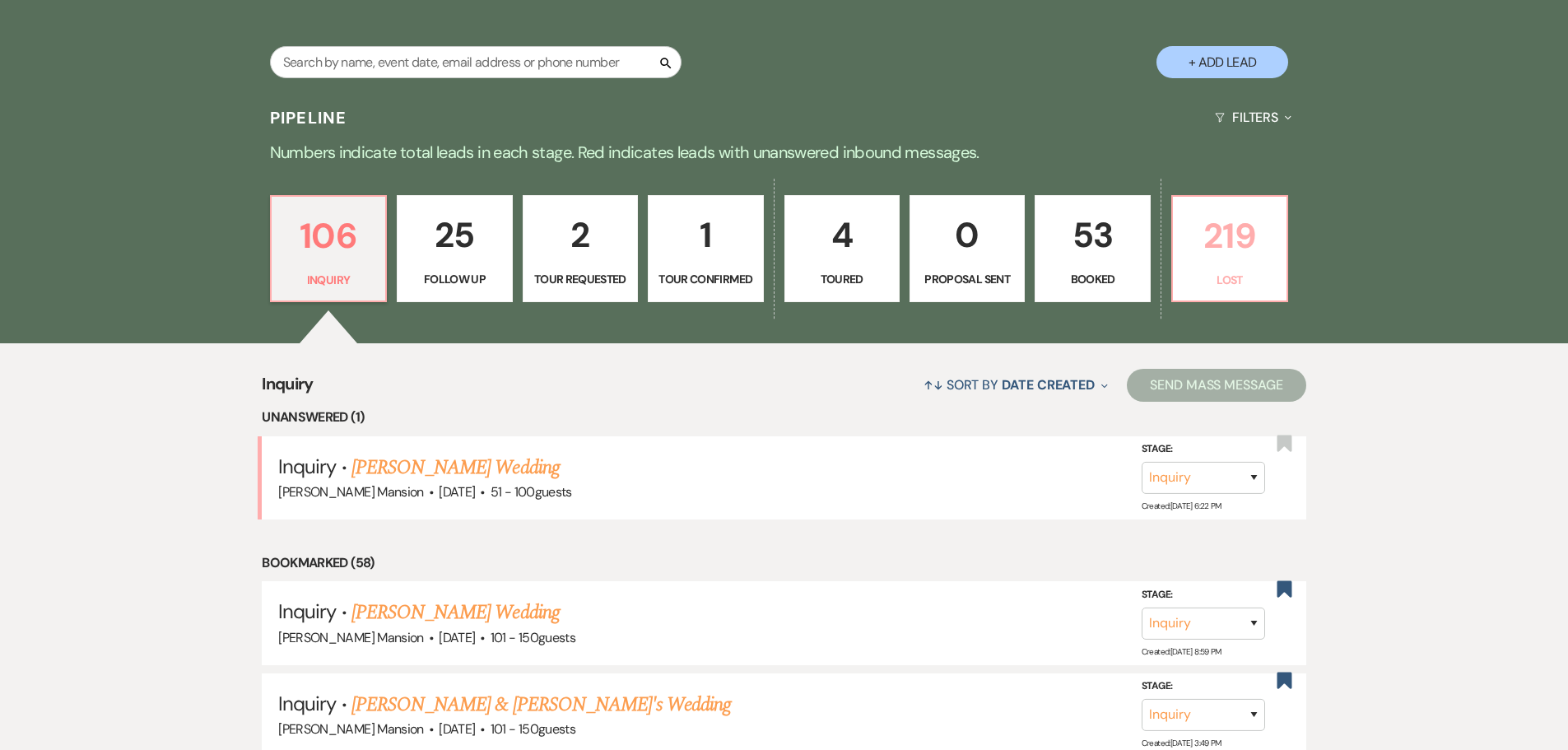
click at [1257, 287] on p "Lost" at bounding box center [1230, 280] width 94 height 18
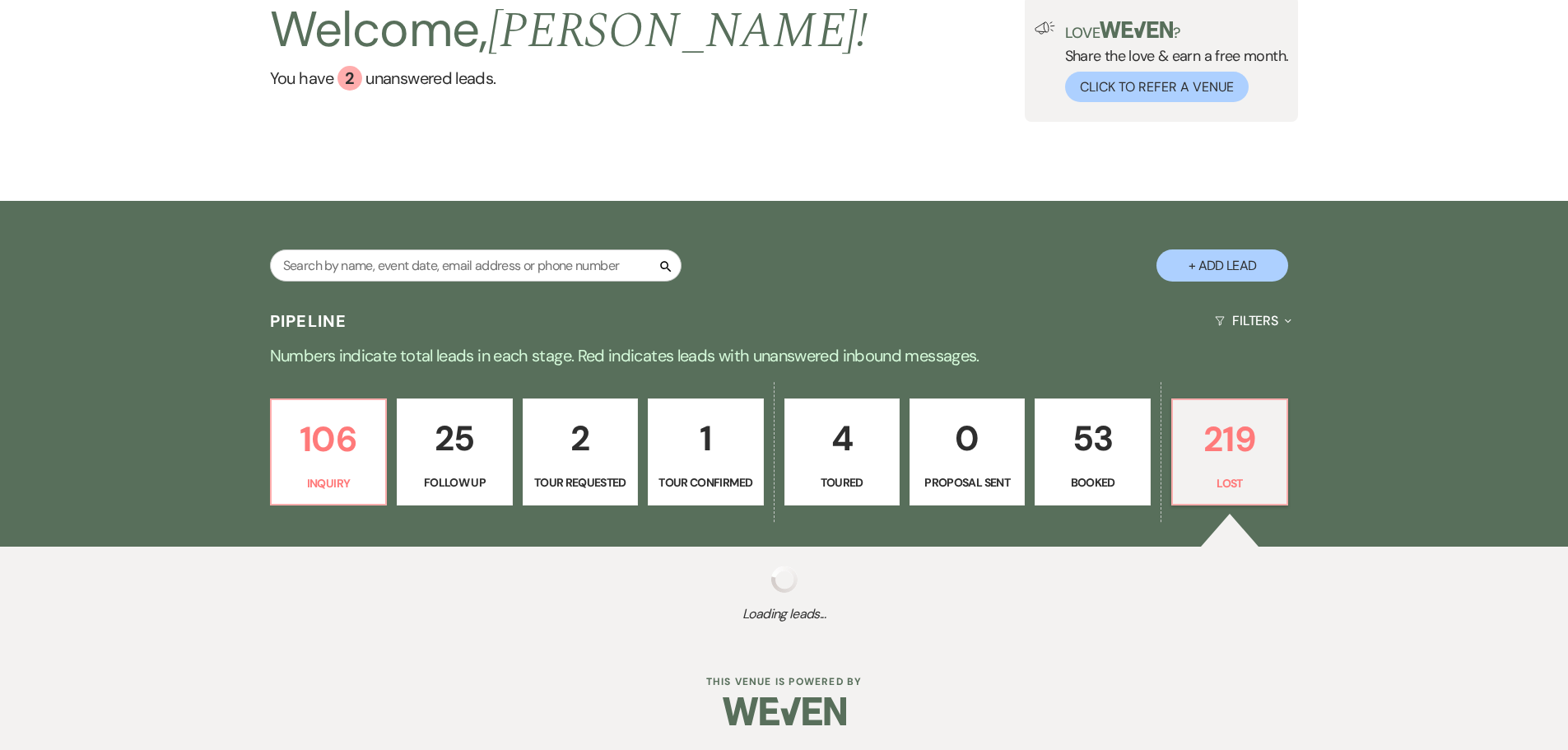
scroll to position [126, 0]
select select "8"
select select "10"
select select "8"
select select "10"
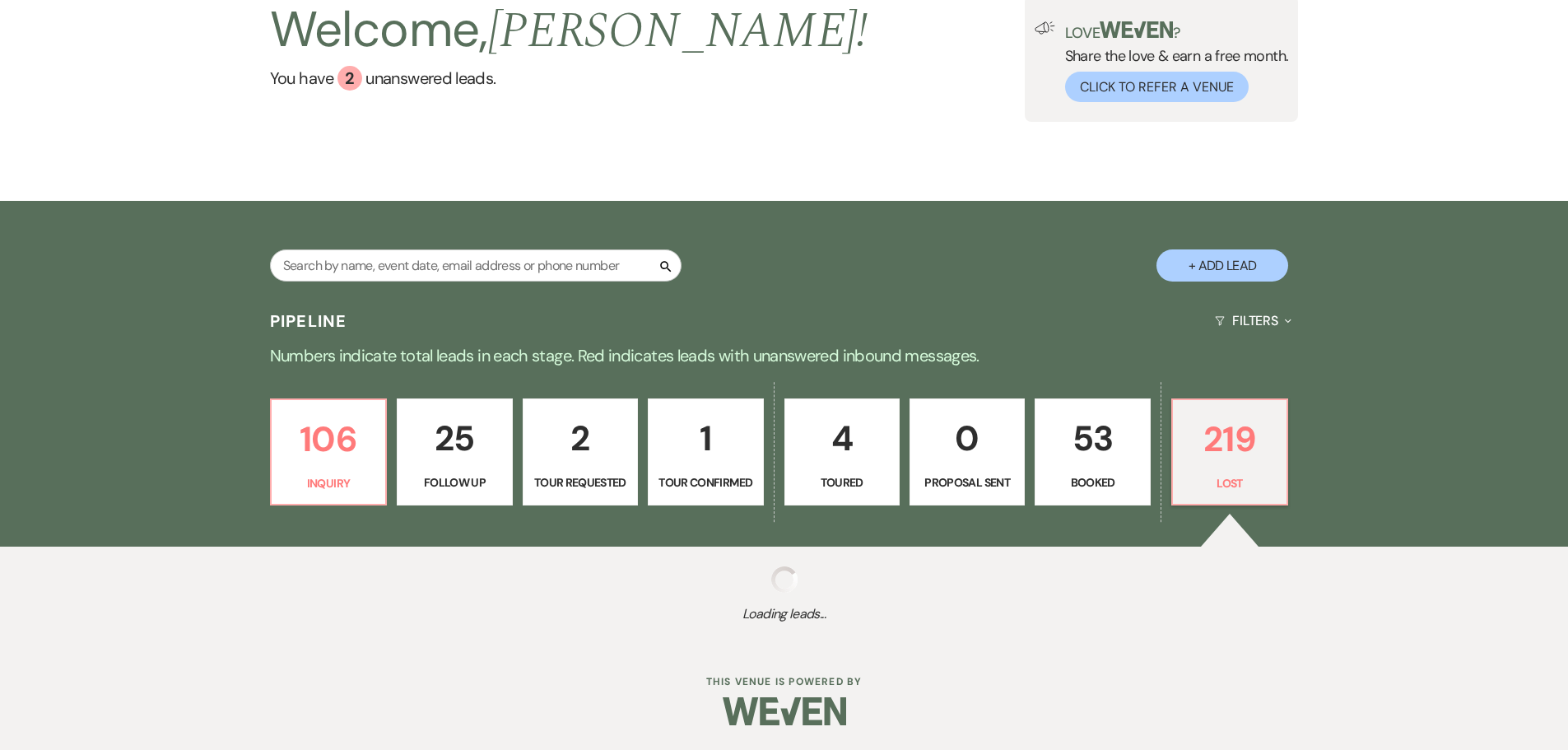
select select "8"
select select "9"
select select "8"
select select "6"
select select "8"
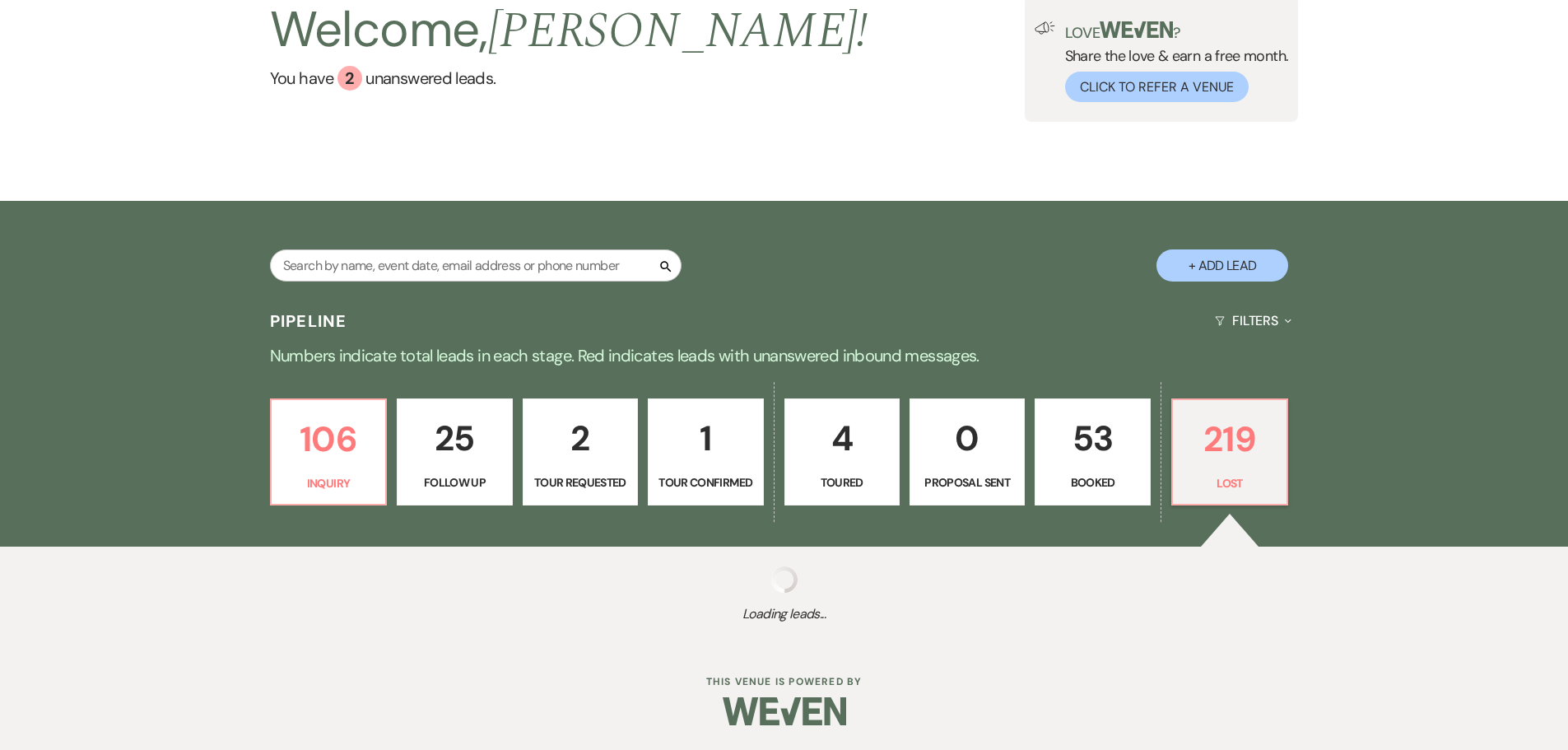
select select "6"
select select "8"
select select "5"
select select "8"
select select "6"
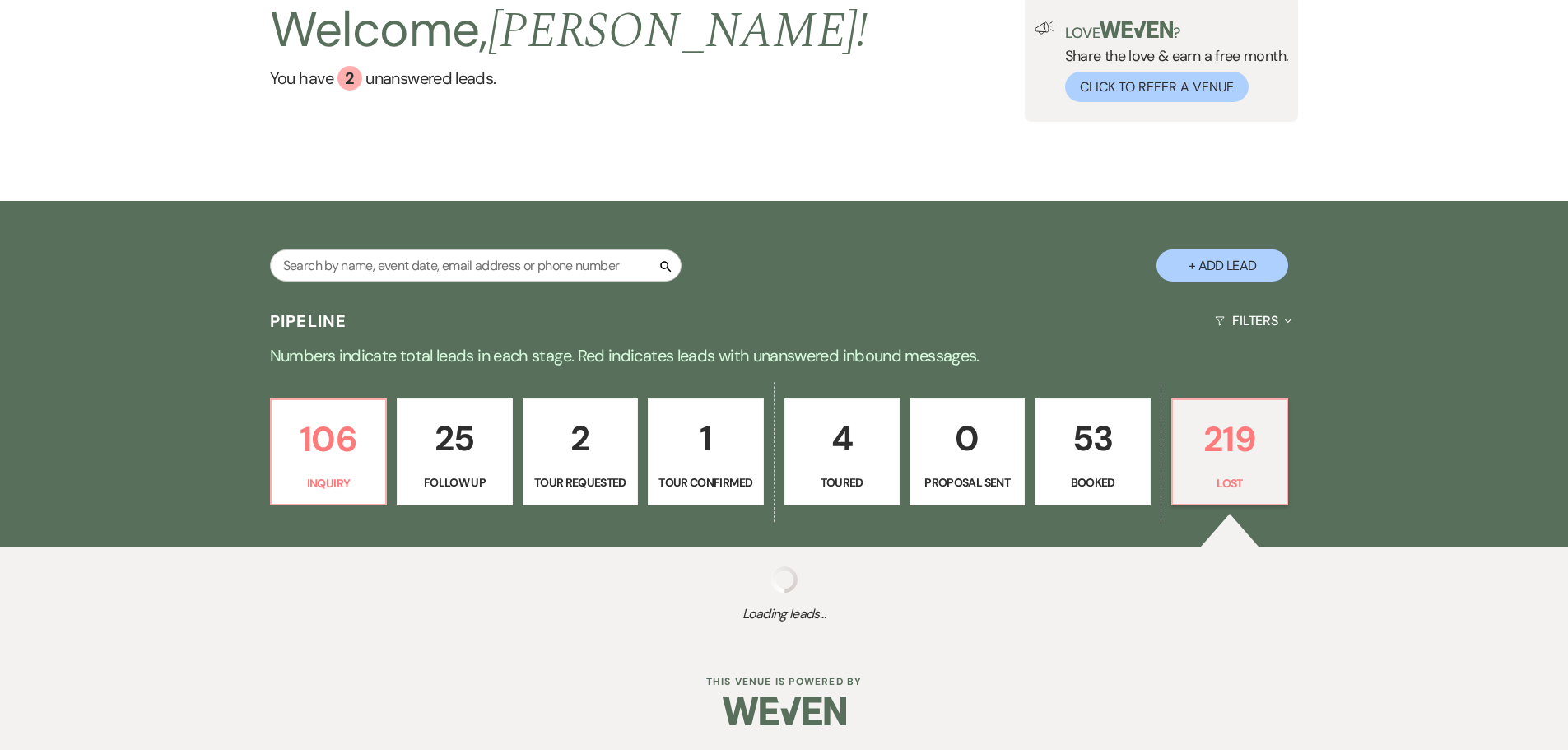
select select "8"
select select "5"
select select "8"
select select "5"
select select "8"
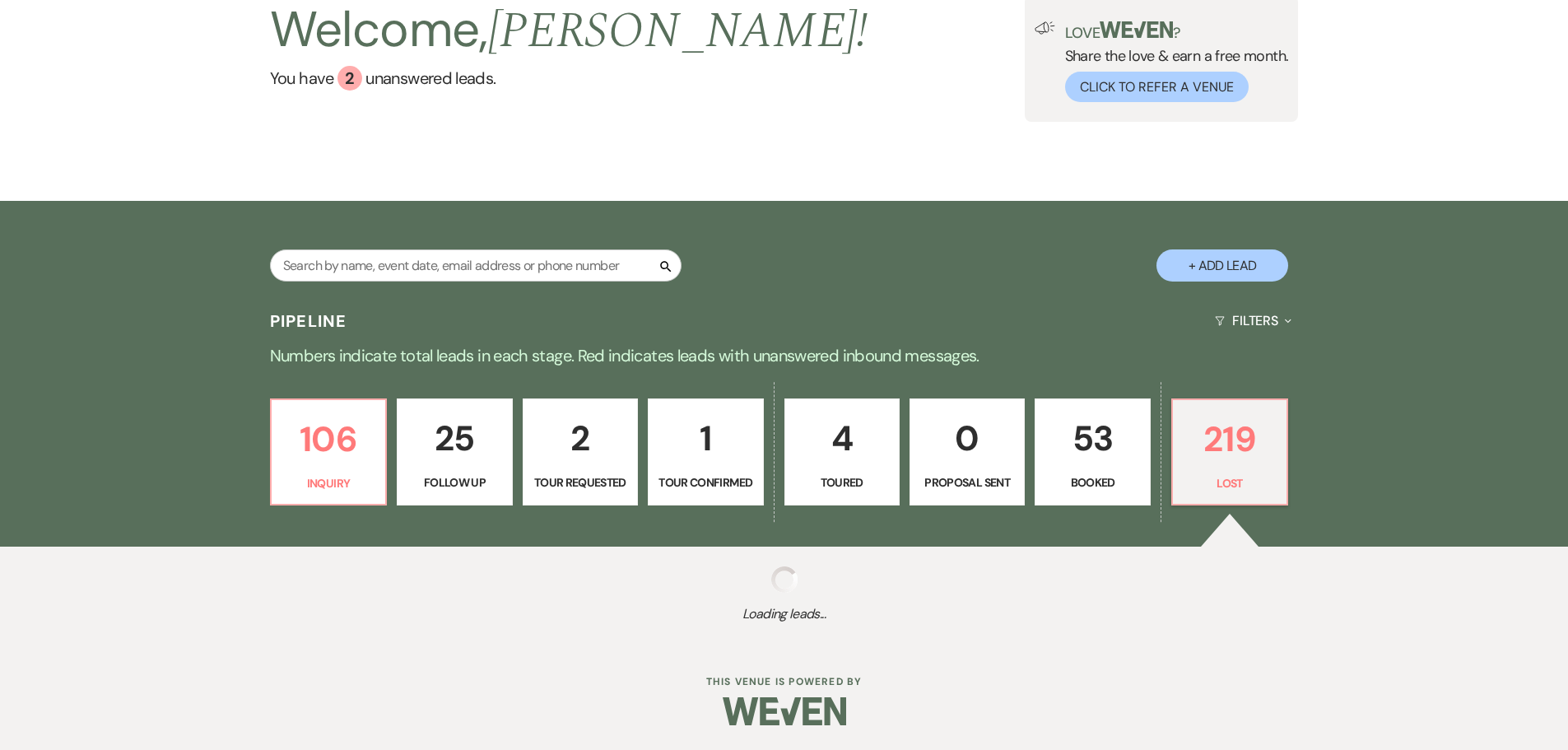
select select "5"
select select "8"
select select "5"
select select "8"
select select "5"
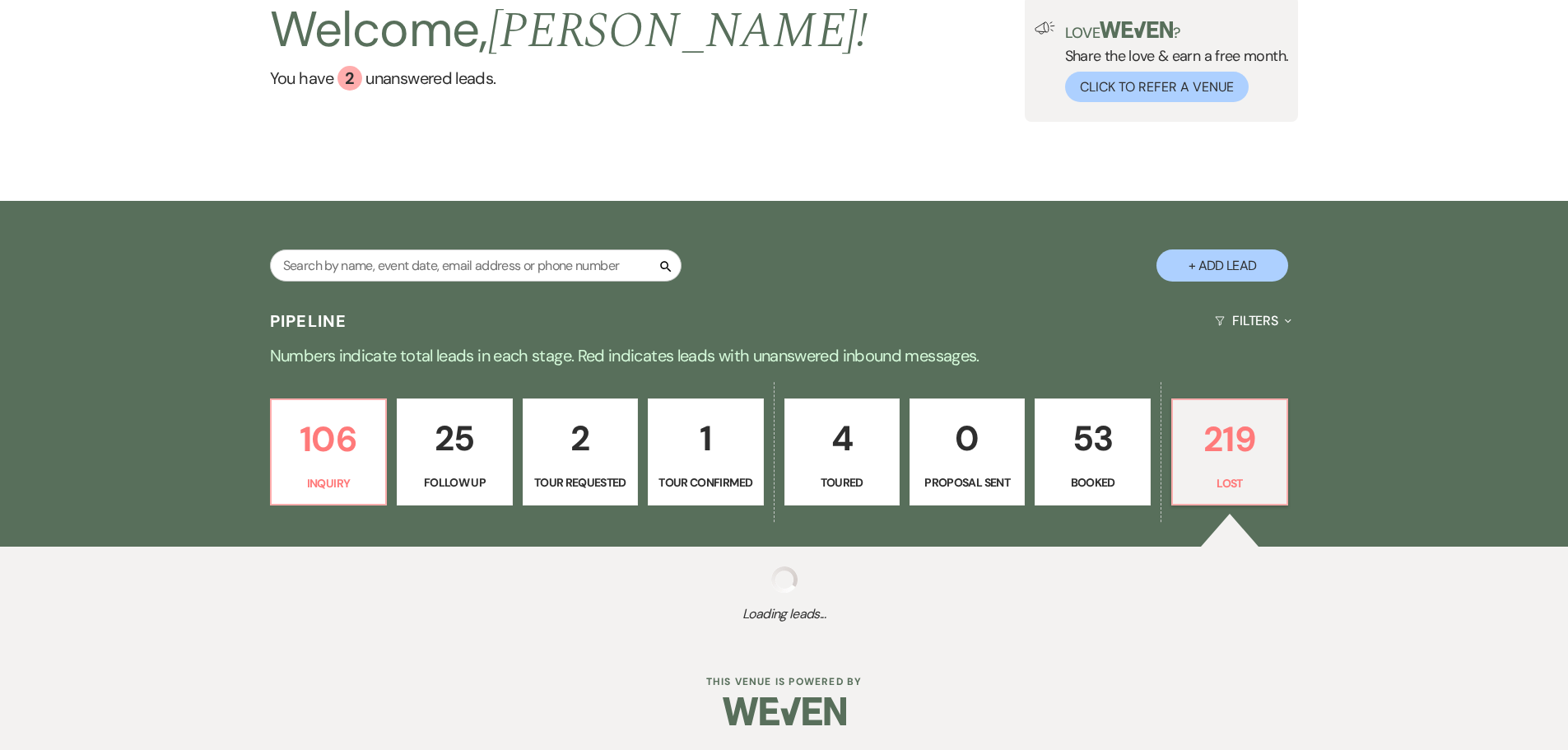
select select "8"
select select "5"
select select "8"
select select "5"
select select "8"
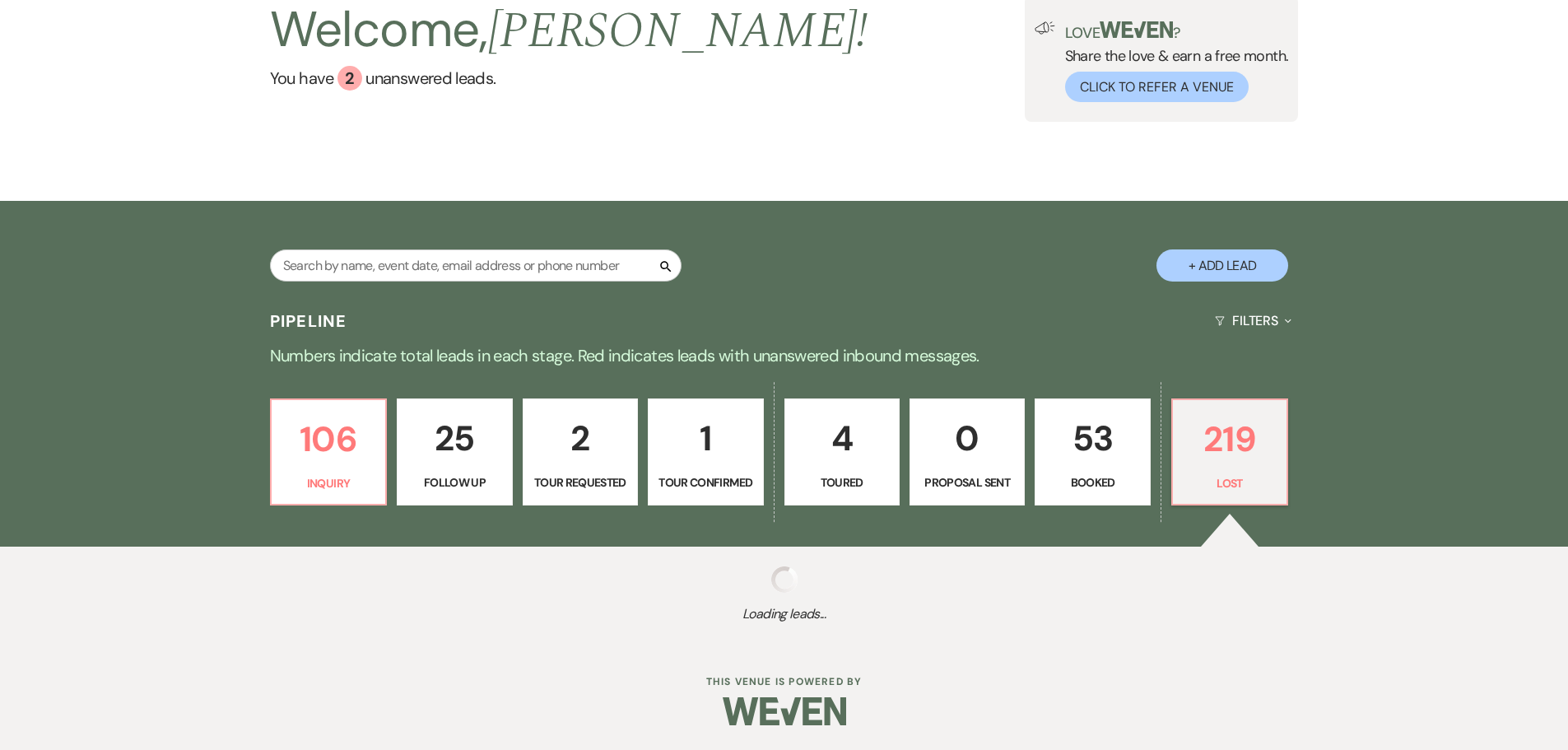
select select "5"
select select "8"
select select "6"
select select "8"
select select "5"
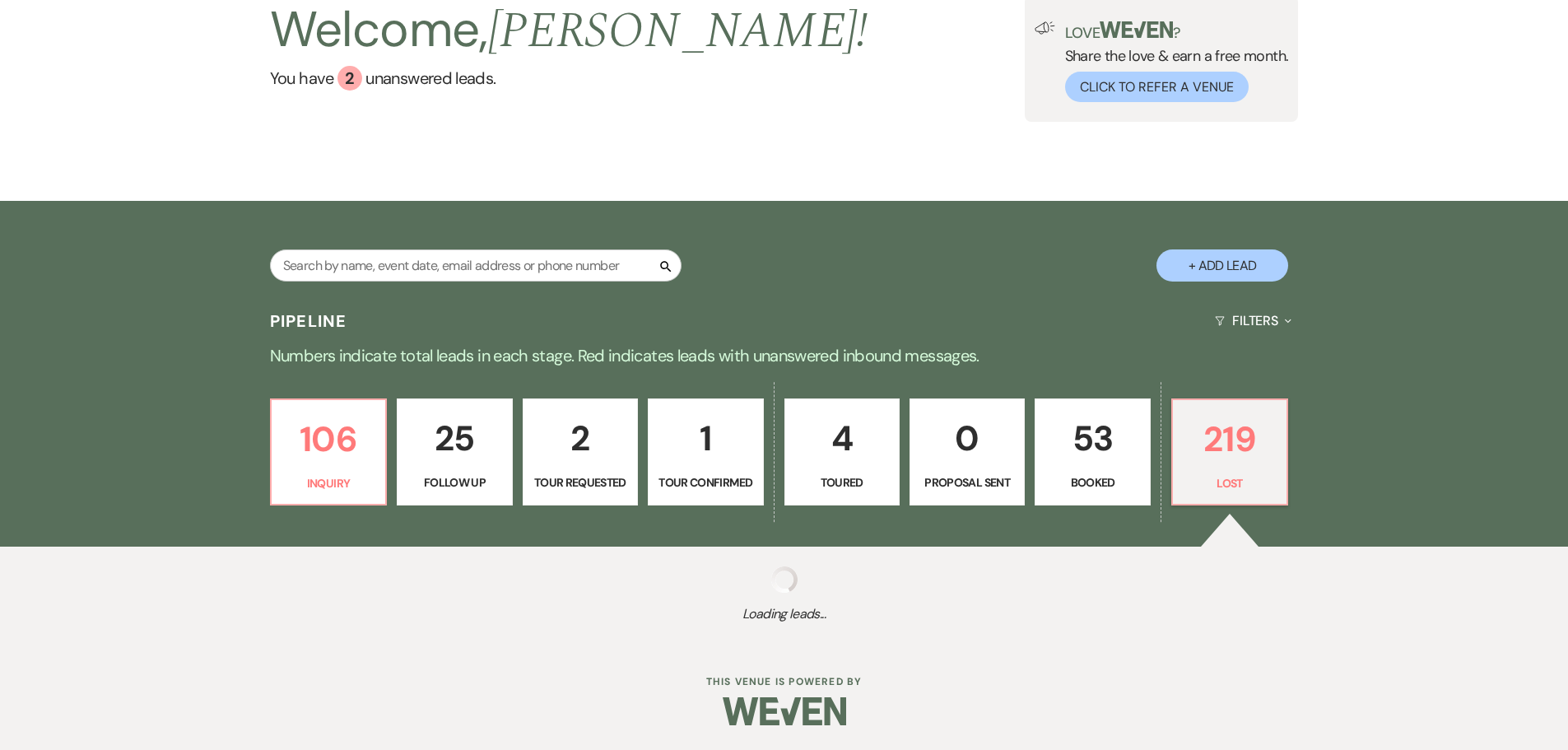
select select "8"
select select "5"
select select "8"
select select "5"
select select "8"
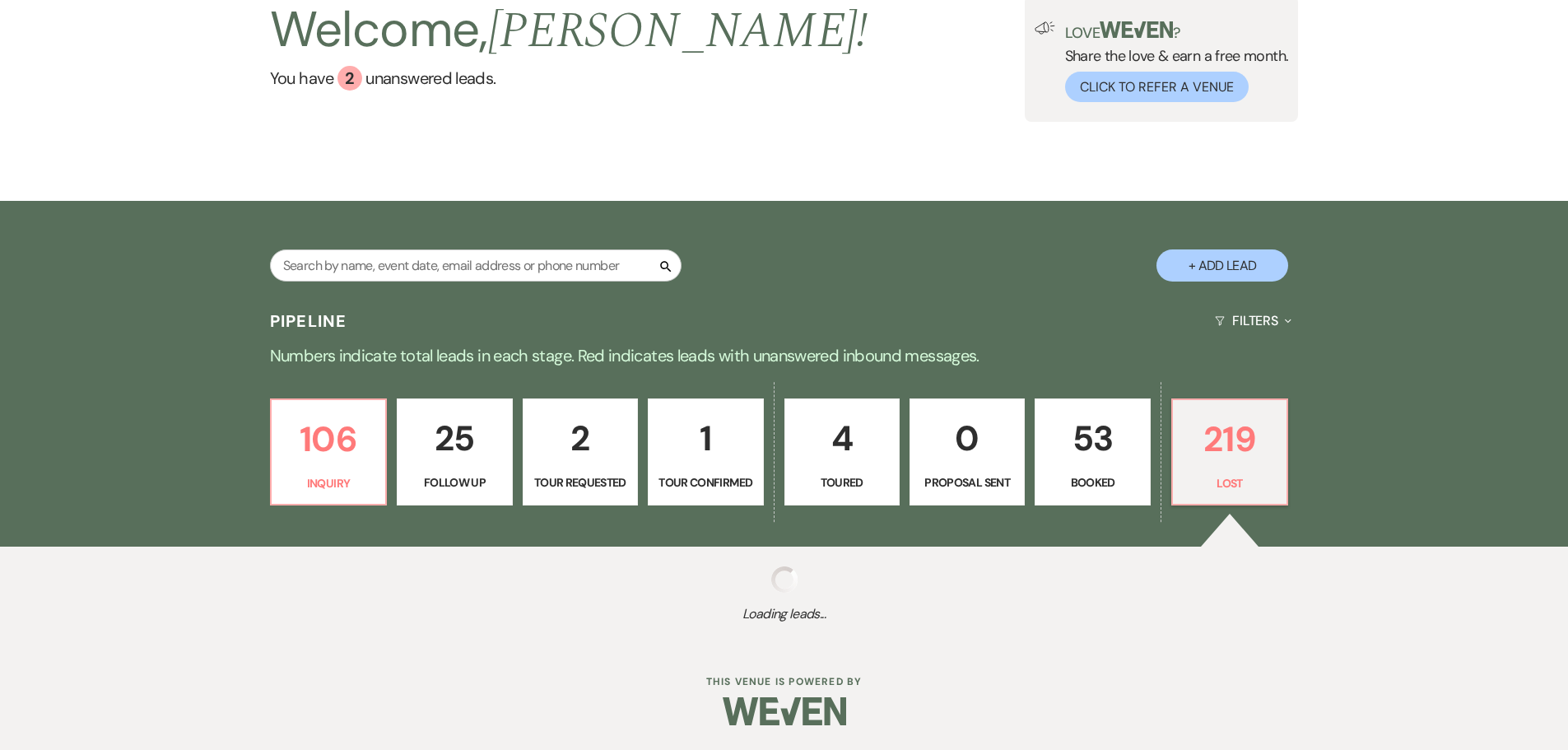
select select "5"
select select "8"
select select "5"
select select "8"
select select "5"
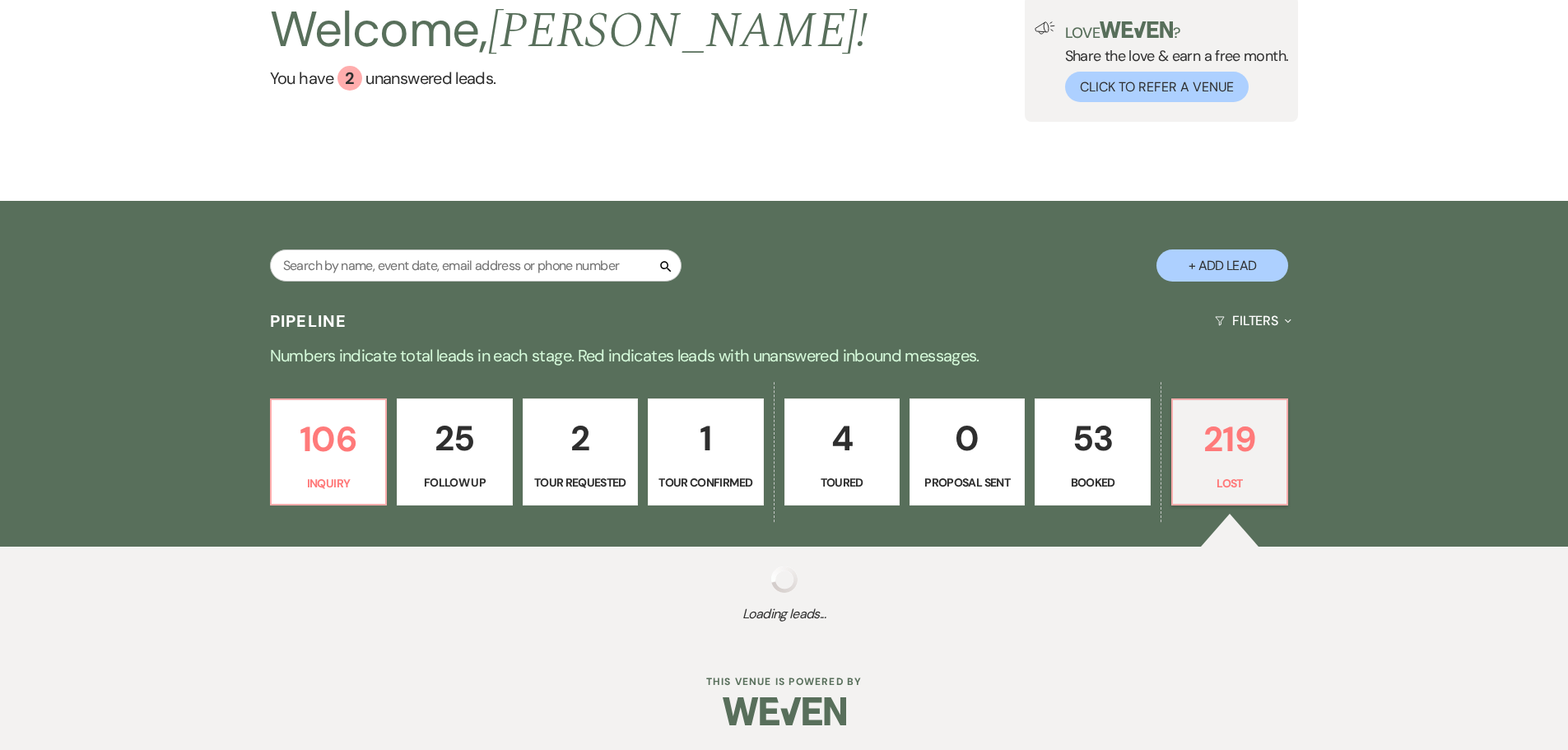
select select "8"
select select "5"
select select "8"
select select "5"
select select "8"
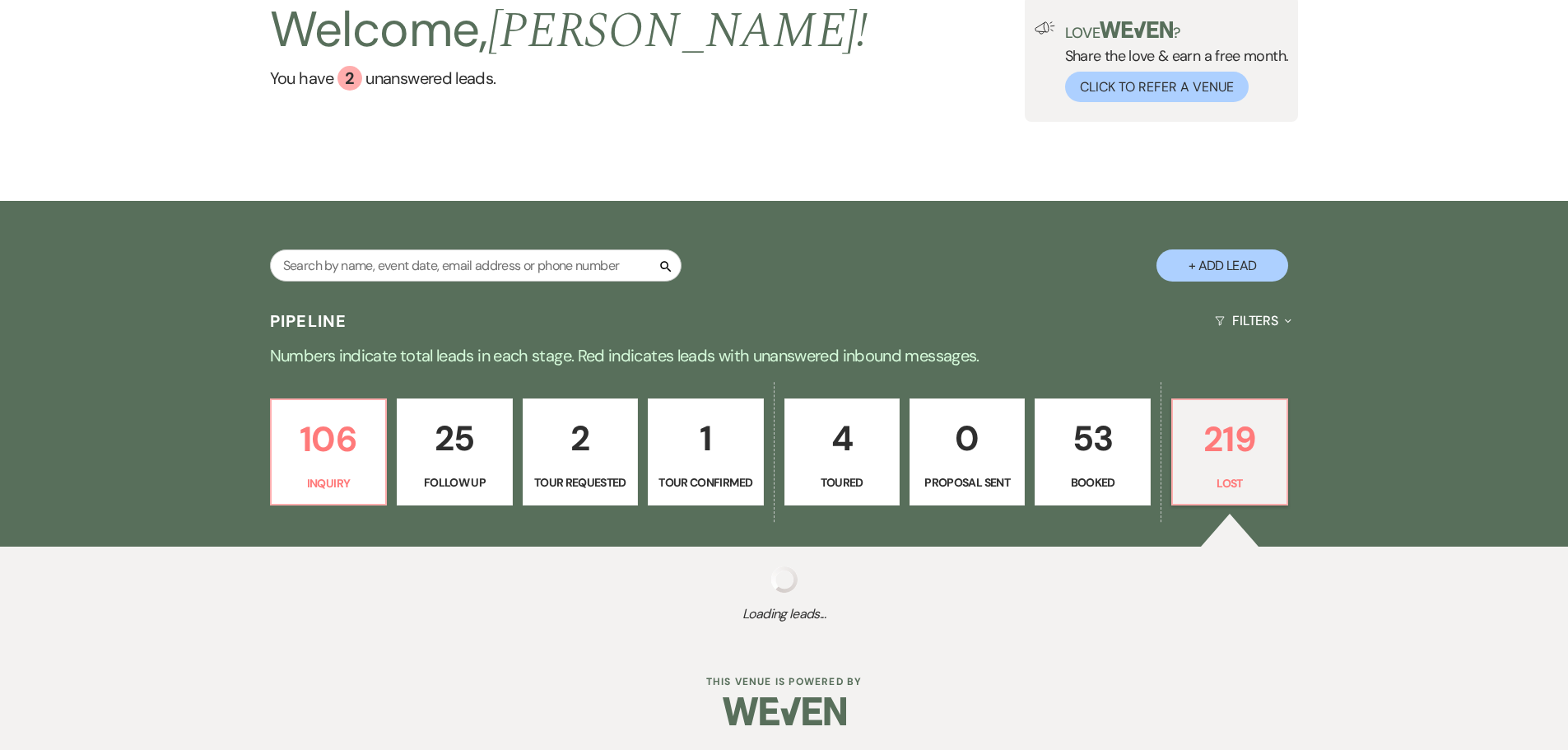
select select "5"
select select "8"
select select "5"
select select "8"
select select "5"
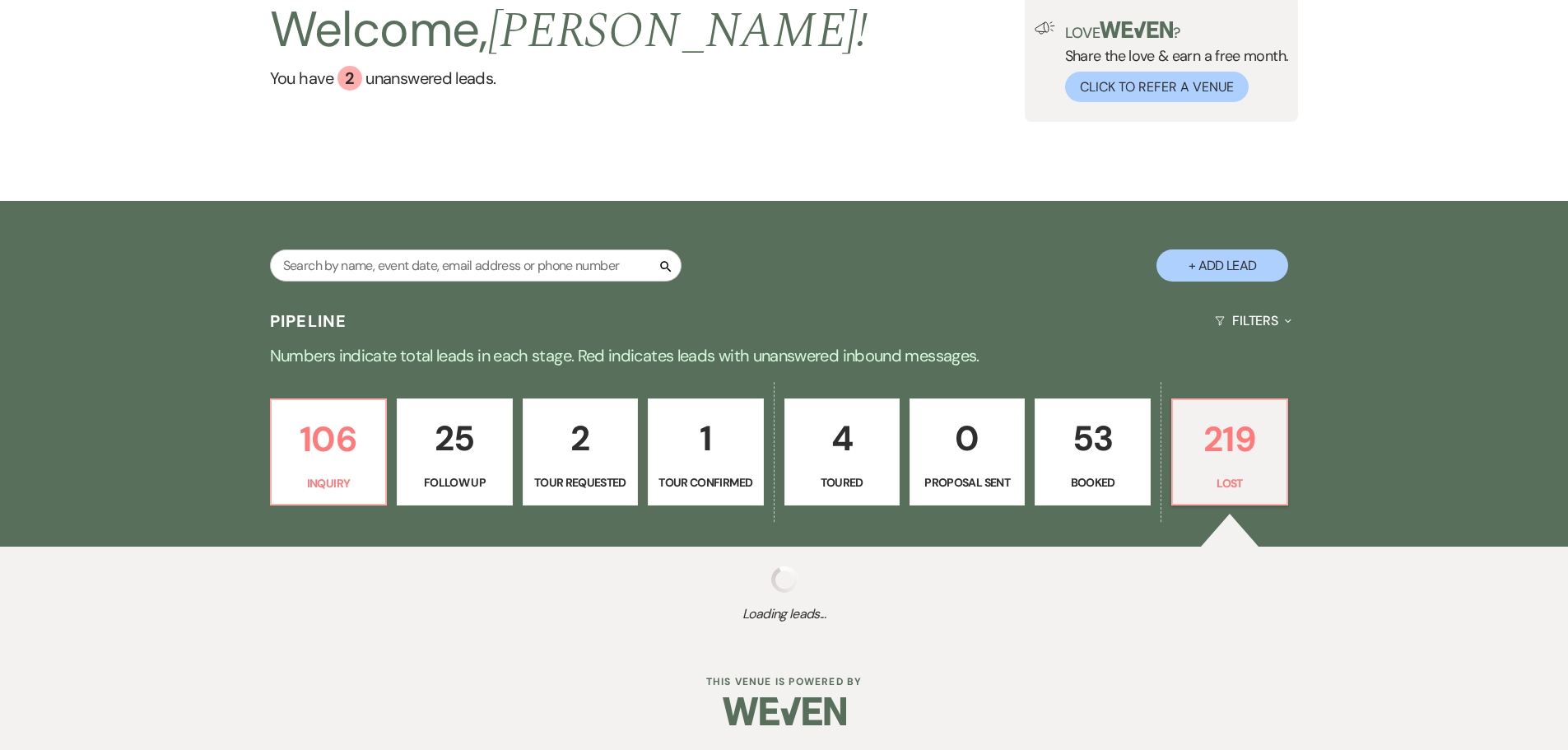
select select "8"
select select "5"
select select "8"
select select "5"
select select "8"
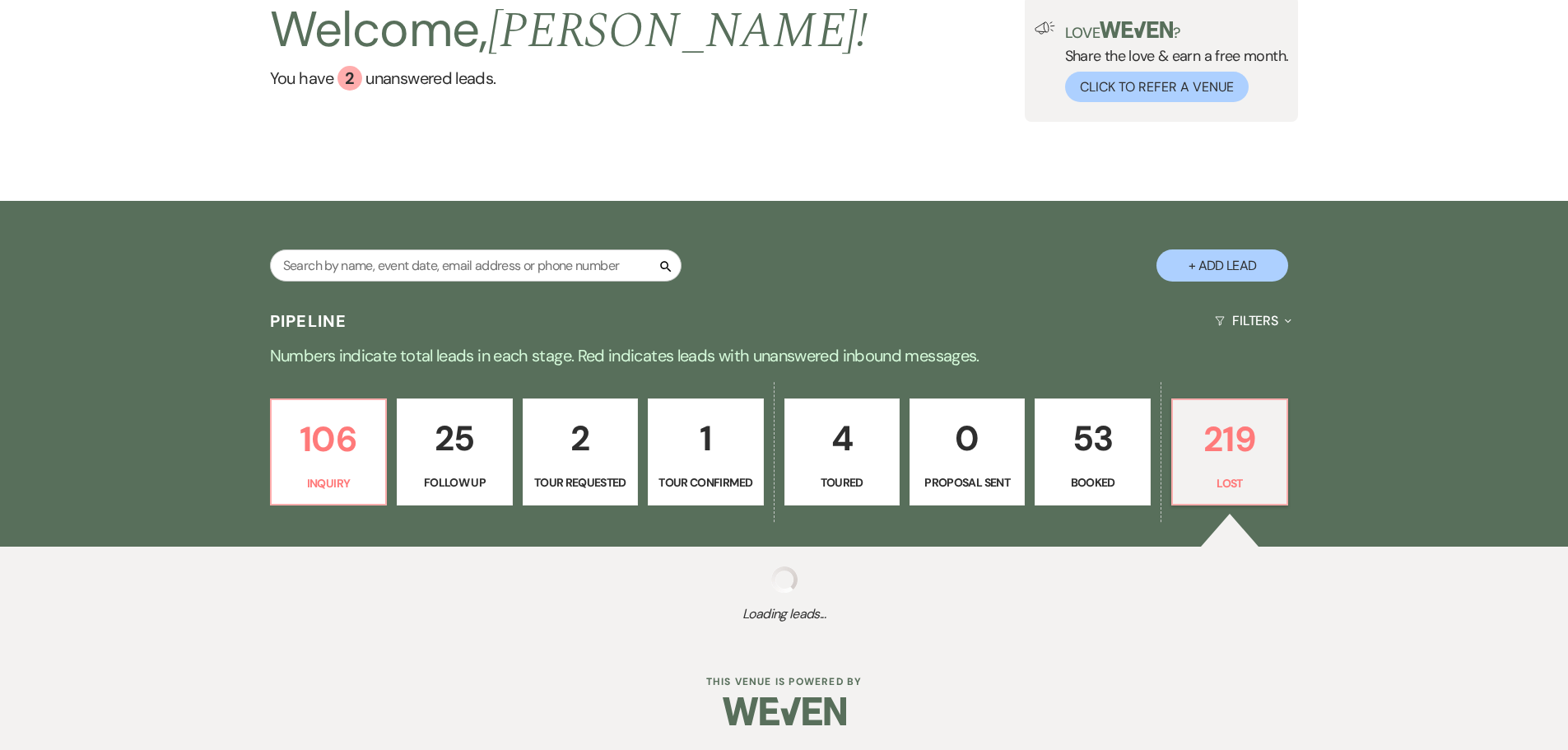
select select "5"
select select "8"
select select "6"
select select "8"
select select "5"
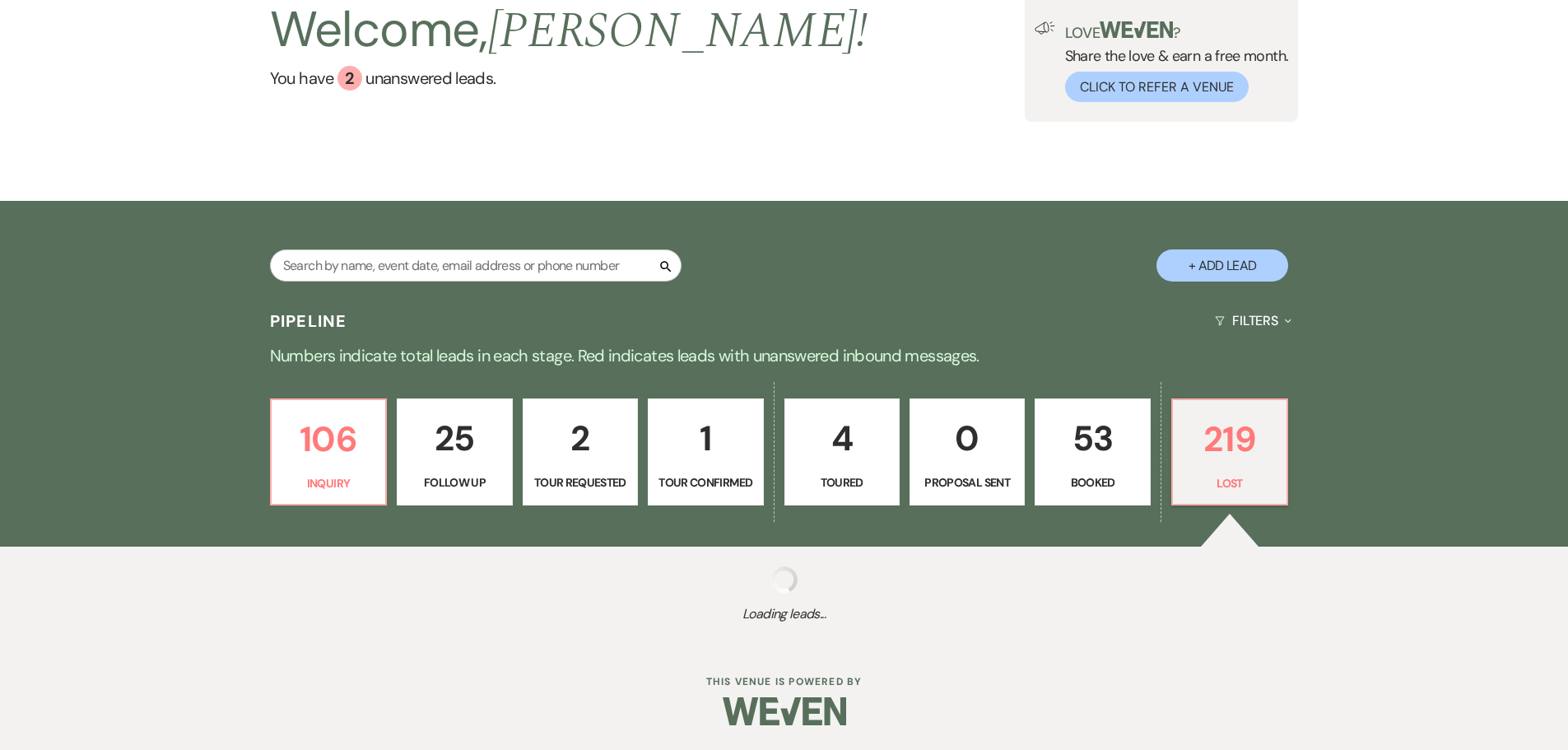
select select "8"
select select "5"
select select "8"
select select "5"
select select "8"
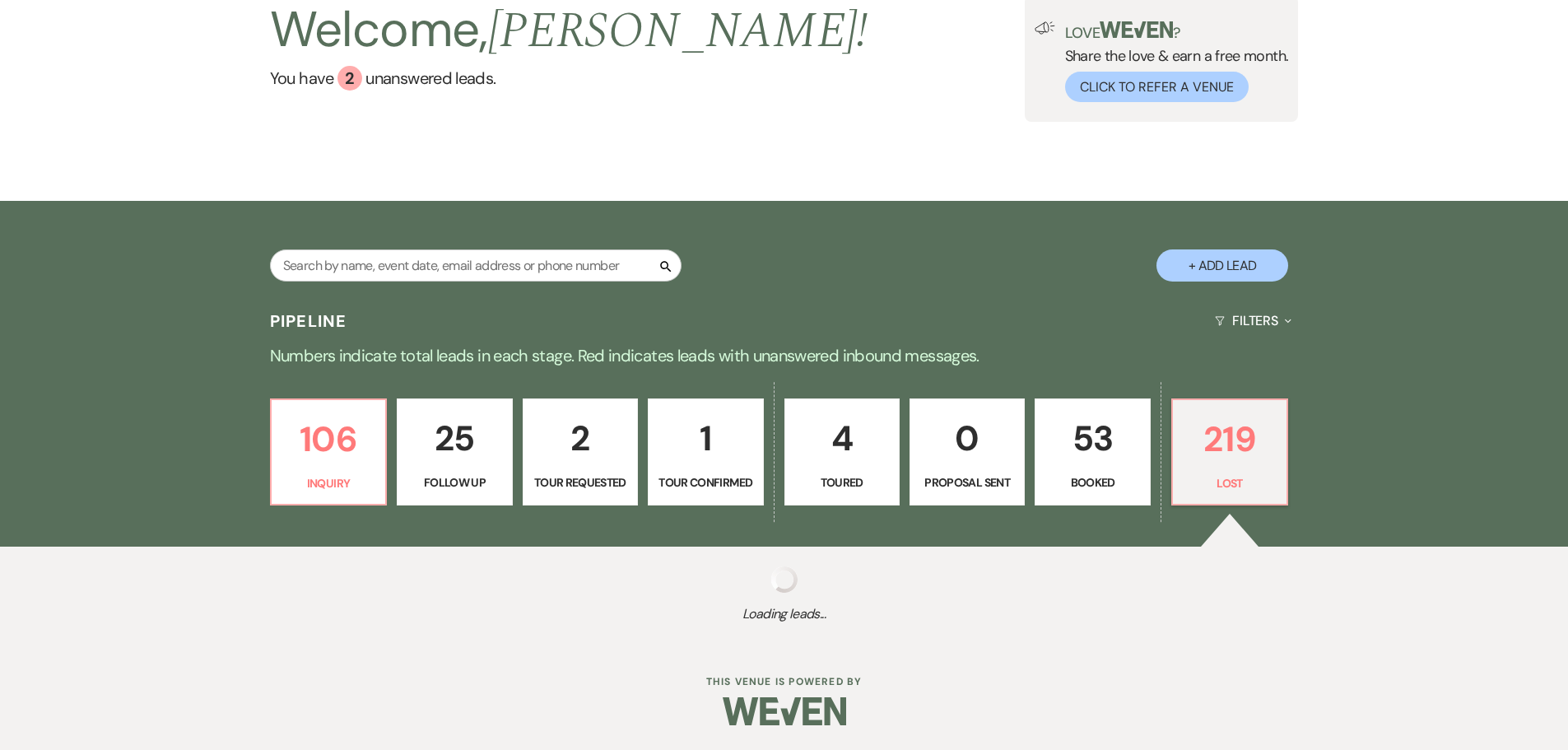
select select "5"
select select "8"
select select "5"
select select "8"
select select "5"
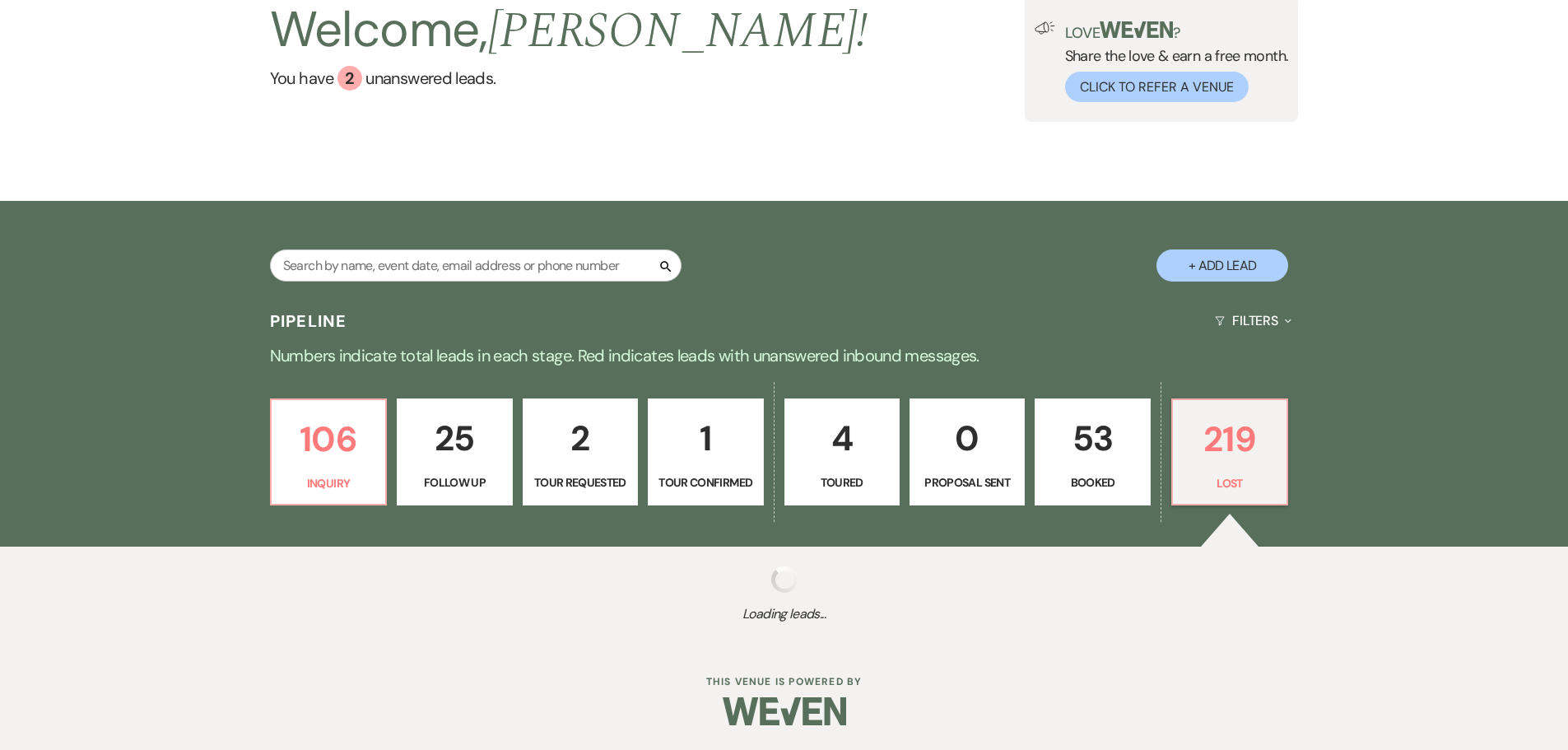
select select "8"
select select "5"
select select "8"
select select "5"
select select "8"
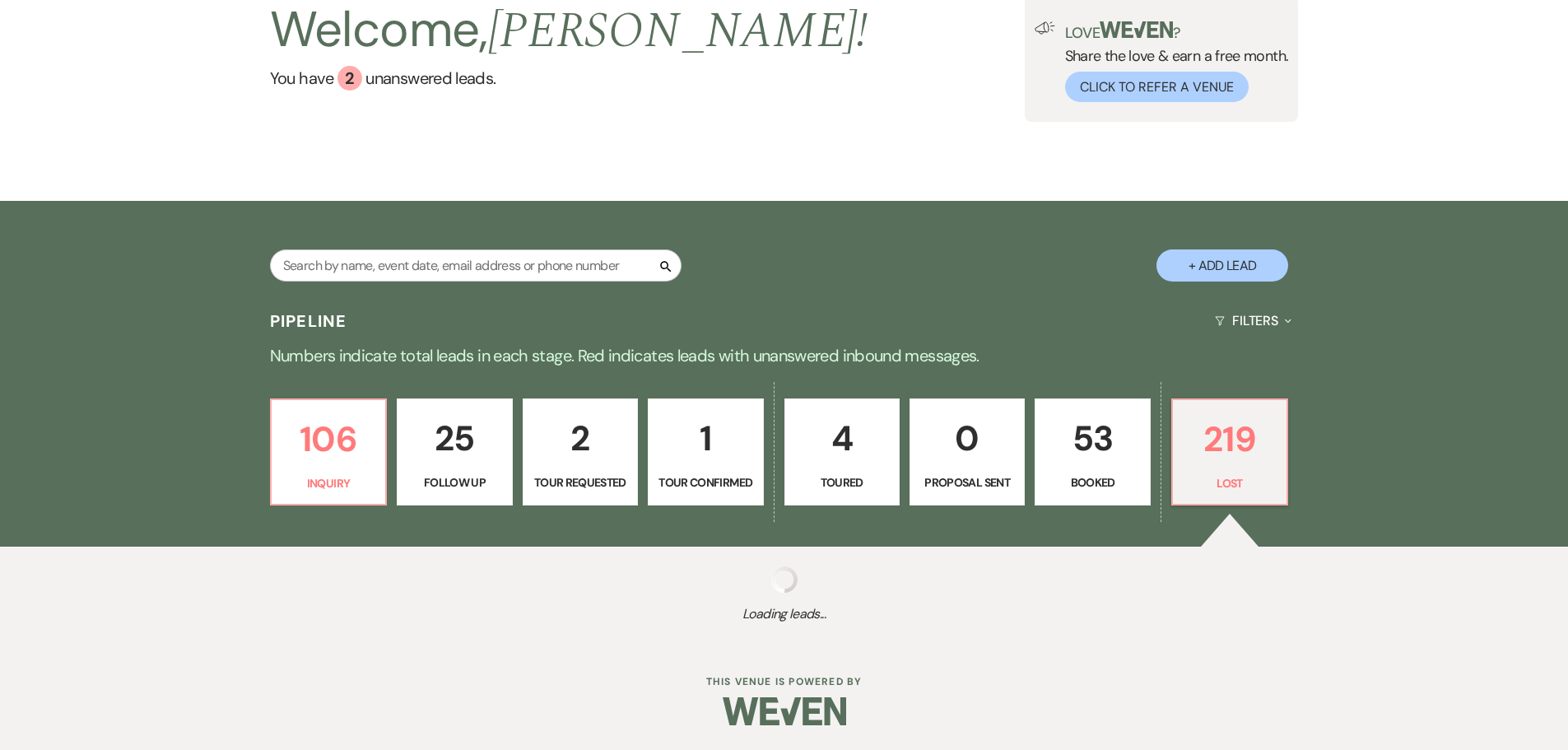
select select "5"
select select "8"
select select "5"
select select "8"
select select "5"
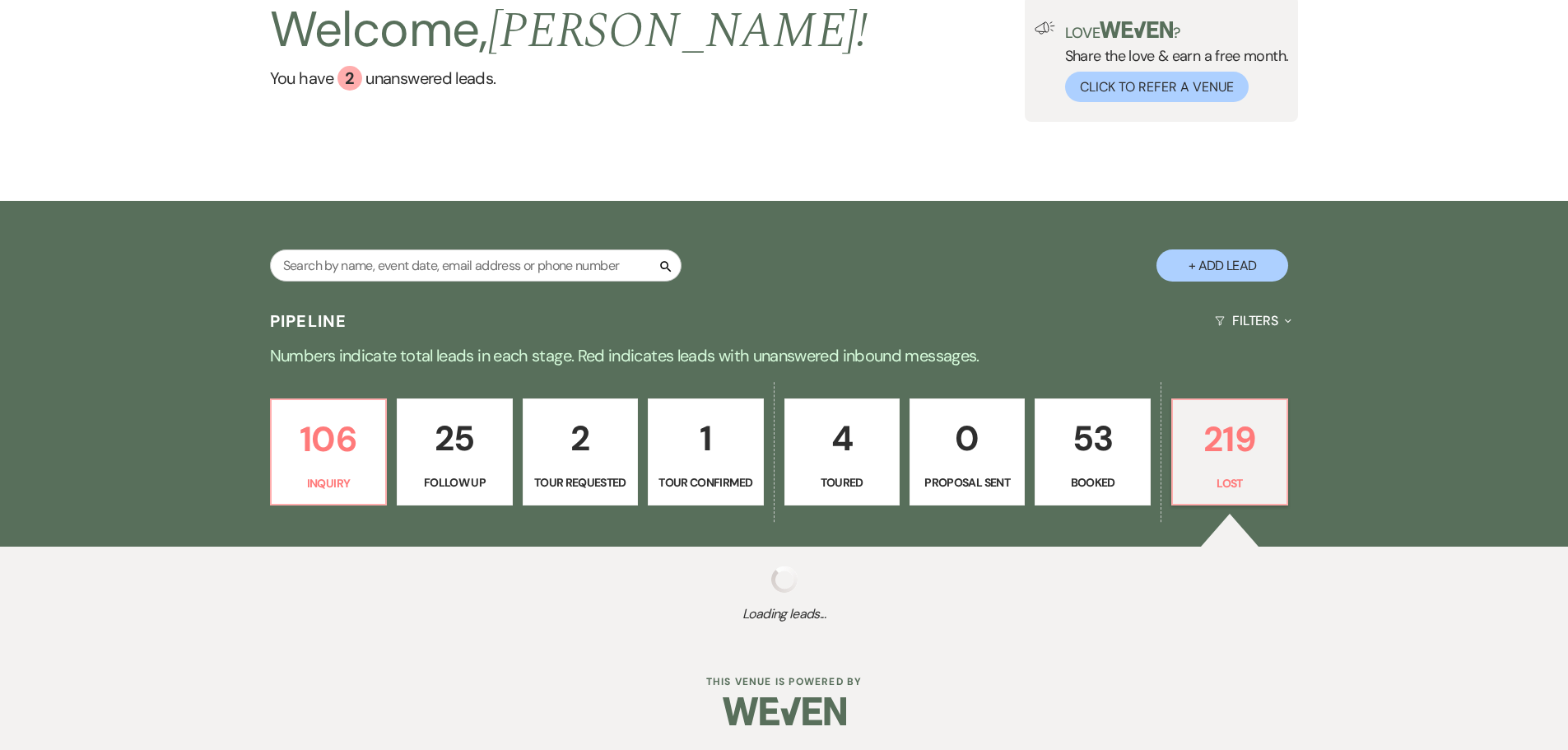
select select "8"
select select "5"
select select "8"
select select "5"
select select "8"
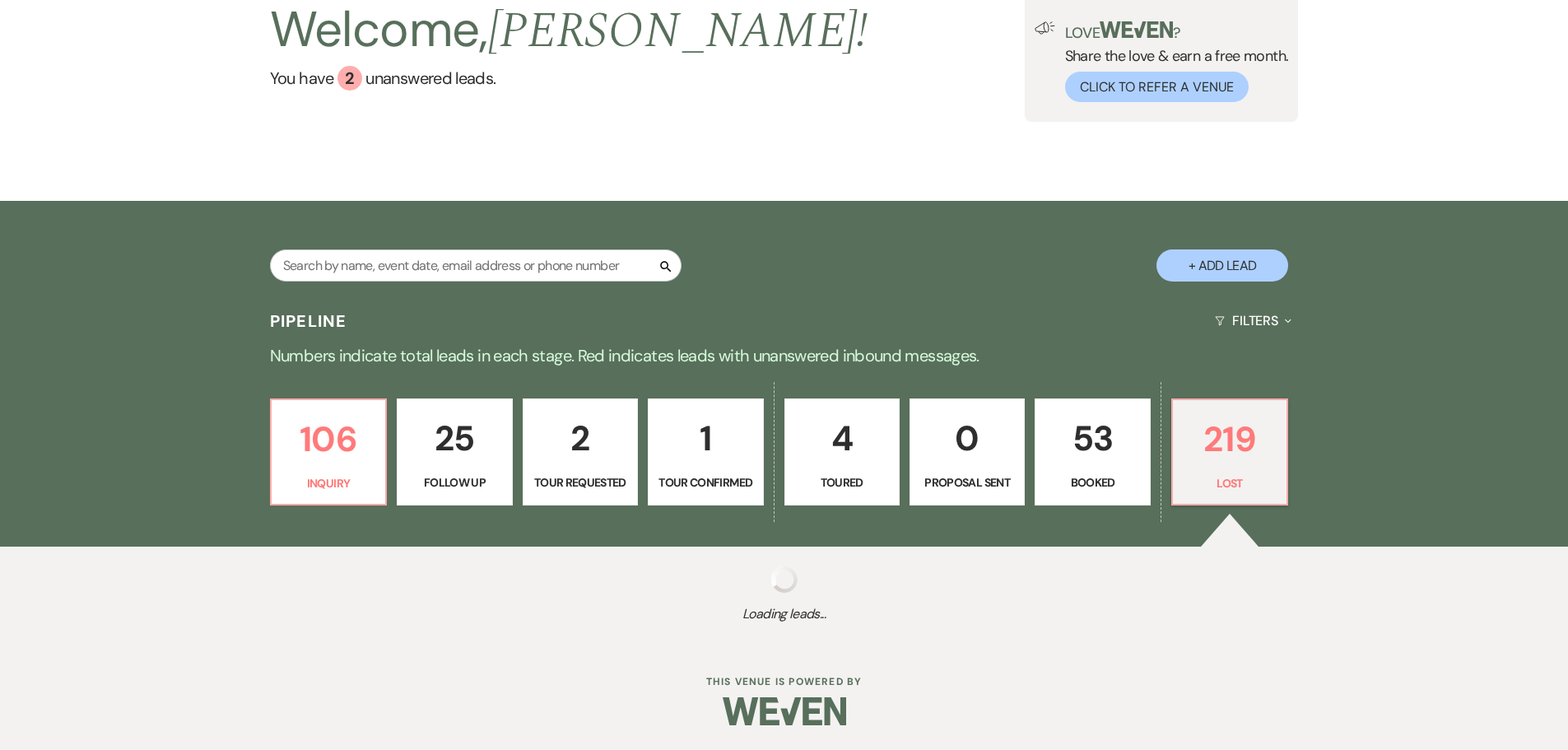
select select "5"
select select "8"
select select "5"
select select "8"
select select "5"
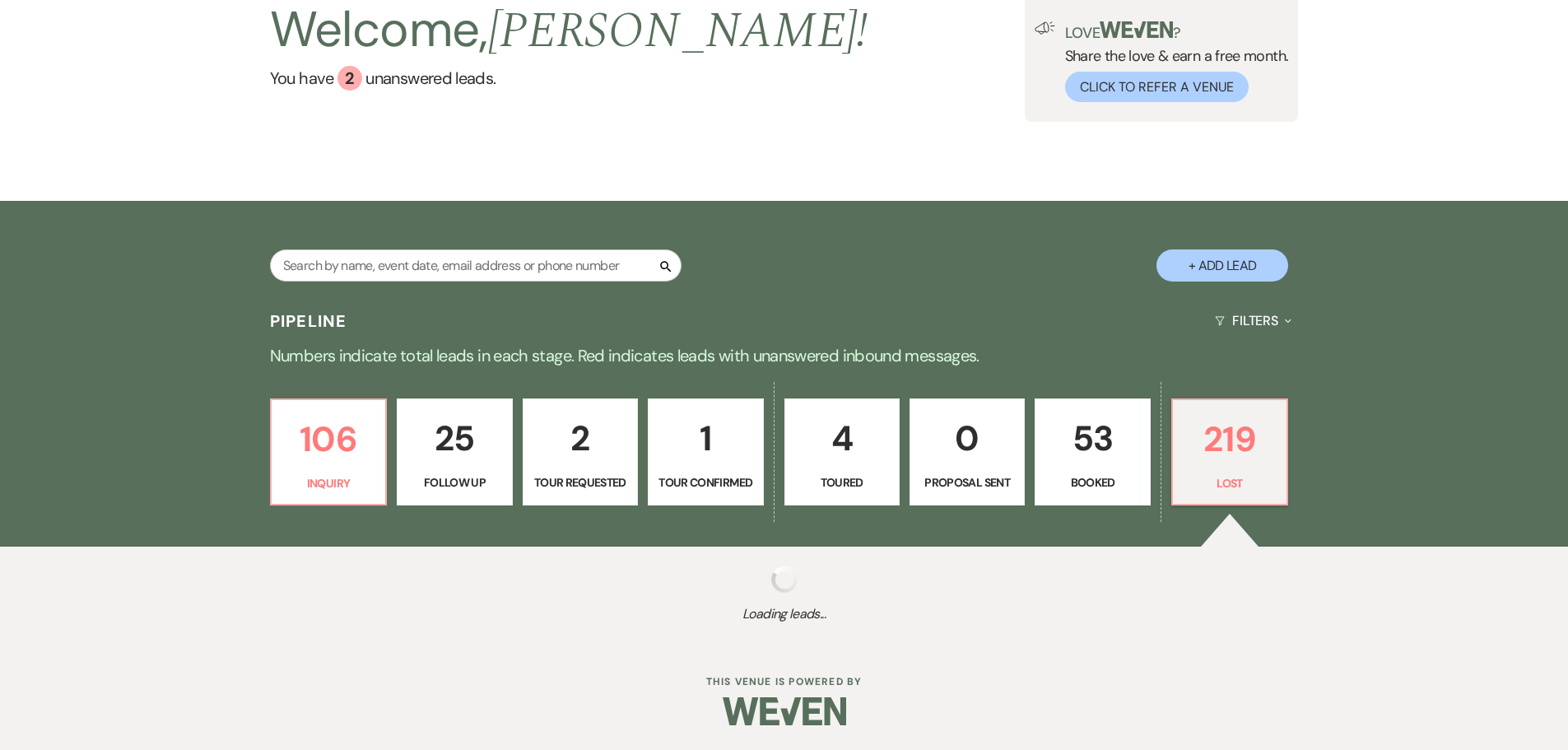
select select "8"
select select "5"
select select "8"
select select "5"
select select "8"
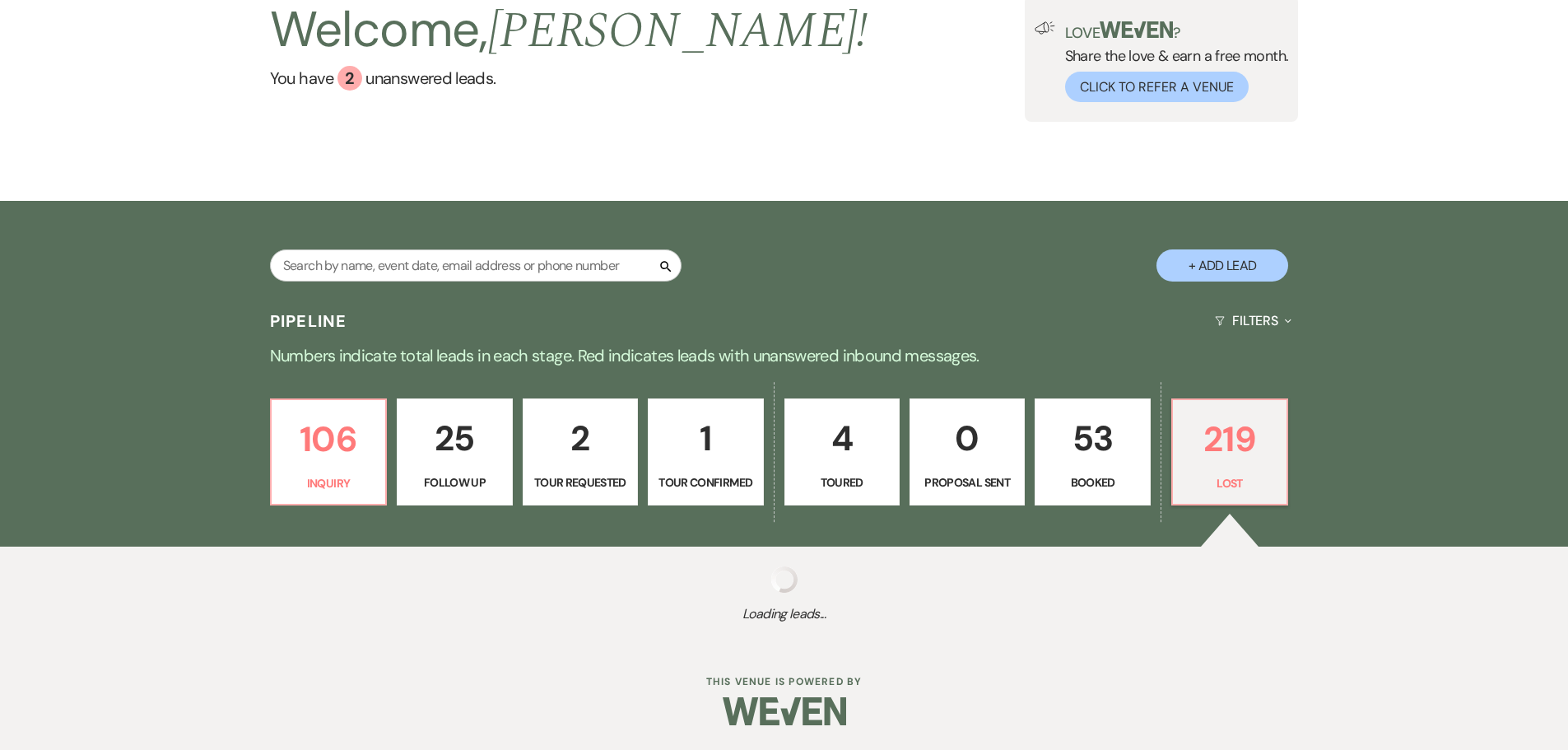
select select "5"
select select "8"
select select "5"
select select "8"
select select "5"
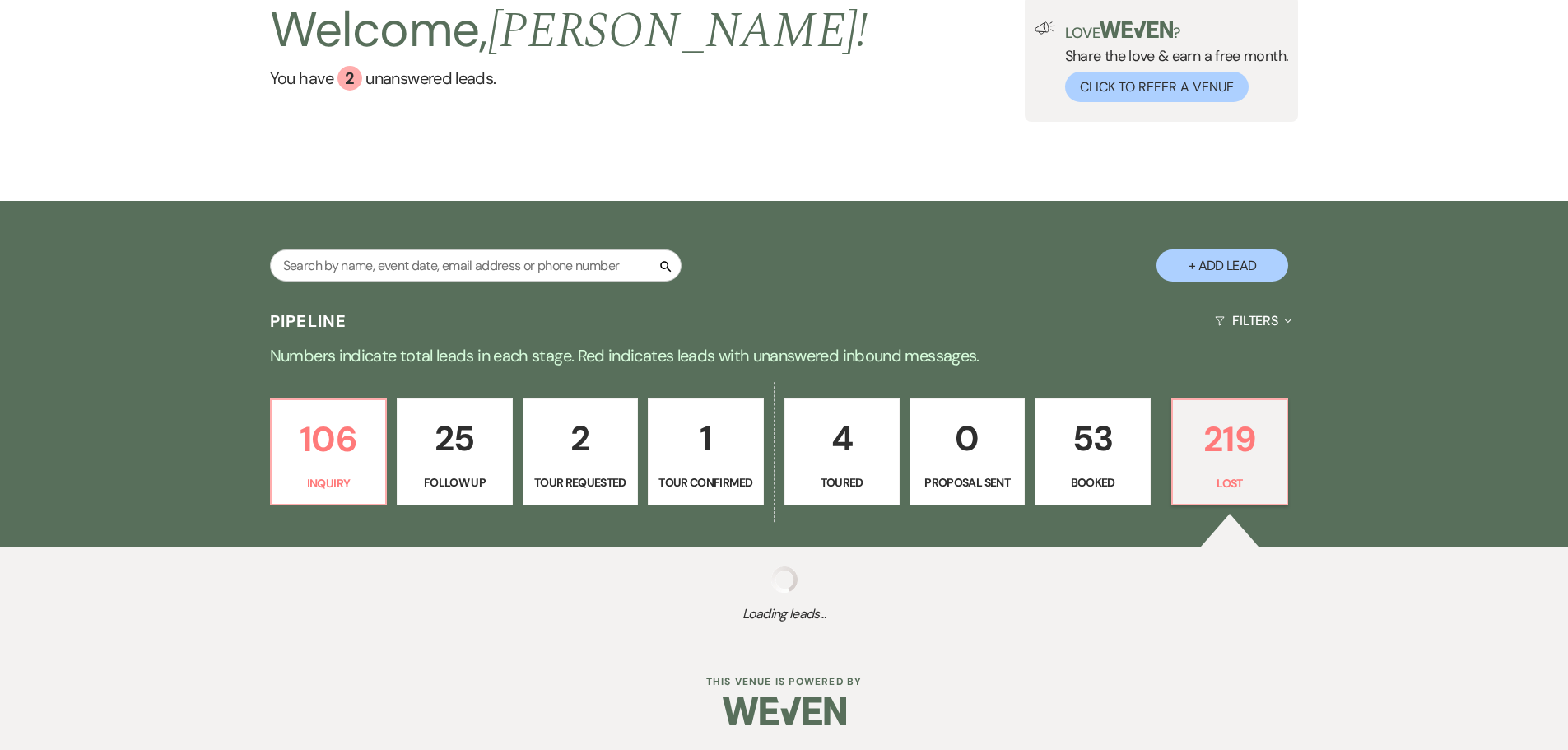
select select "8"
select select "5"
select select "8"
select select "5"
select select "8"
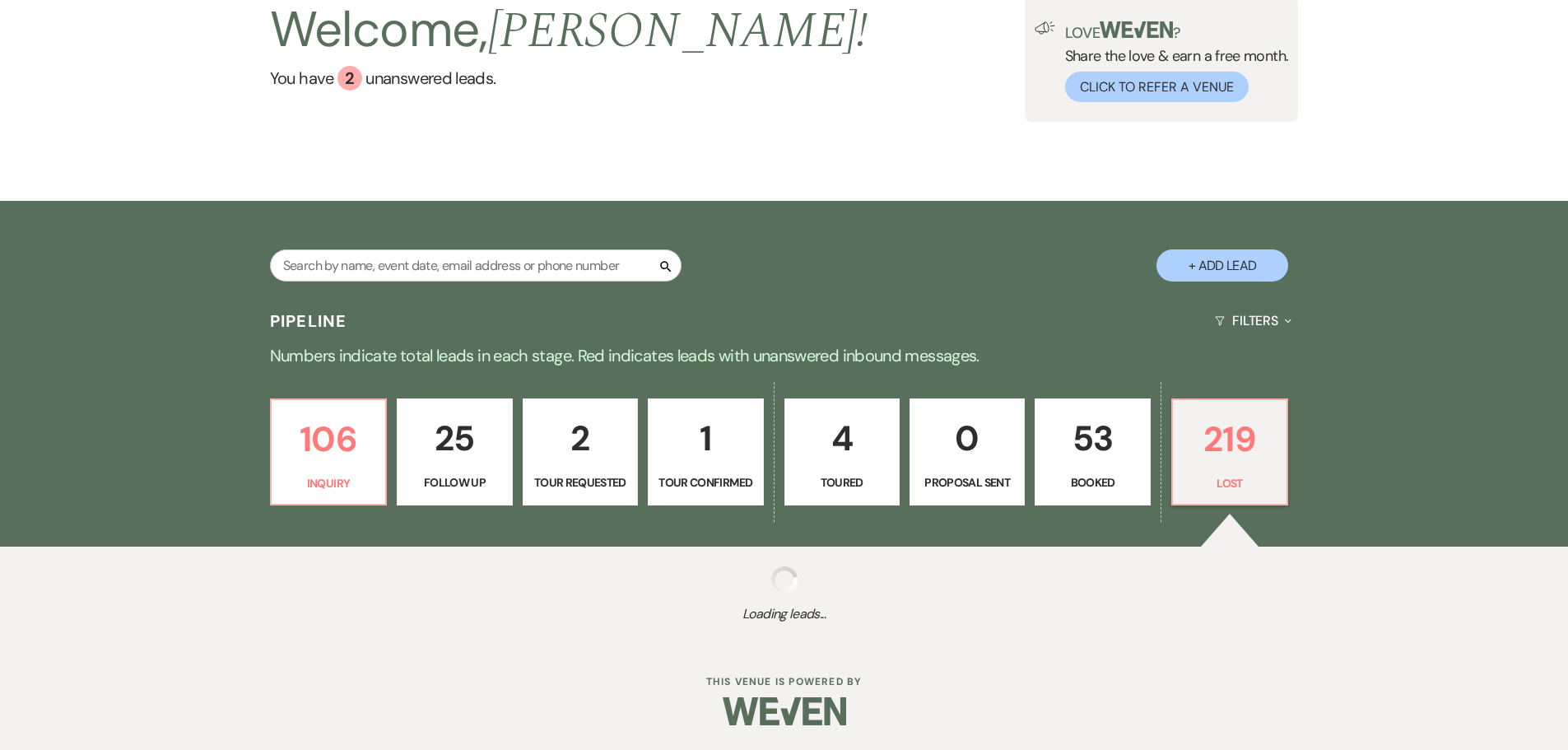
select select "9"
select select "8"
select select "5"
select select "8"
select select "5"
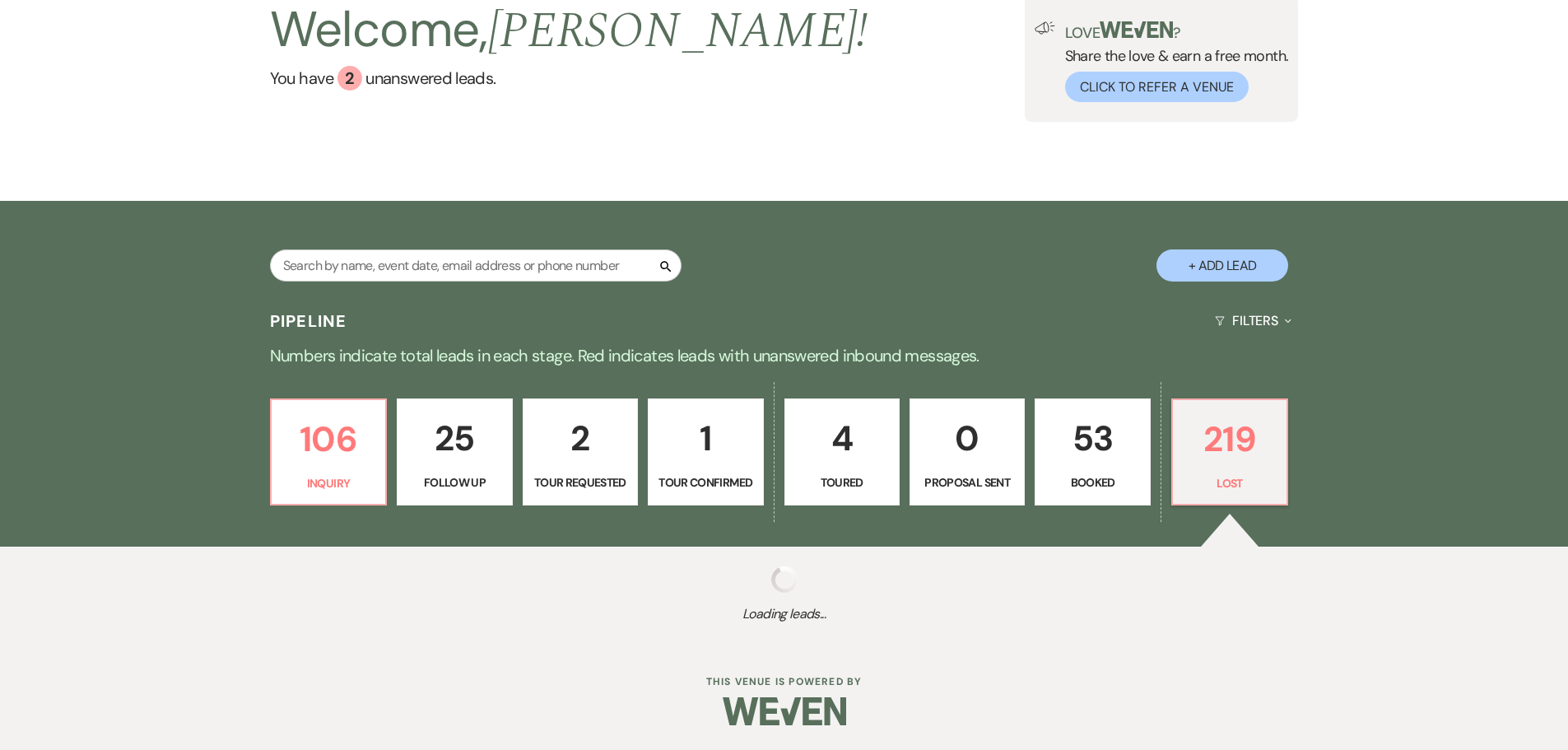
select select "8"
select select "5"
select select "8"
select select "5"
select select "8"
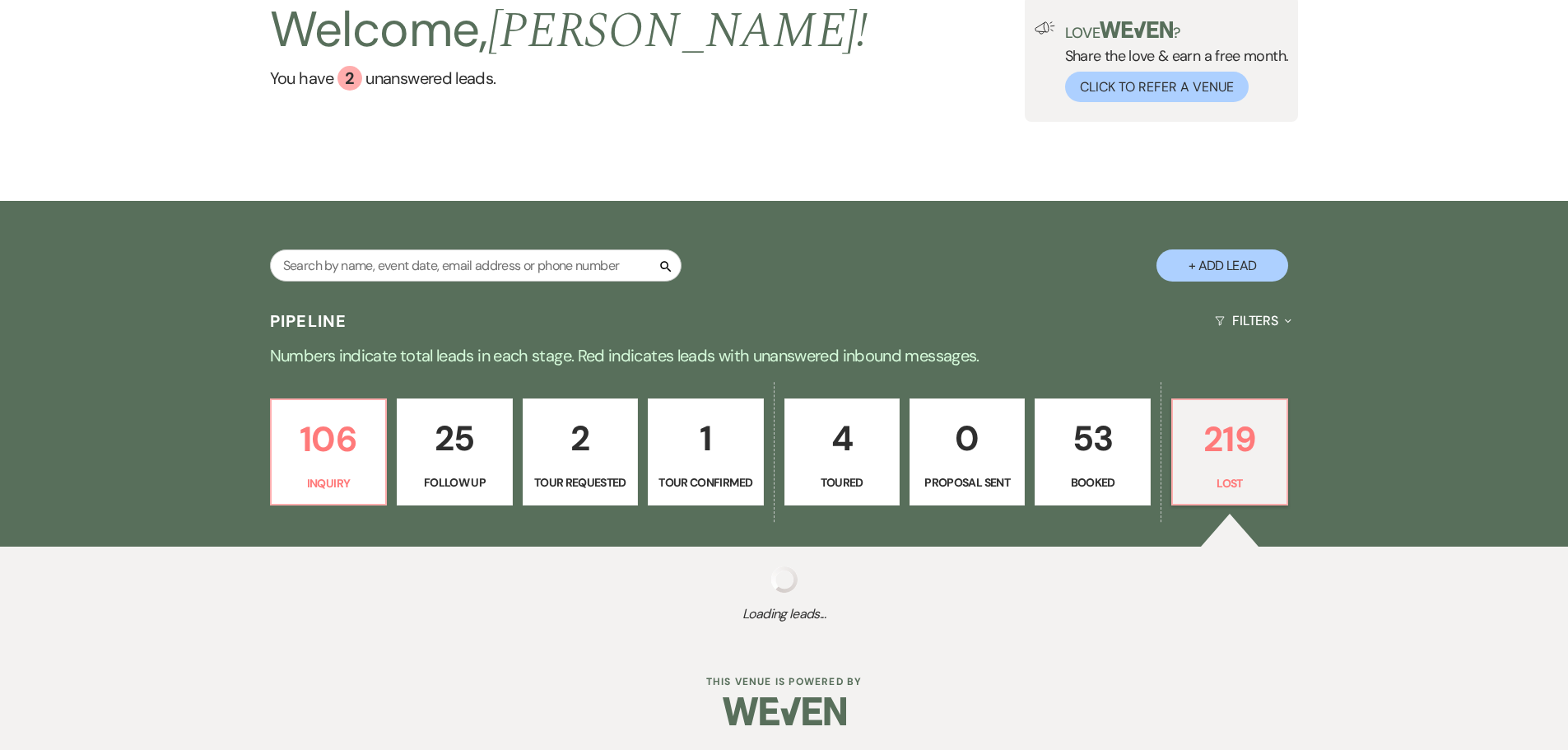
select select "5"
select select "8"
select select "5"
select select "8"
select select "5"
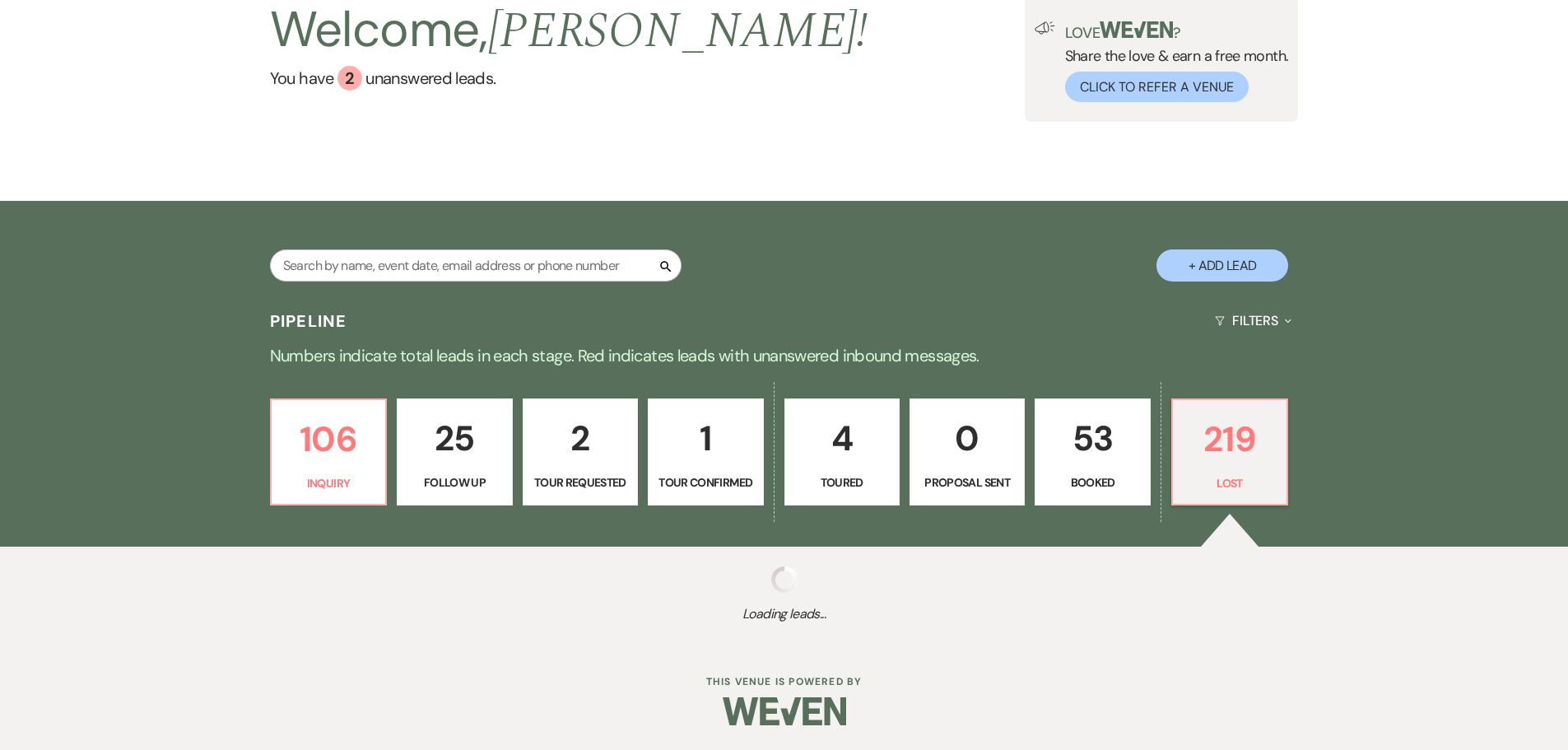
select select "8"
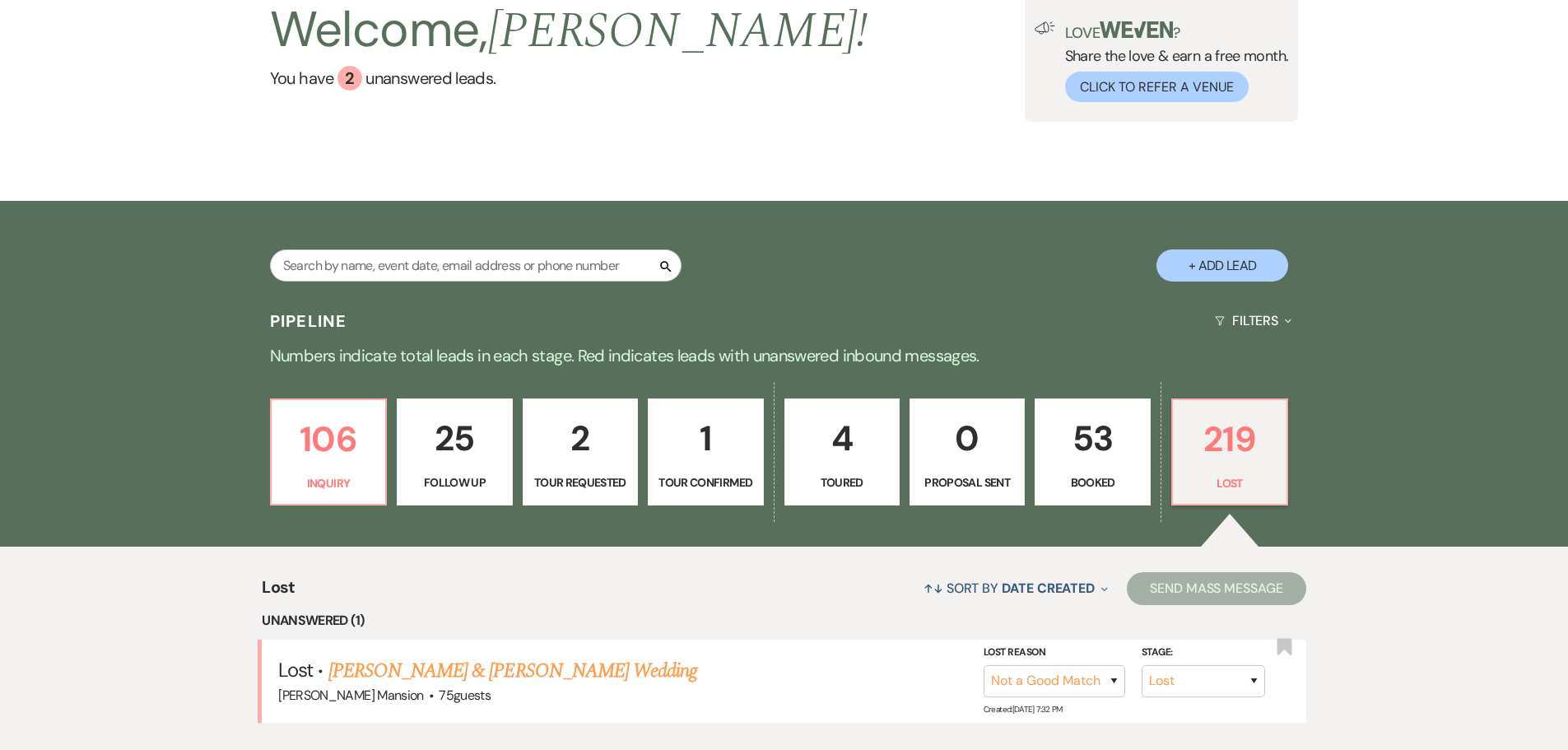
scroll to position [329, 0]
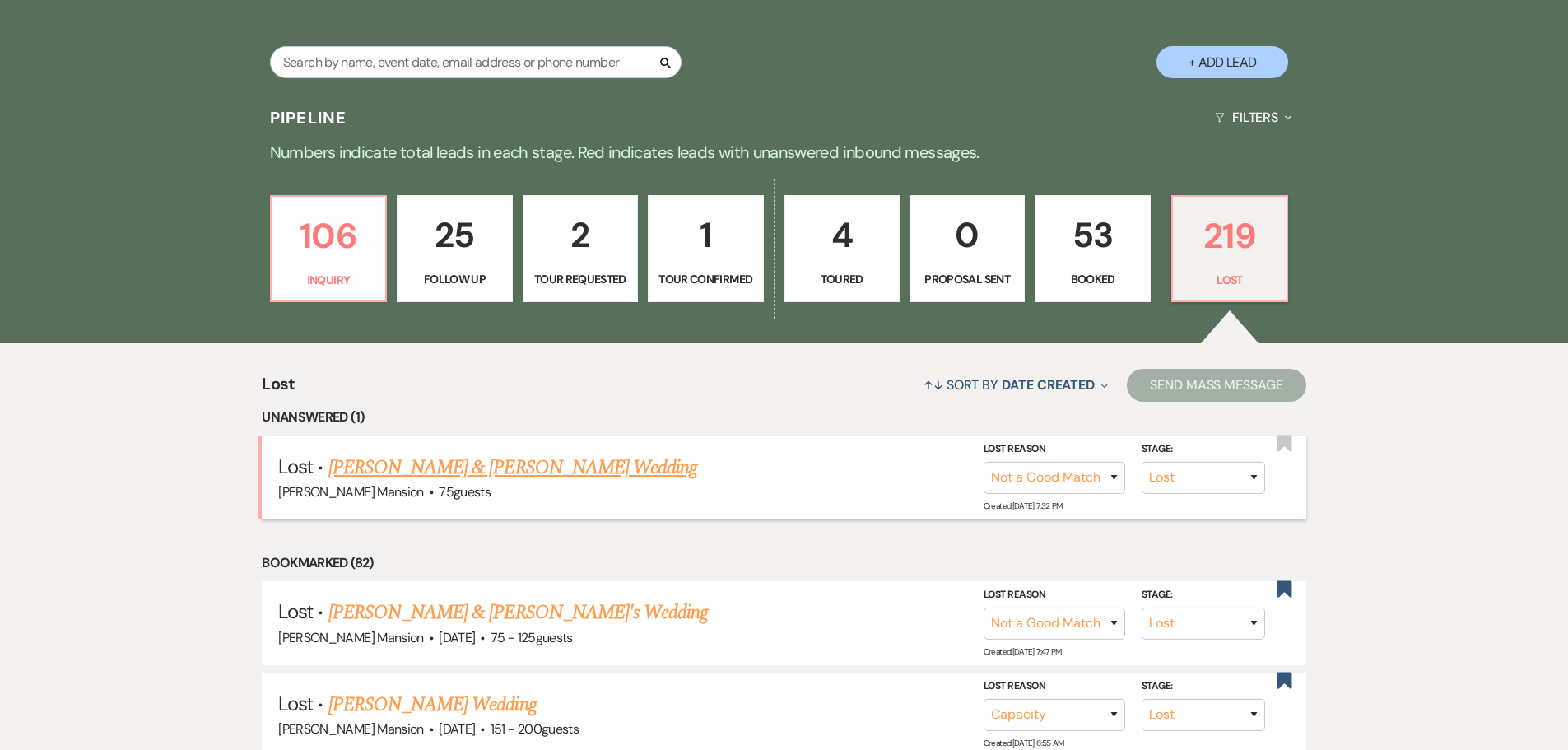
click at [430, 470] on link "[PERSON_NAME] & [PERSON_NAME] Wedding" at bounding box center [513, 467] width 369 height 29
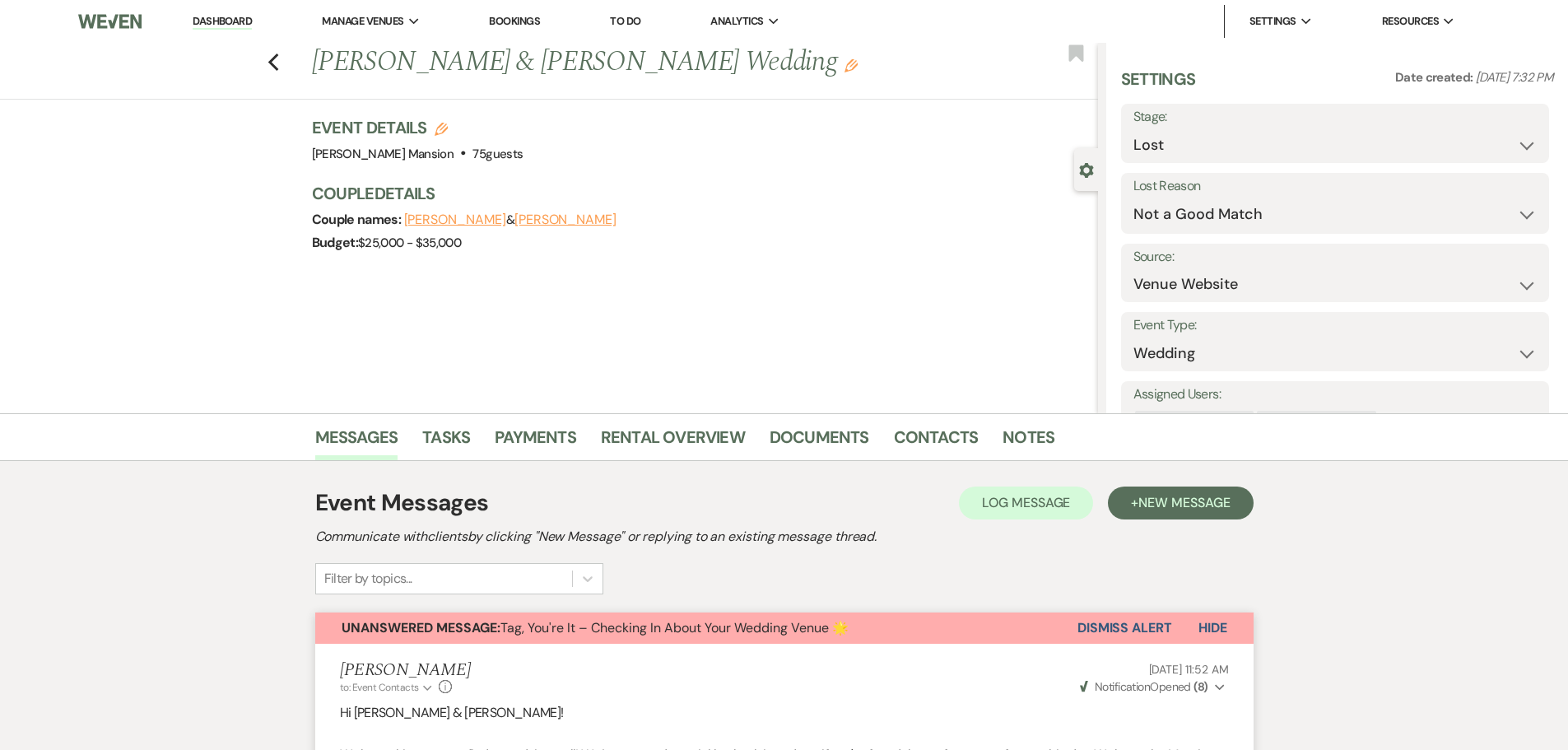
click at [1100, 626] on button "Dismiss Alert" at bounding box center [1125, 628] width 95 height 31
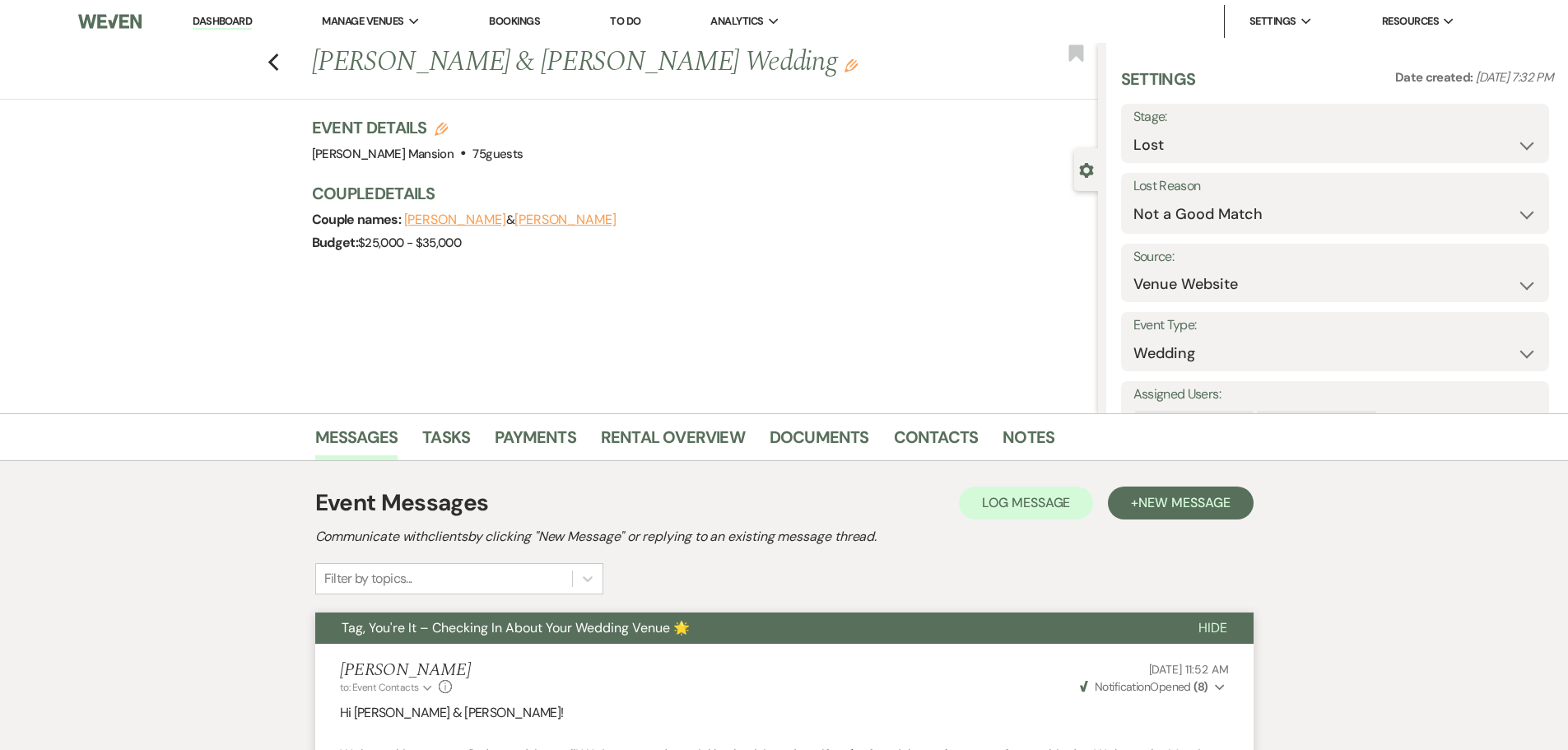
click at [236, 24] on link "Dashboard" at bounding box center [222, 21] width 59 height 16
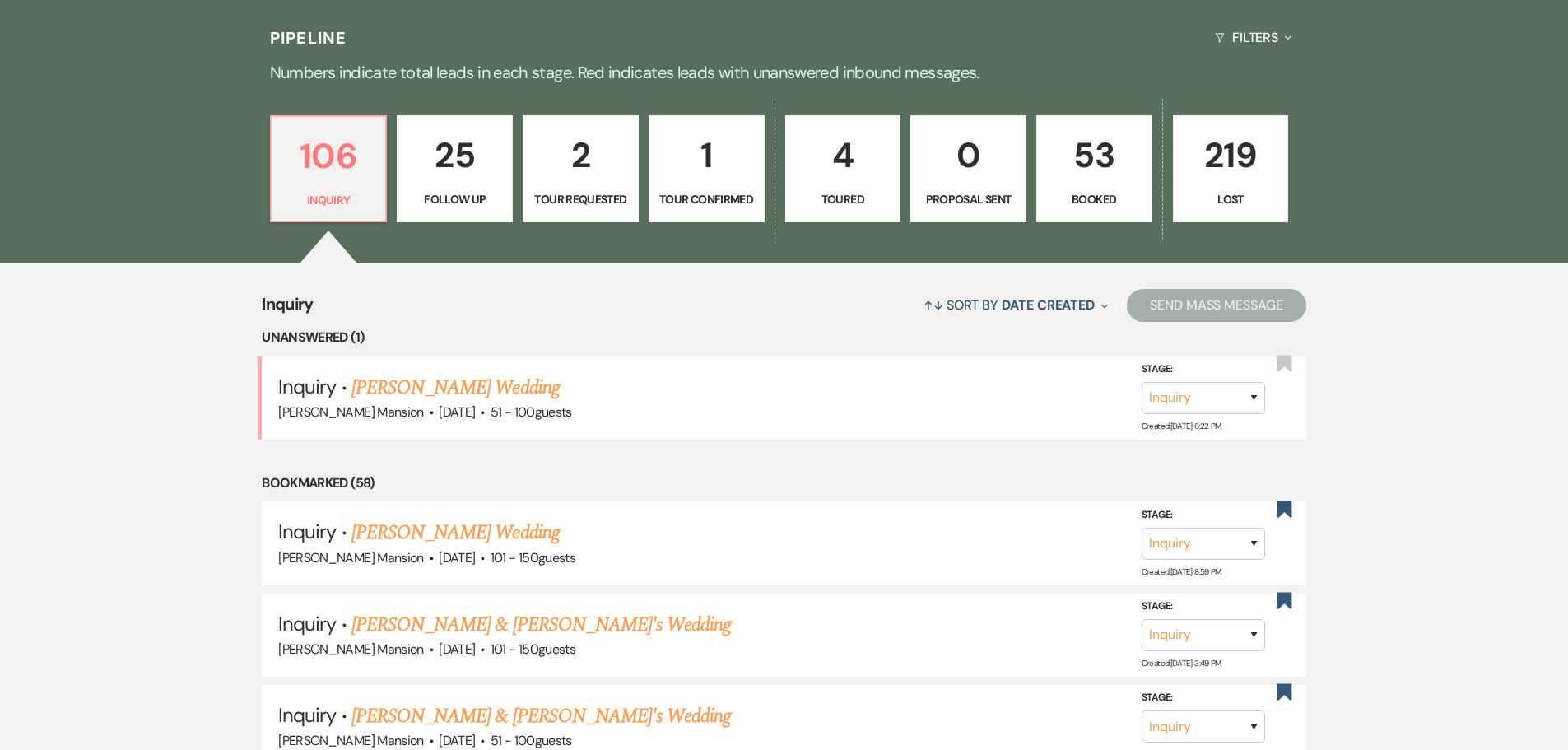
scroll to position [412, 0]
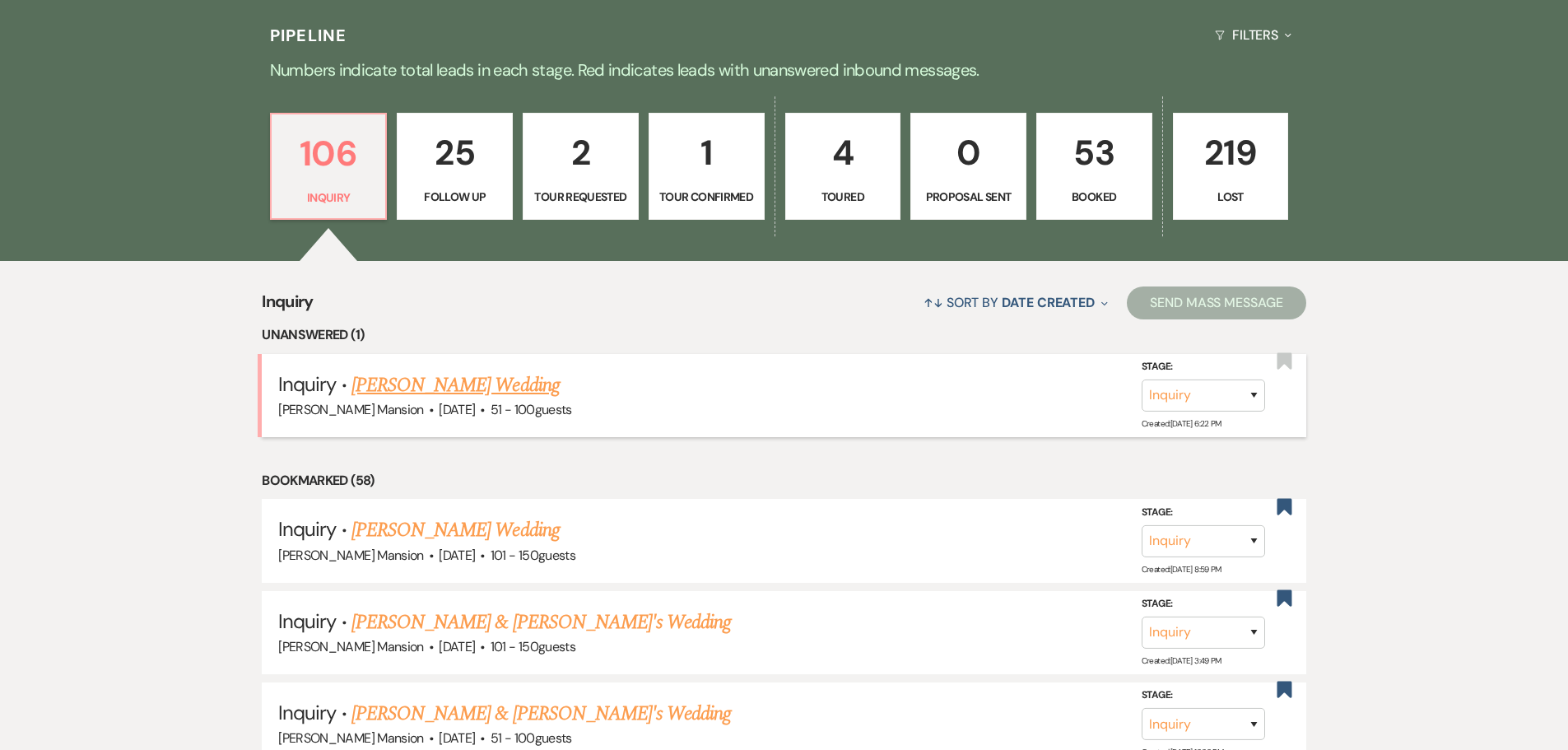
click at [391, 382] on link "[PERSON_NAME] Wedding" at bounding box center [456, 385] width 208 height 29
